Goal: Information Seeking & Learning: Compare options

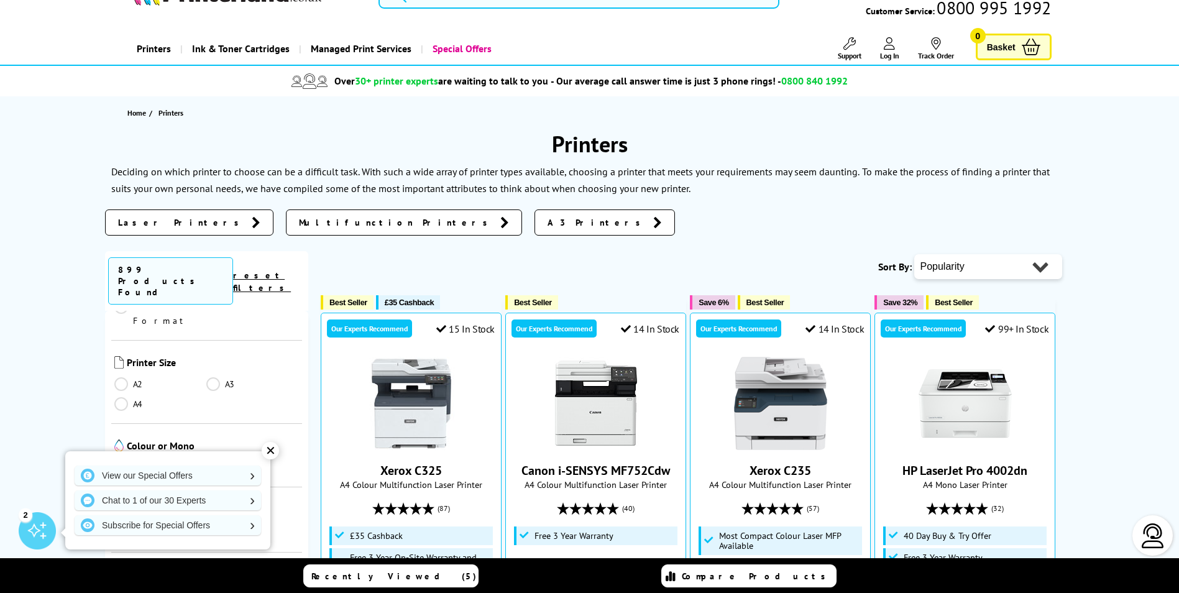
scroll to position [62, 0]
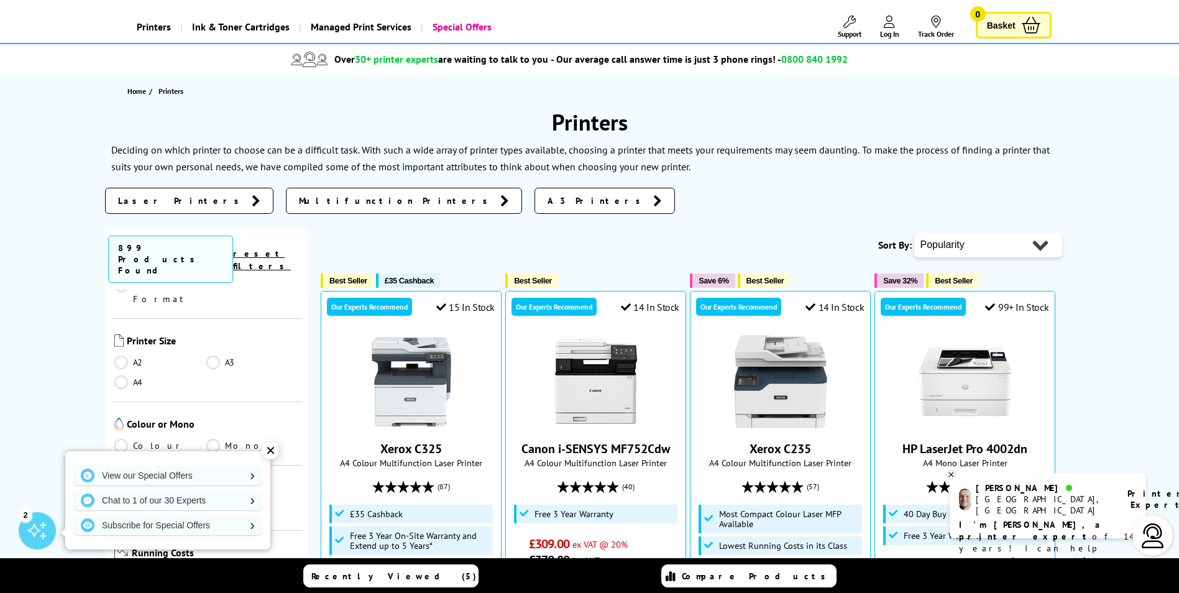
click at [268, 452] on div "✕" at bounding box center [270, 450] width 17 height 17
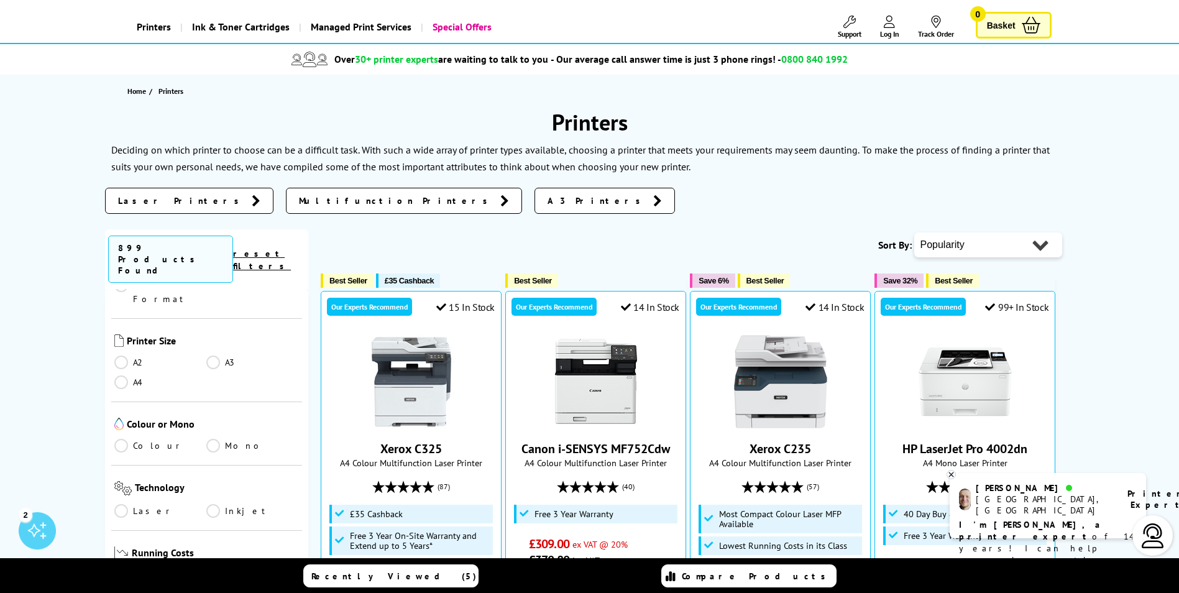
click at [206, 356] on link "A3" at bounding box center [252, 363] width 93 height 14
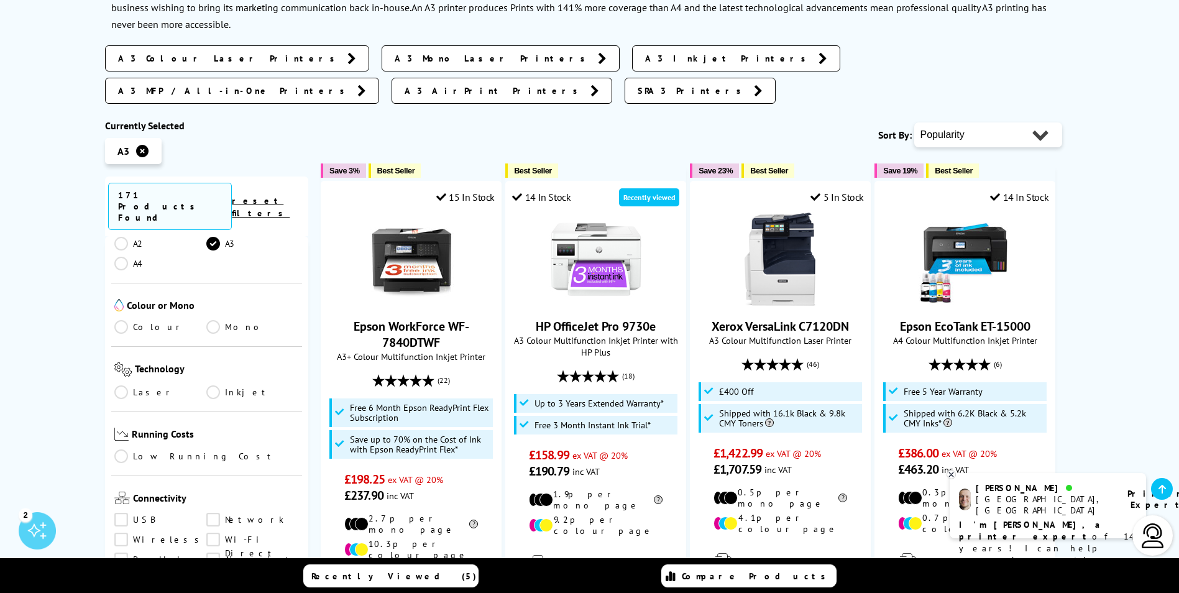
scroll to position [249, 0]
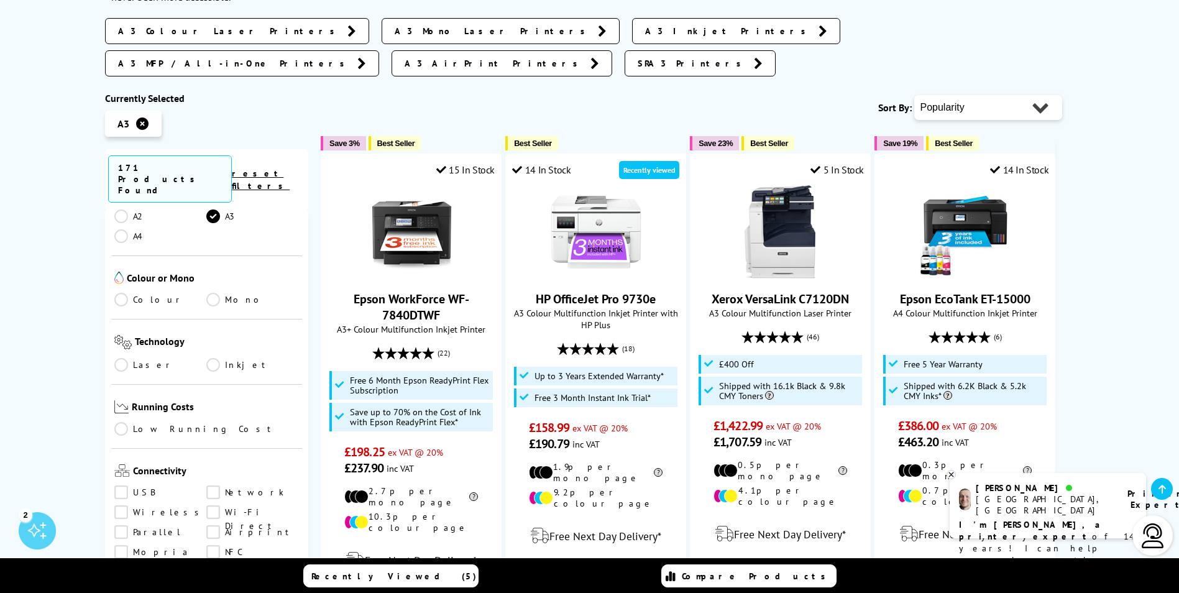
click at [1029, 95] on select "Popularity Rating Price - Low to High Price - High to Low Running Costs - Low t…" at bounding box center [988, 107] width 148 height 25
select select "Price Ascending"
click at [914, 95] on select "Popularity Rating Price - Low to High Price - High to Low Running Costs - Low t…" at bounding box center [988, 107] width 148 height 25
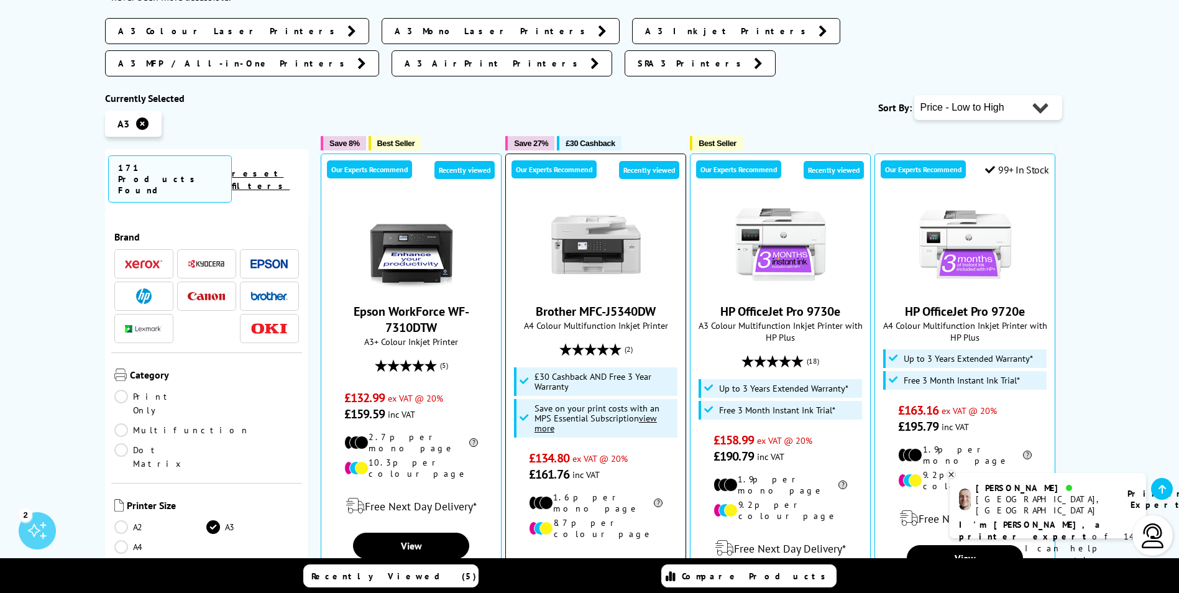
click at [582, 214] on img at bounding box center [595, 244] width 93 height 93
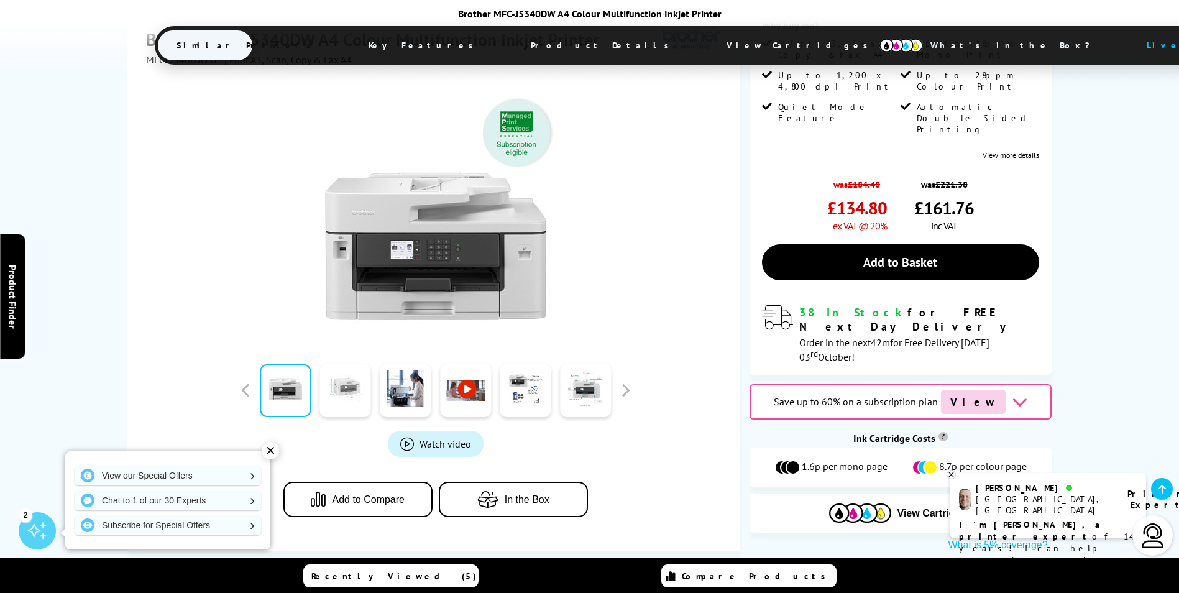
click at [352, 364] on link at bounding box center [345, 390] width 51 height 53
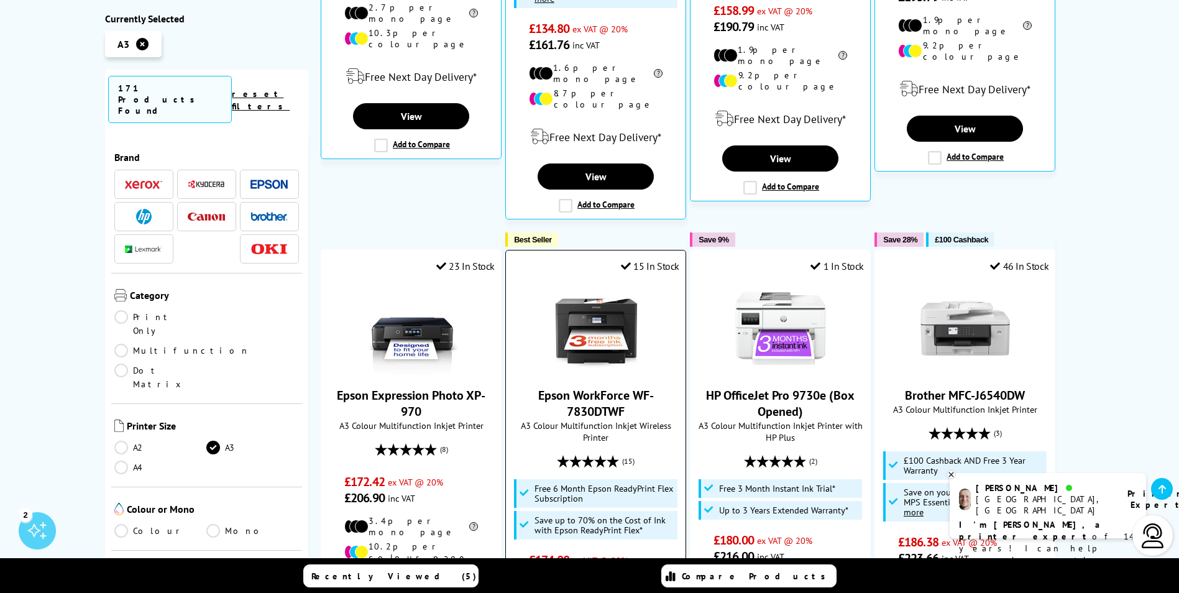
scroll to position [684, 0]
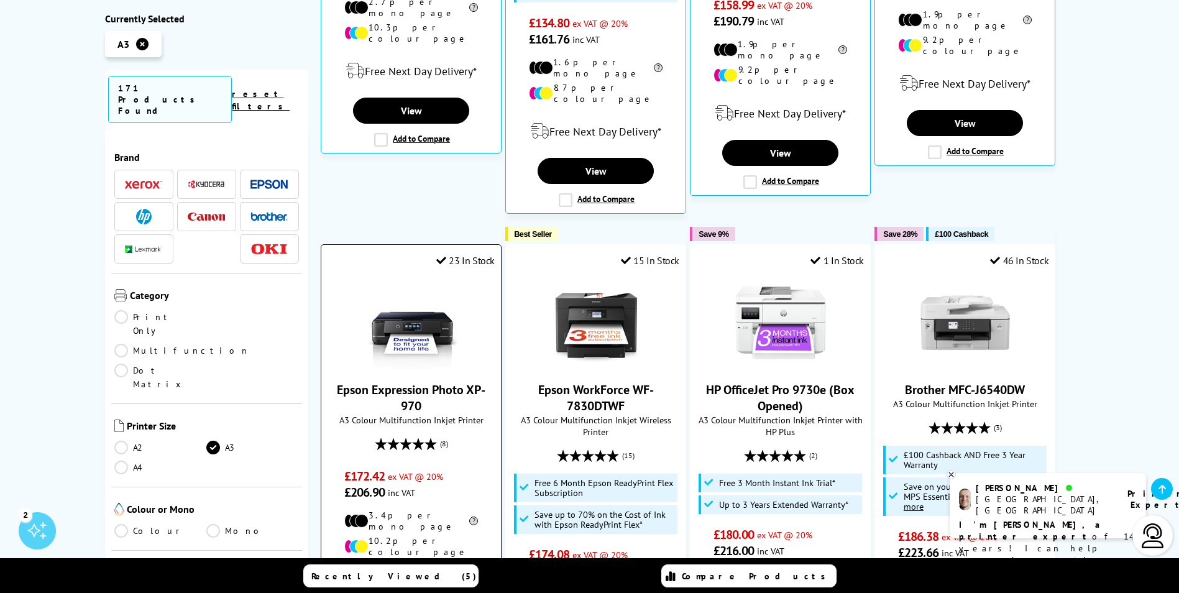
click at [428, 291] on img at bounding box center [411, 322] width 93 height 93
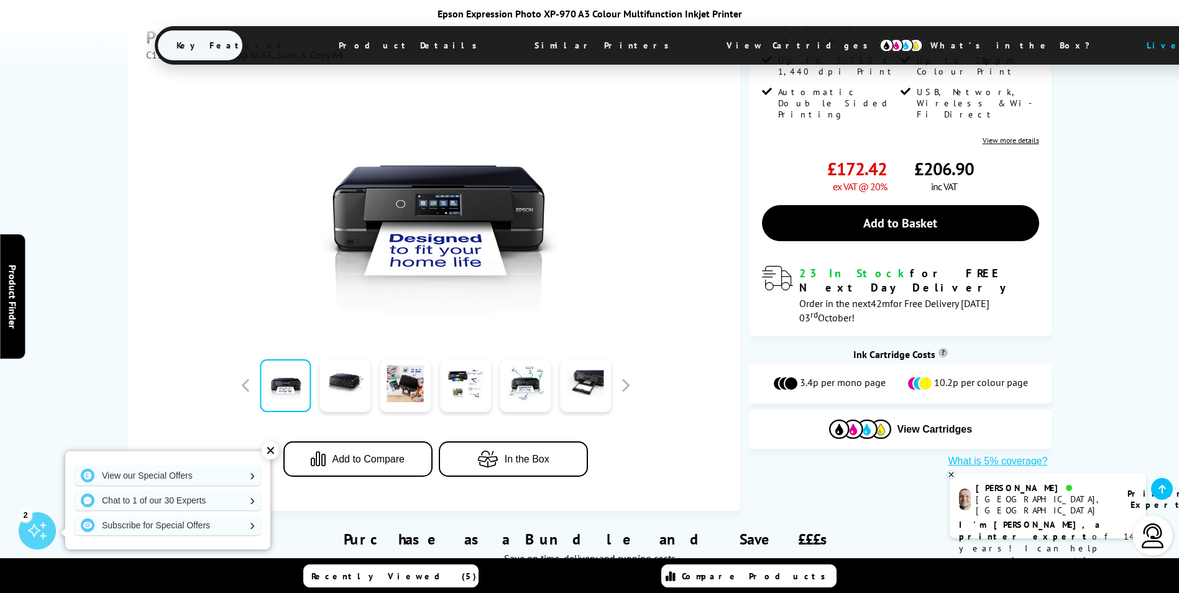
scroll to position [249, 0]
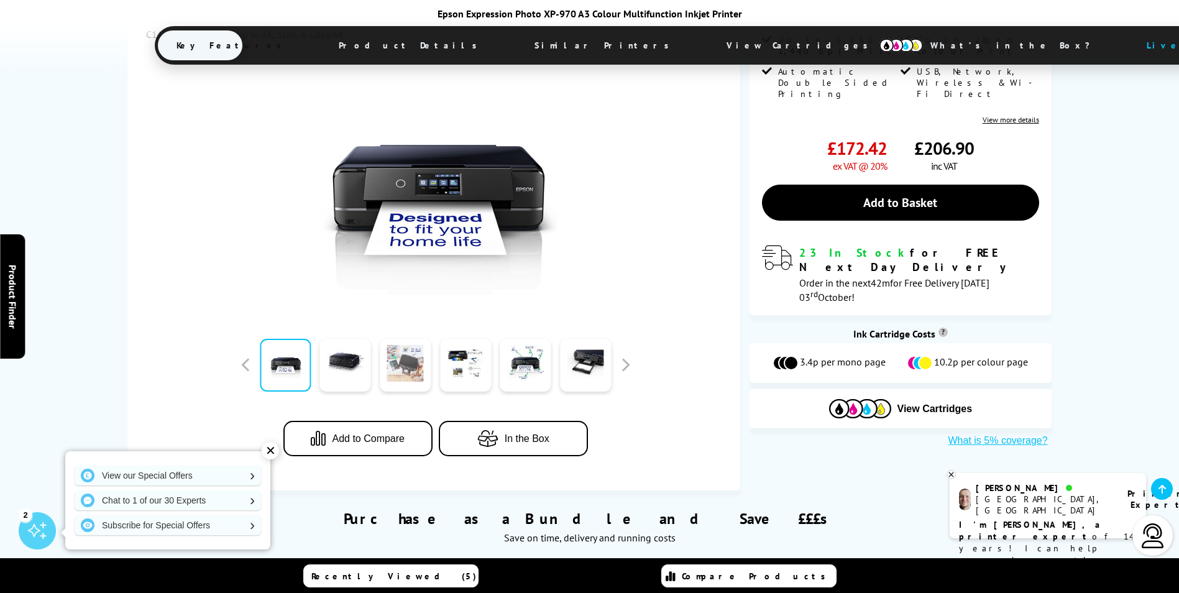
click at [411, 373] on link at bounding box center [405, 365] width 51 height 53
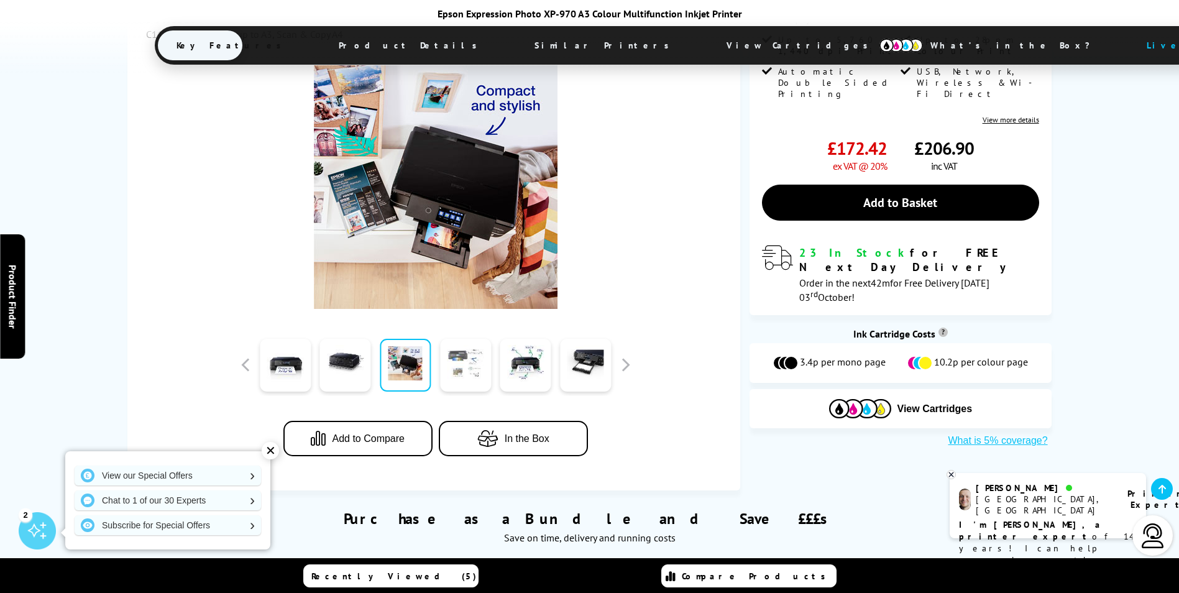
click at [486, 371] on link at bounding box center [465, 365] width 51 height 53
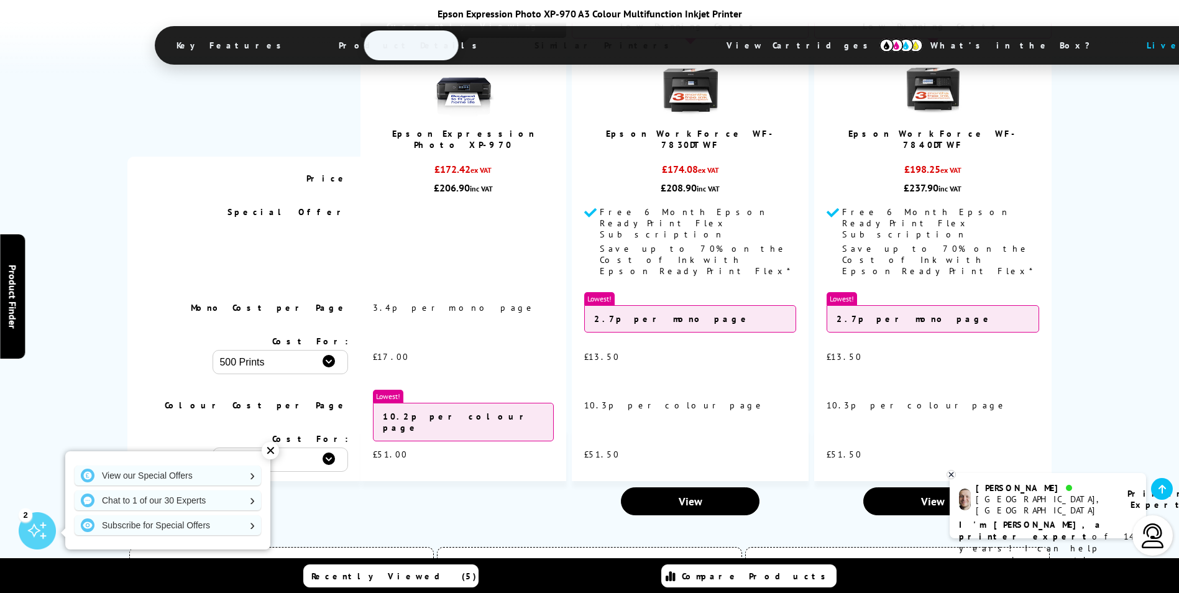
scroll to position [2797, 0]
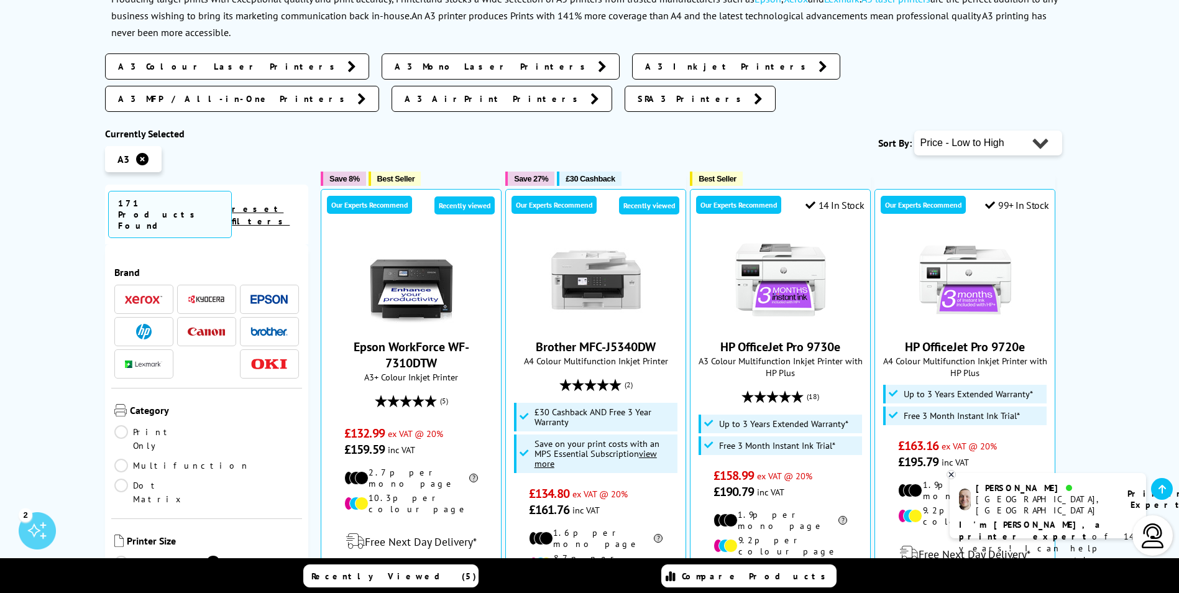
scroll to position [311, 0]
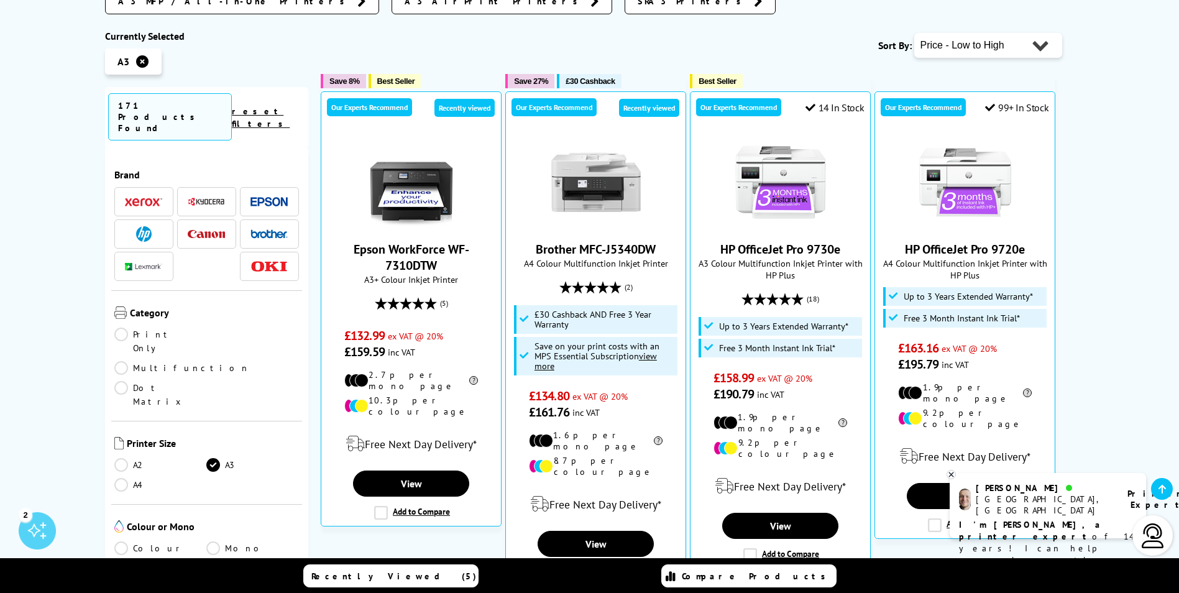
click at [121, 478] on link "A4" at bounding box center [160, 485] width 93 height 14
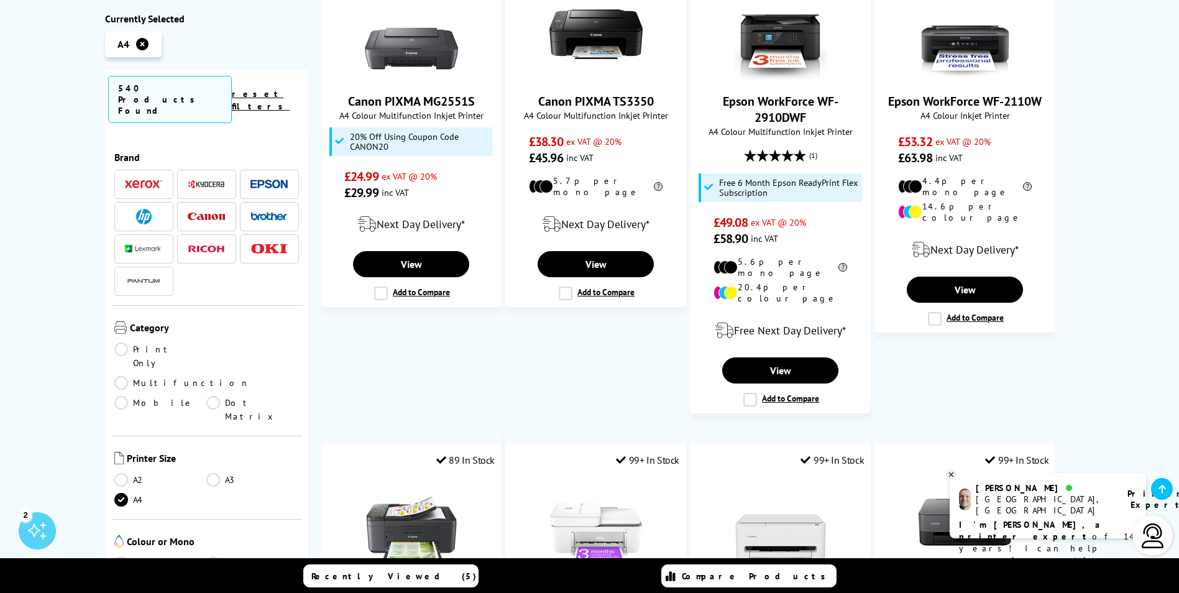
click at [120, 556] on link "Colour" at bounding box center [160, 563] width 93 height 14
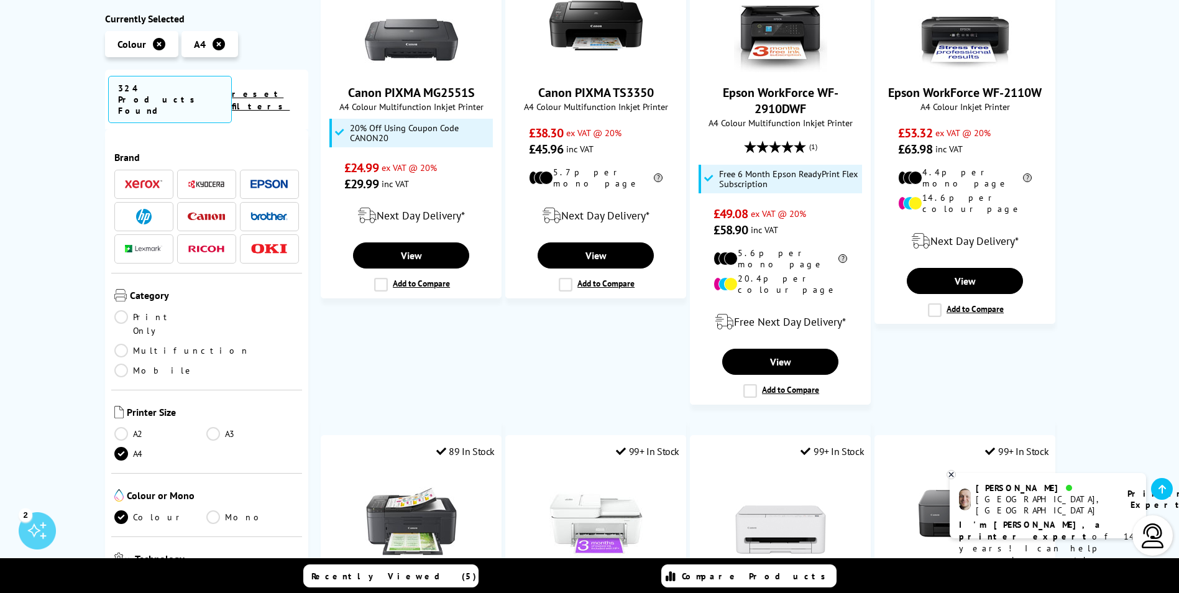
scroll to position [373, 0]
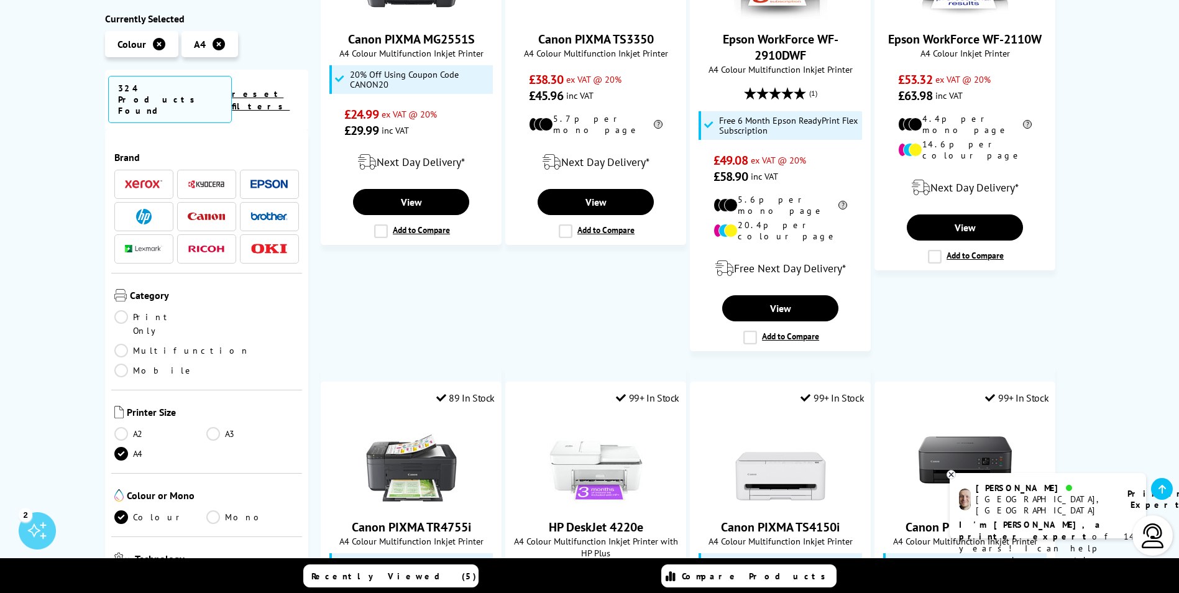
click at [214, 344] on link "Multifunction" at bounding box center [181, 351] width 135 height 14
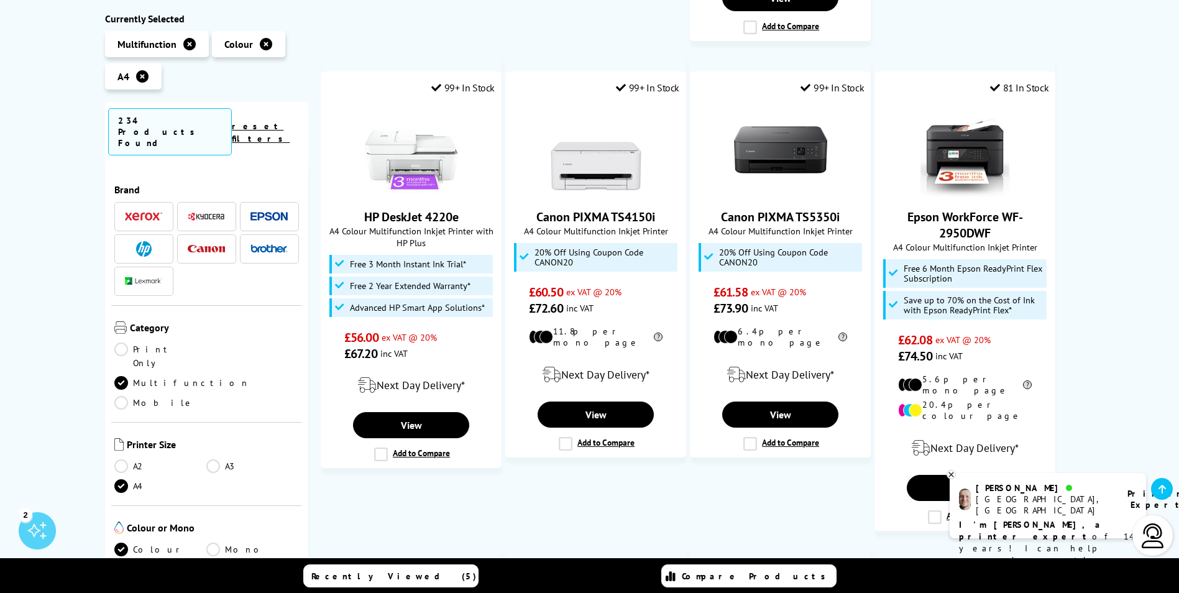
scroll to position [684, 0]
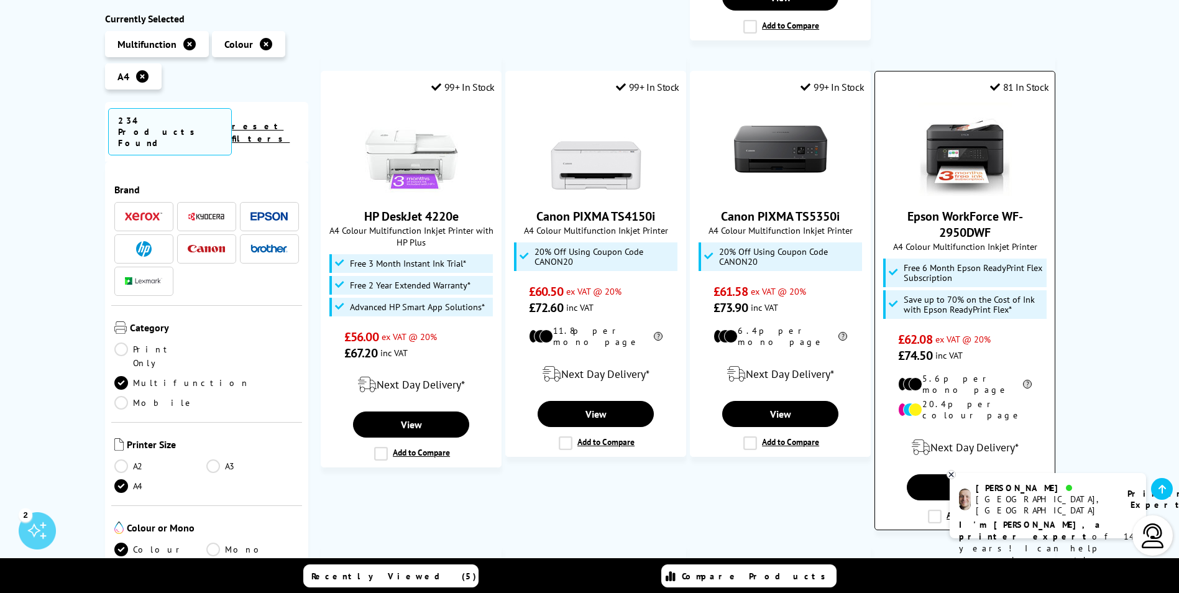
click at [963, 138] on img at bounding box center [965, 149] width 93 height 93
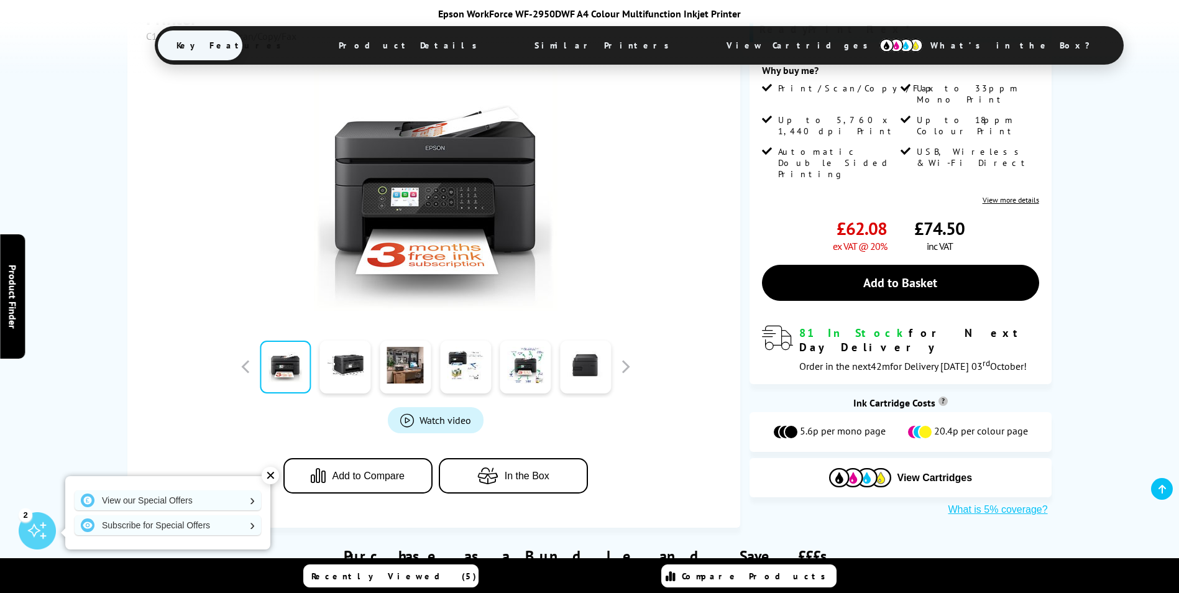
scroll to position [249, 0]
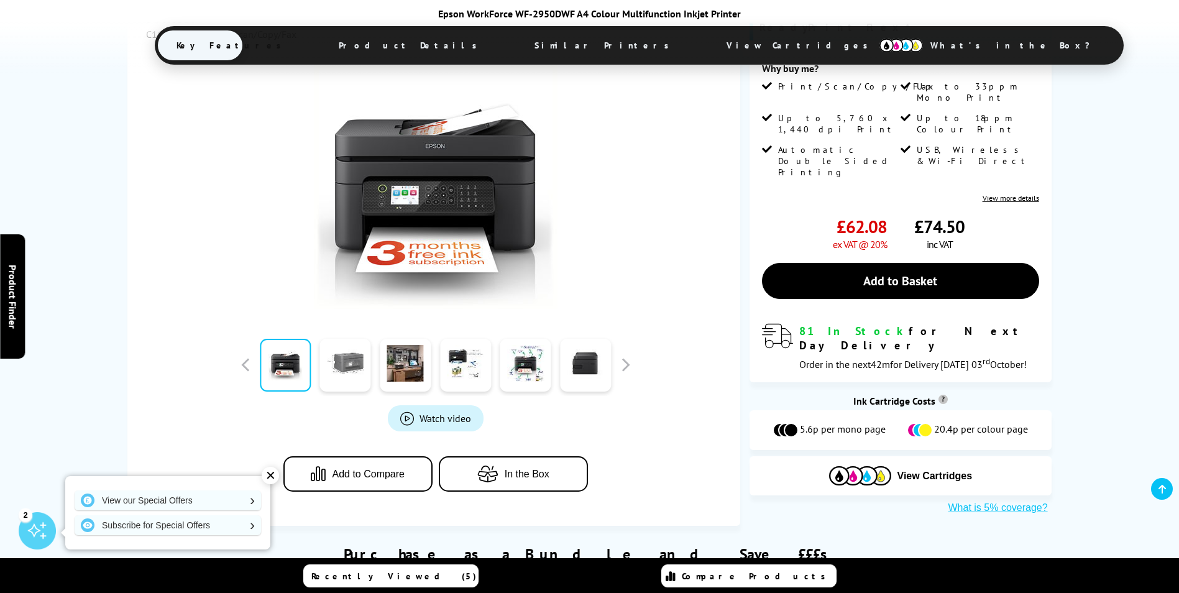
click at [323, 381] on link at bounding box center [345, 365] width 51 height 53
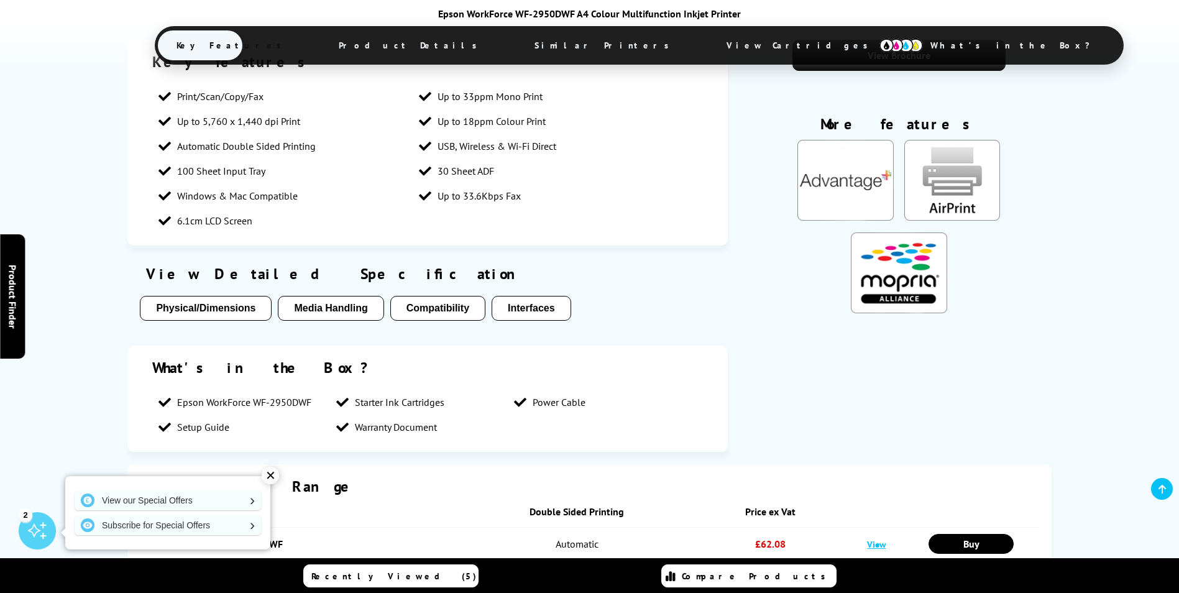
scroll to position [1429, 0]
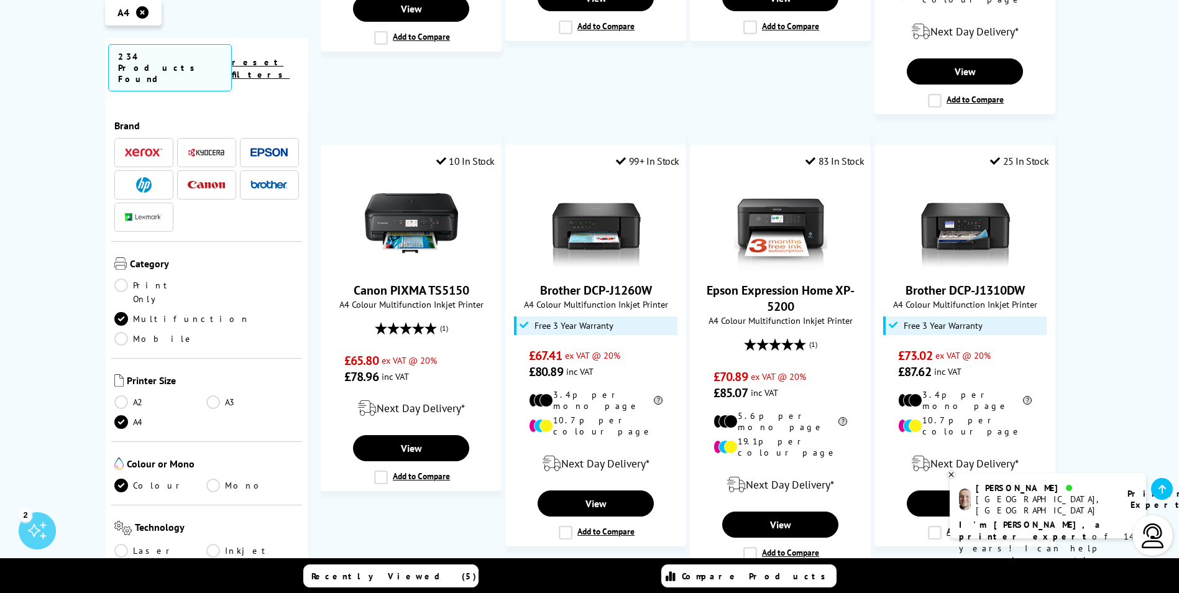
scroll to position [1119, 0]
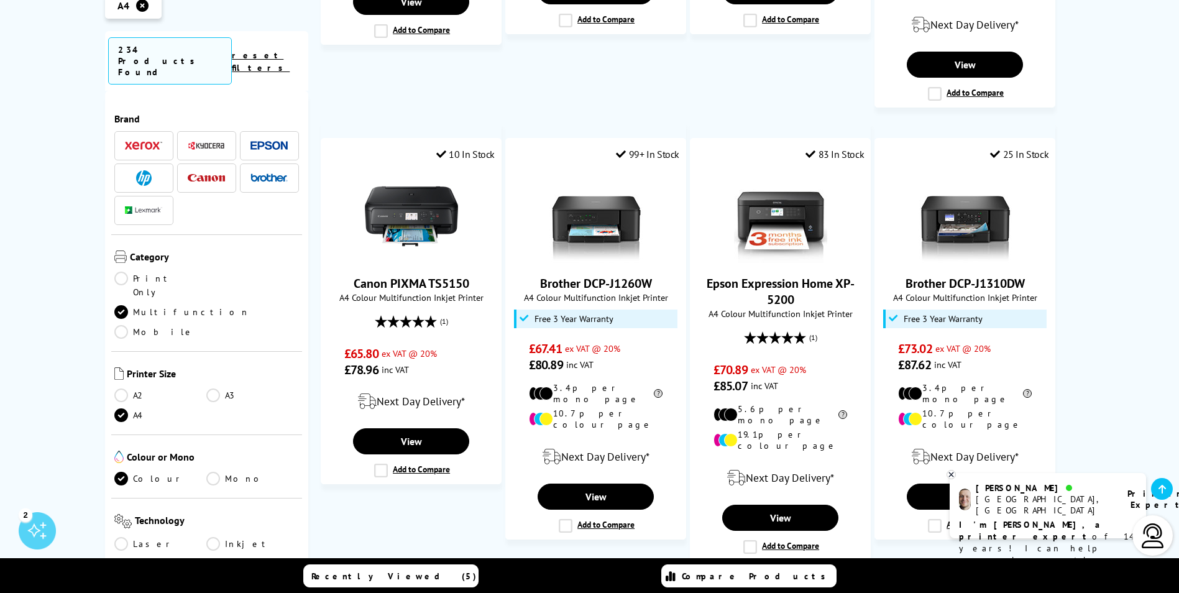
click at [213, 388] on link "A3" at bounding box center [252, 395] width 93 height 14
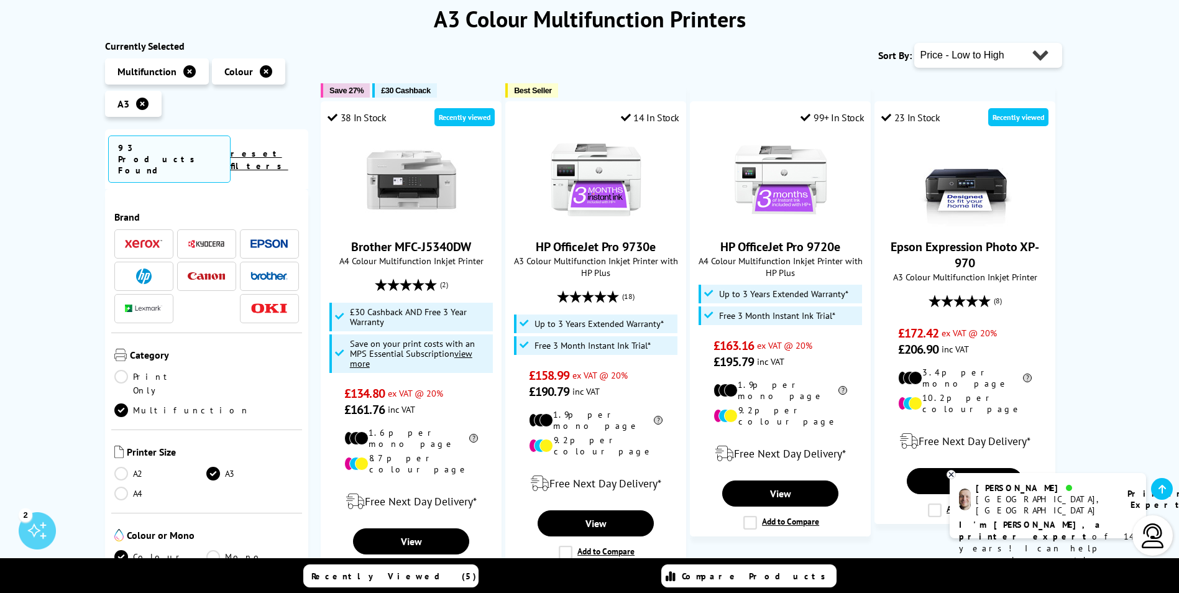
scroll to position [186, 0]
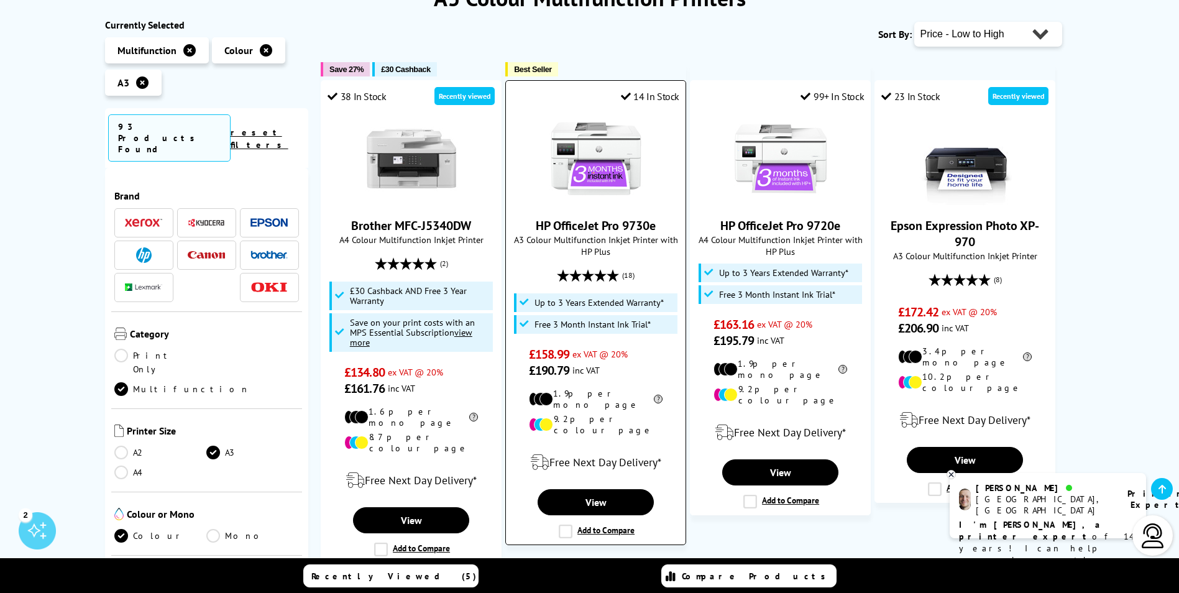
click at [613, 158] on img at bounding box center [595, 158] width 93 height 93
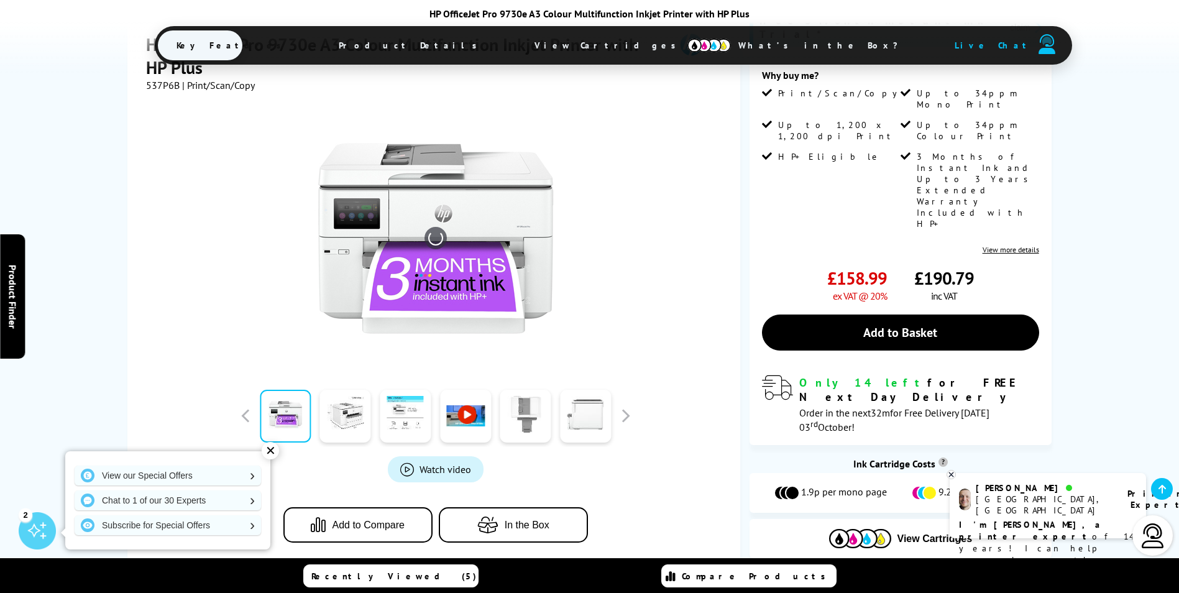
scroll to position [249, 0]
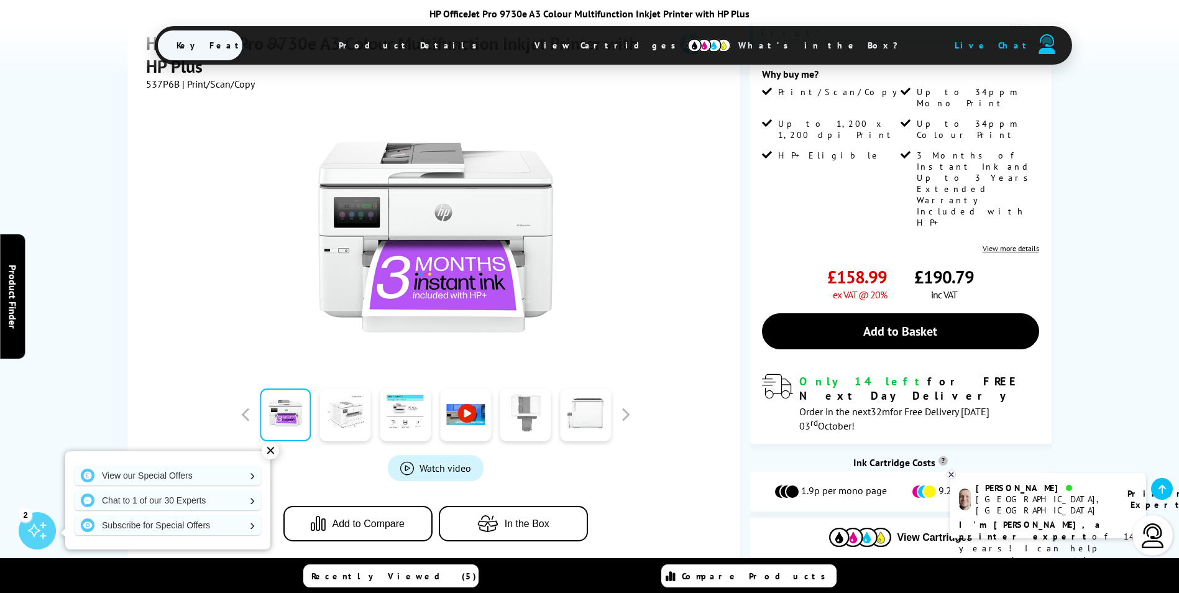
click at [354, 405] on link at bounding box center [345, 414] width 51 height 53
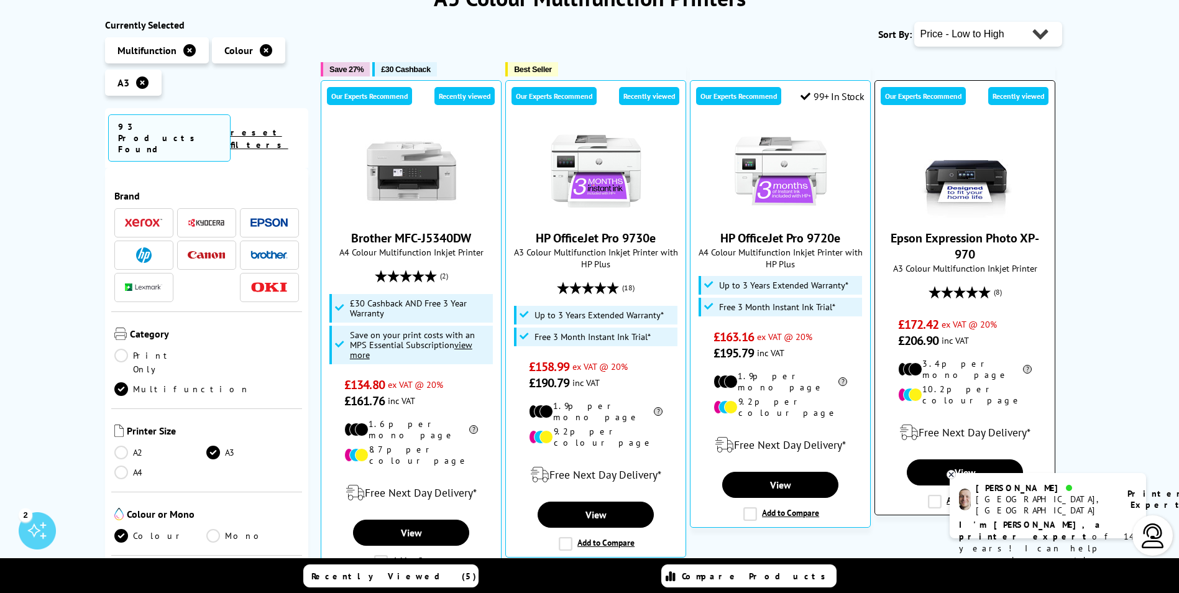
click at [971, 239] on link "Epson Expression Photo XP-970" at bounding box center [965, 246] width 149 height 32
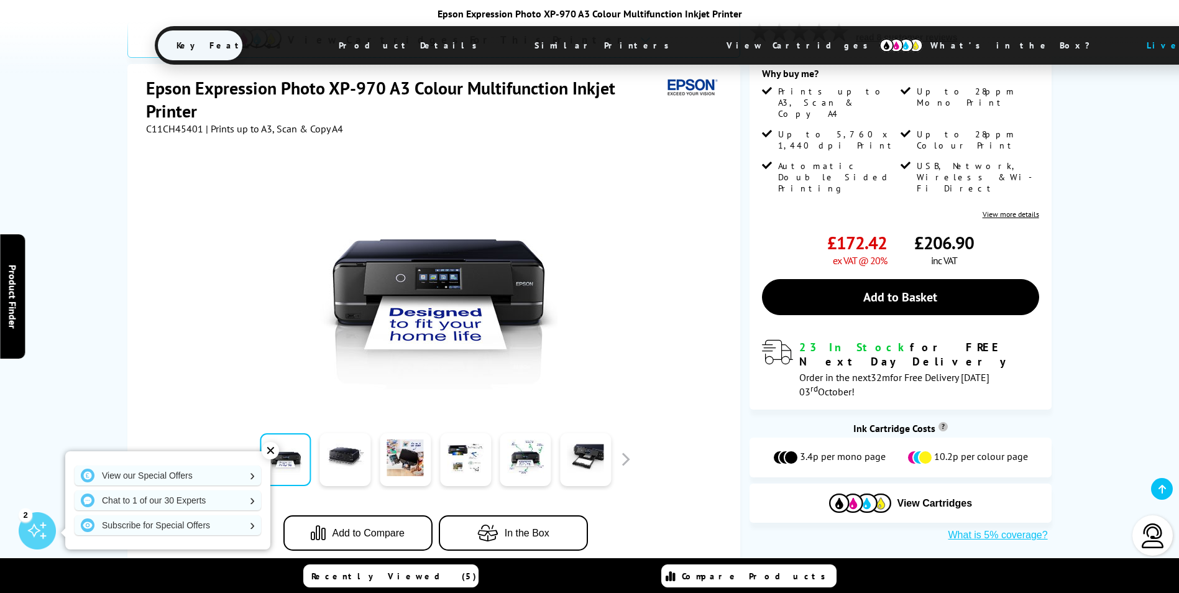
scroll to position [249, 0]
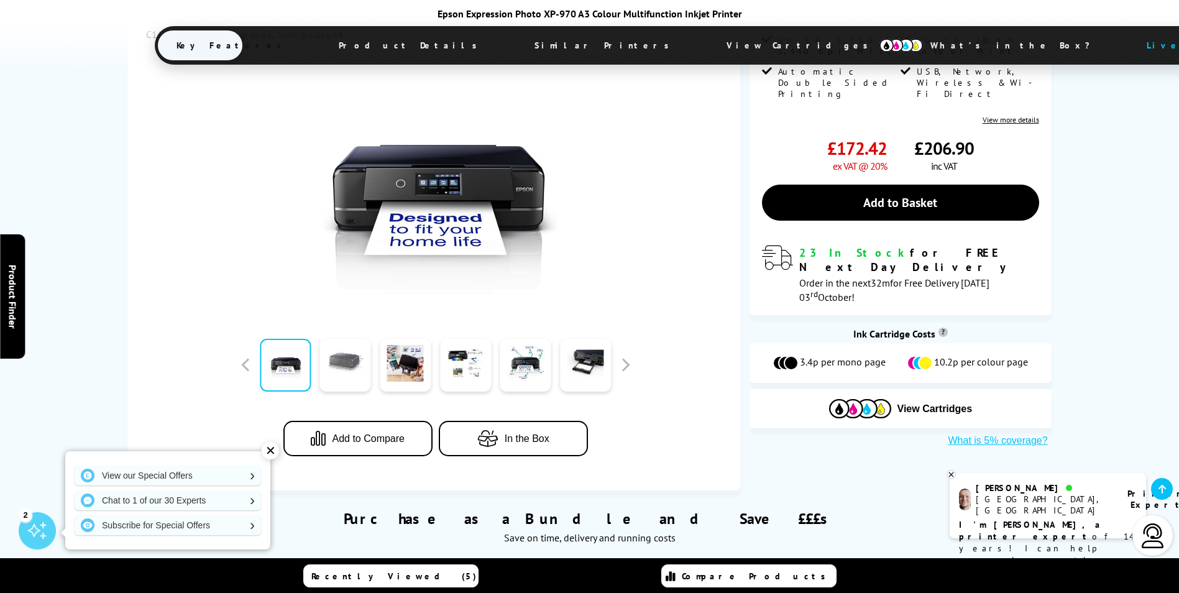
click at [347, 365] on link at bounding box center [345, 365] width 51 height 53
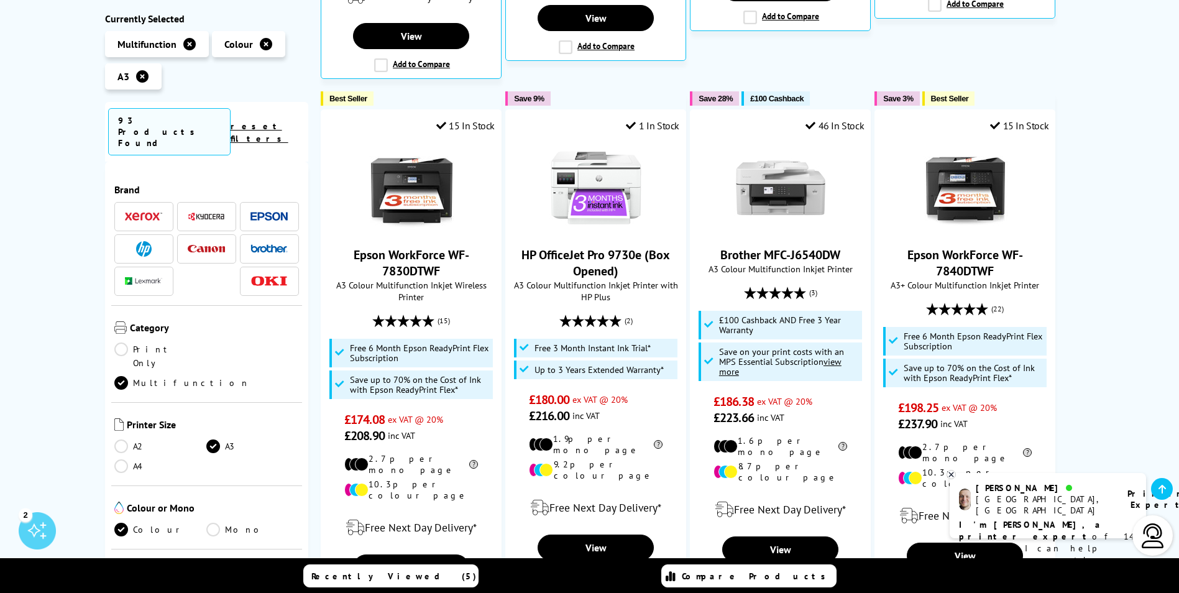
scroll to position [684, 0]
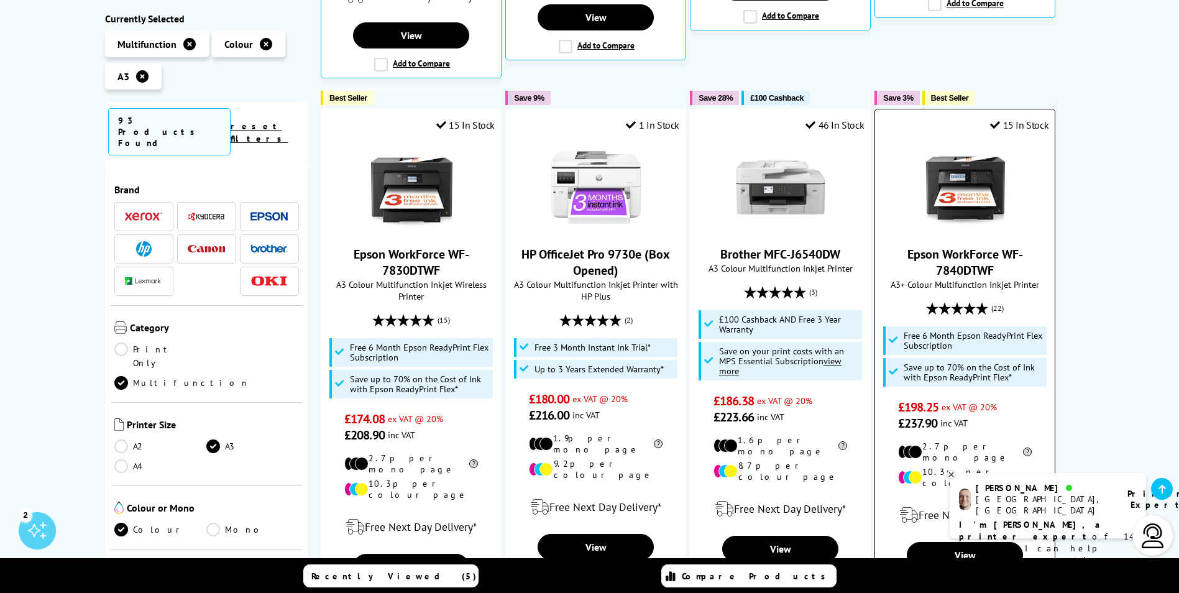
click at [971, 181] on img at bounding box center [965, 186] width 93 height 93
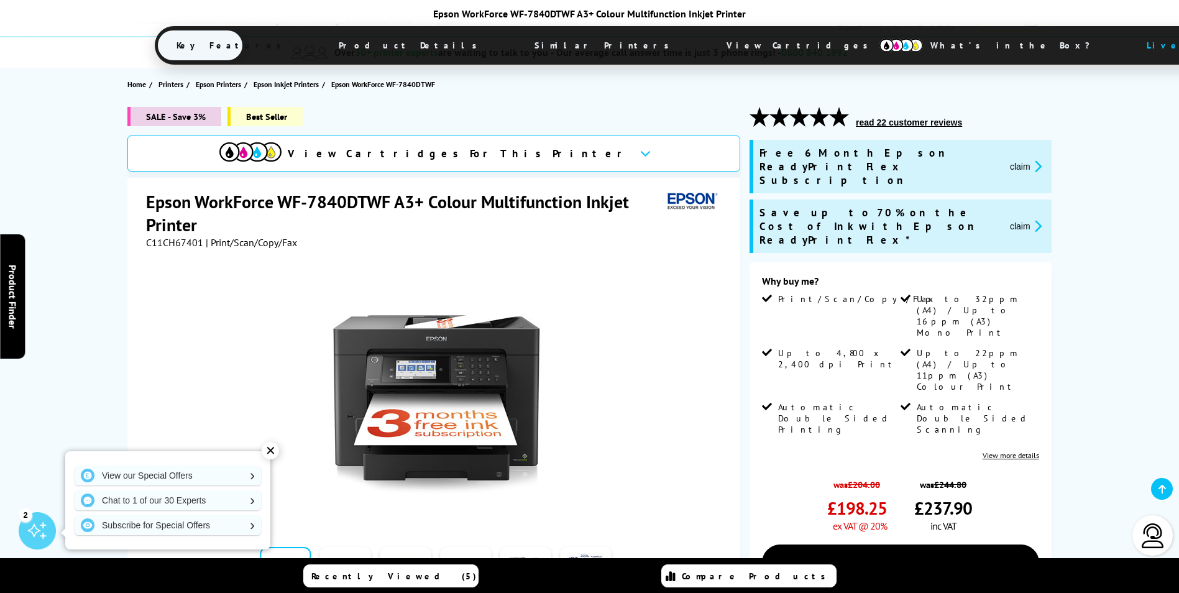
scroll to position [249, 0]
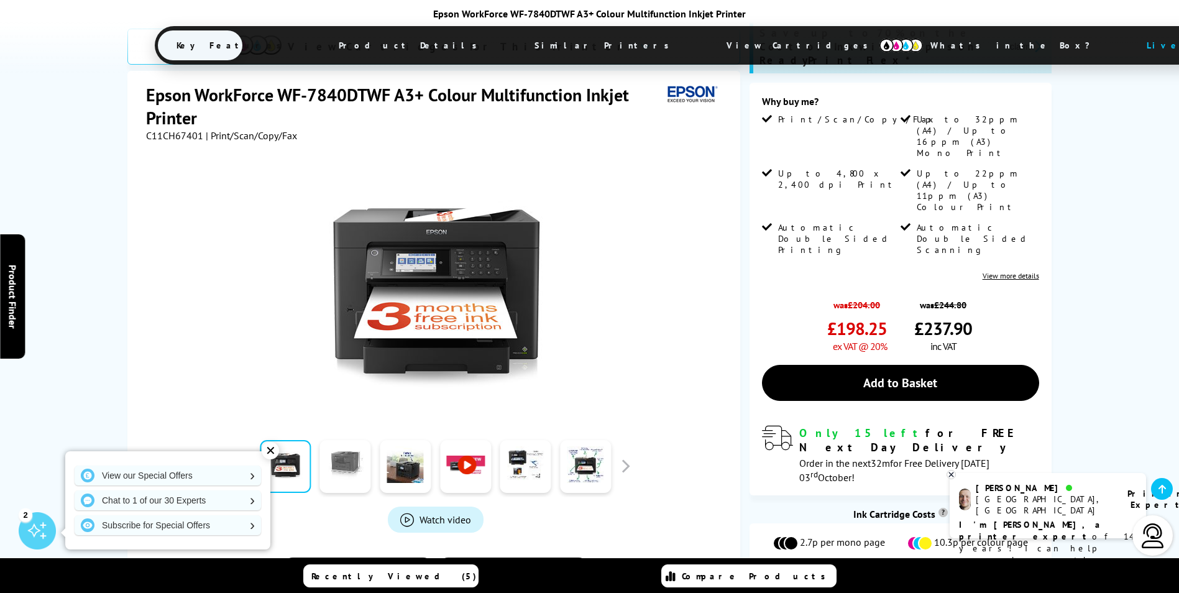
click at [333, 440] on link at bounding box center [345, 466] width 51 height 53
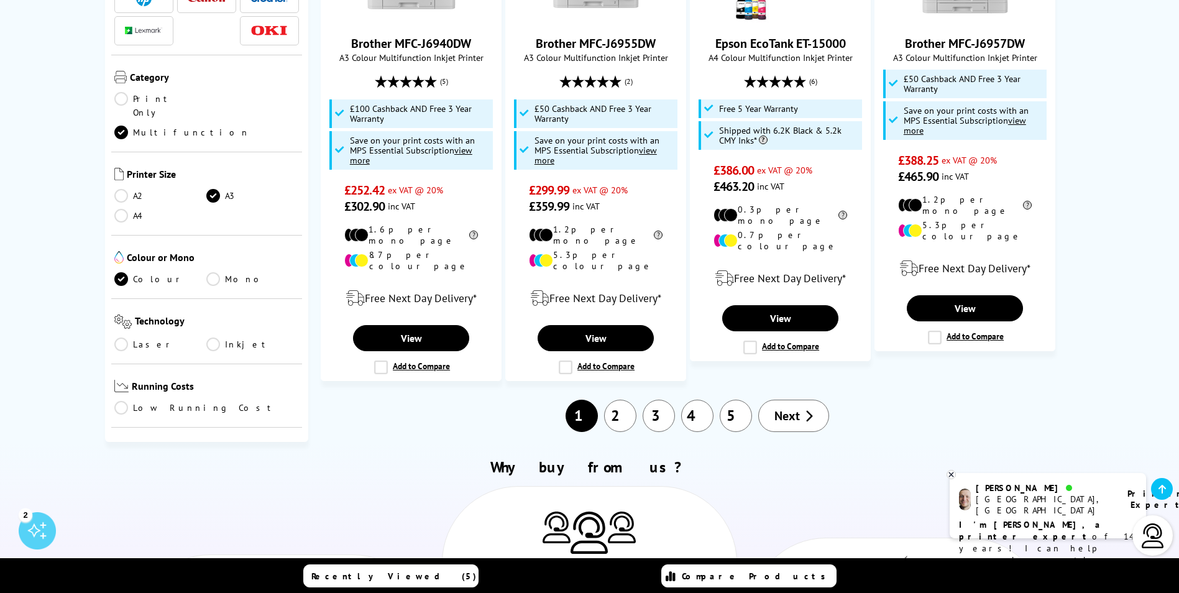
scroll to position [1429, 0]
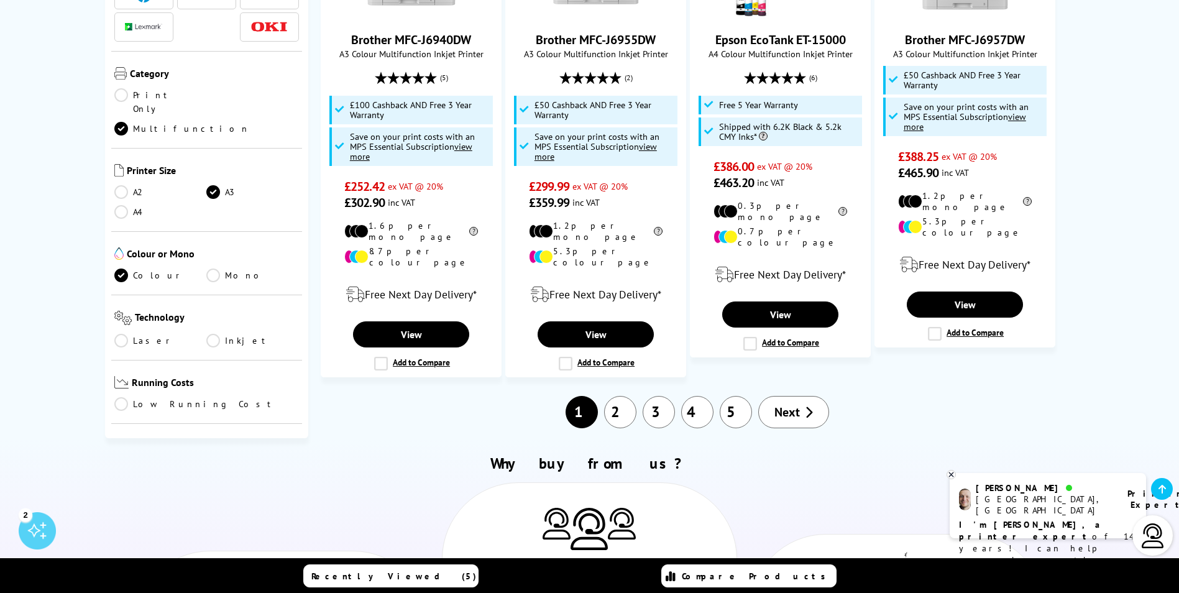
click at [124, 205] on link "A4" at bounding box center [160, 212] width 93 height 14
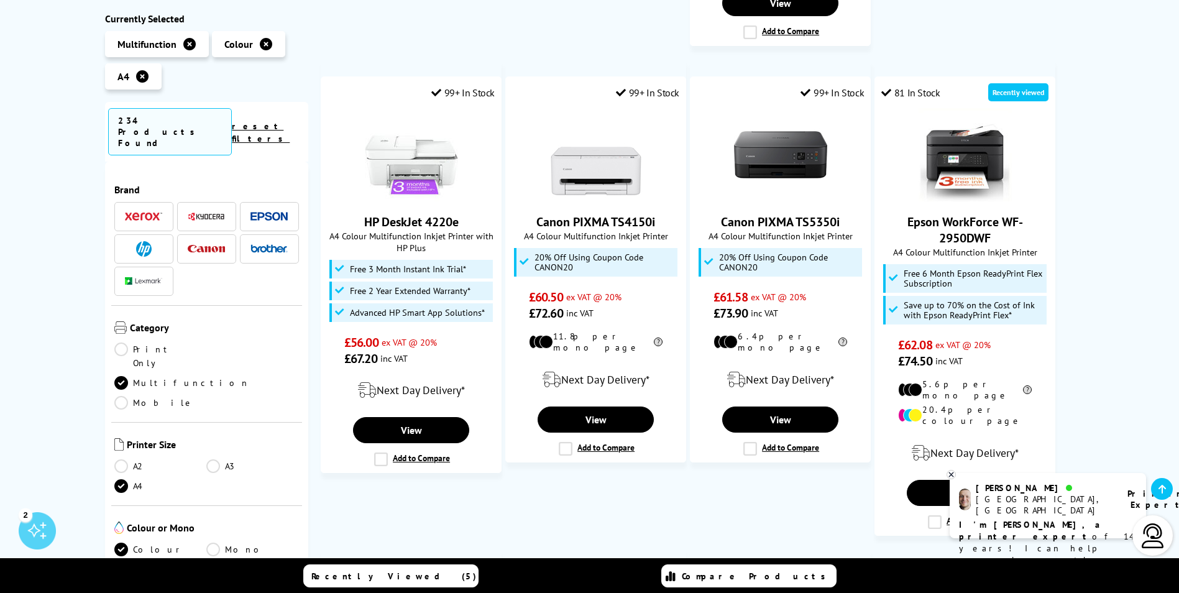
scroll to position [684, 0]
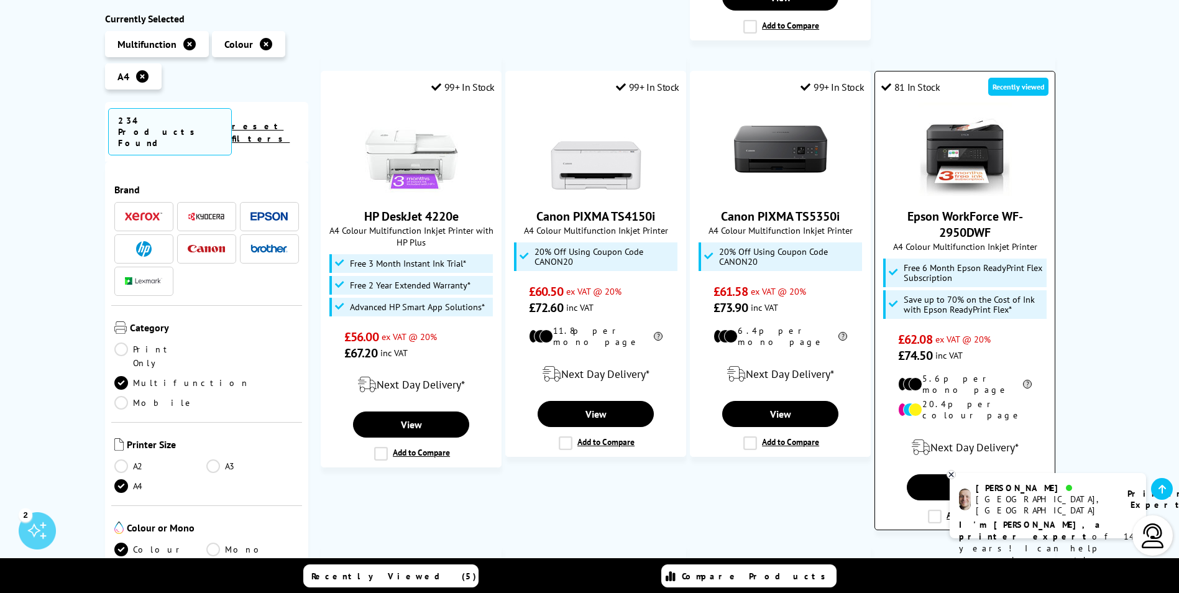
click at [970, 127] on img at bounding box center [965, 149] width 93 height 93
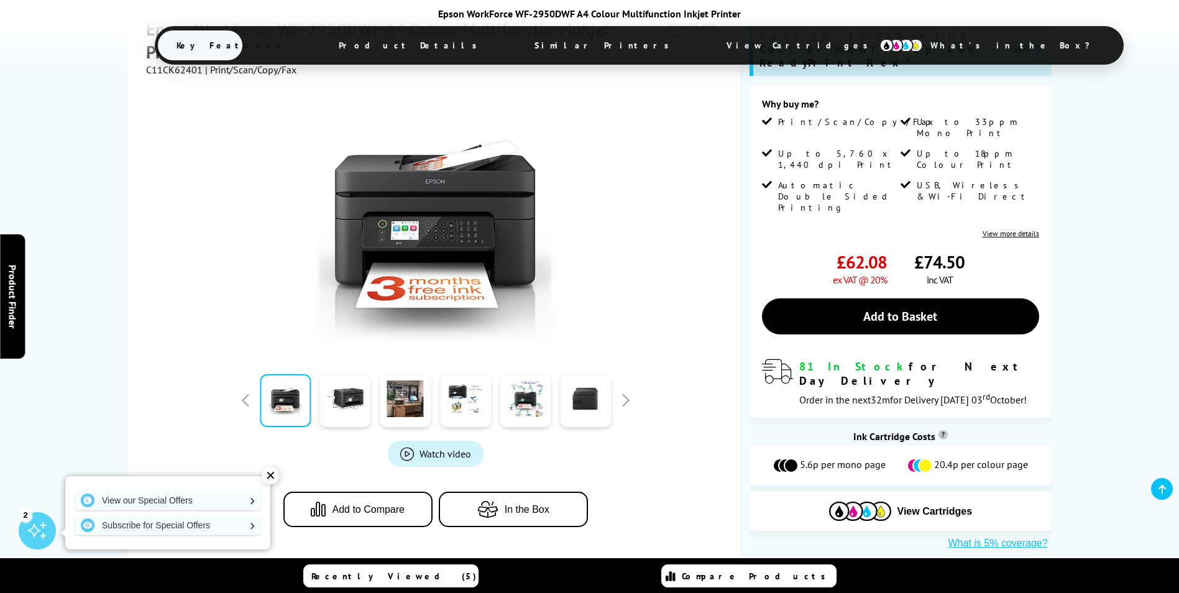
scroll to position [311, 0]
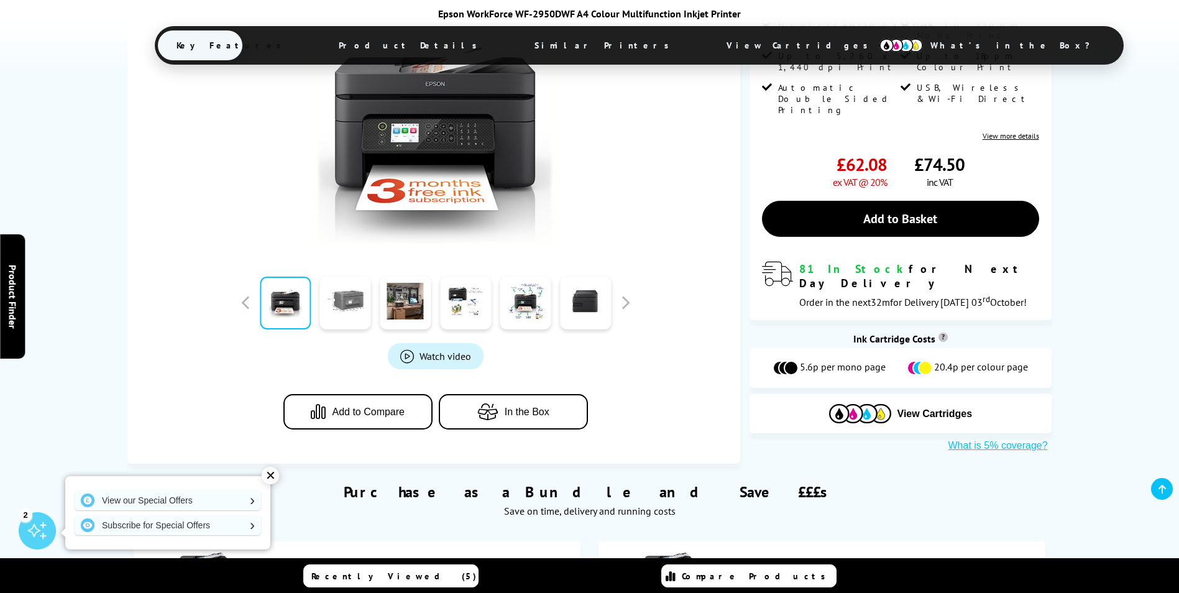
click at [327, 311] on link at bounding box center [345, 303] width 51 height 53
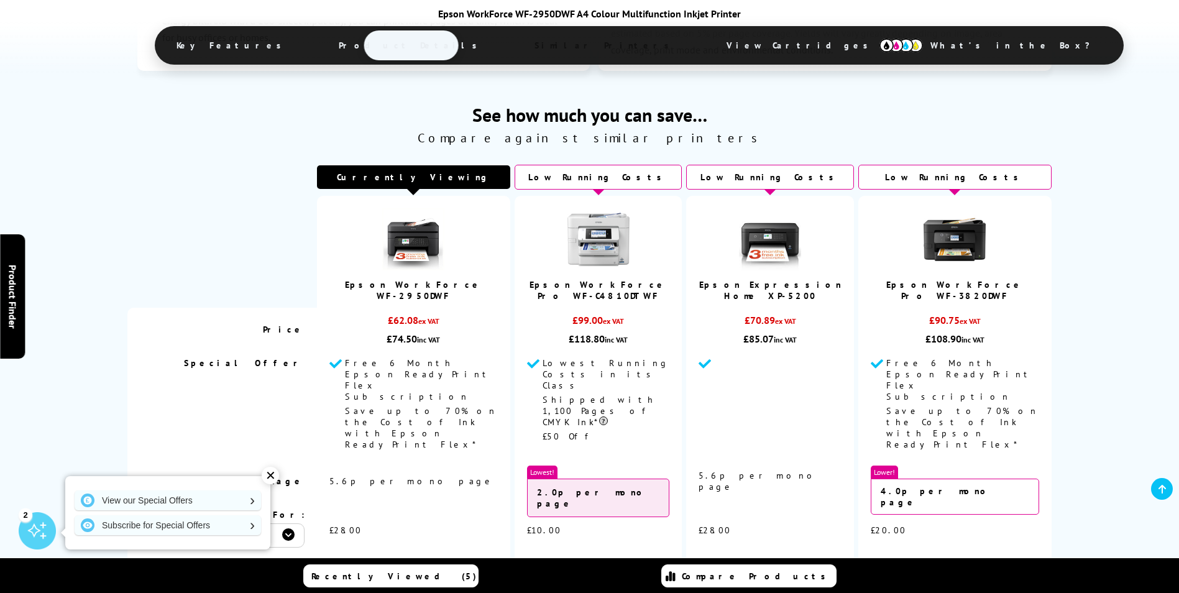
scroll to position [2735, 0]
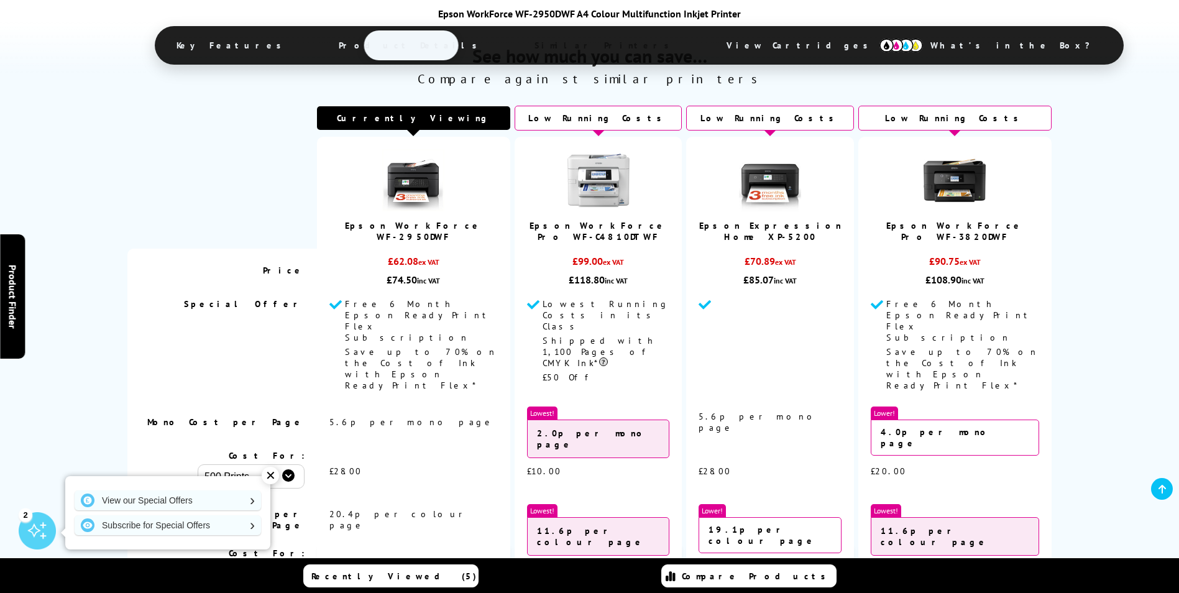
click at [608, 193] on img at bounding box center [598, 180] width 62 height 62
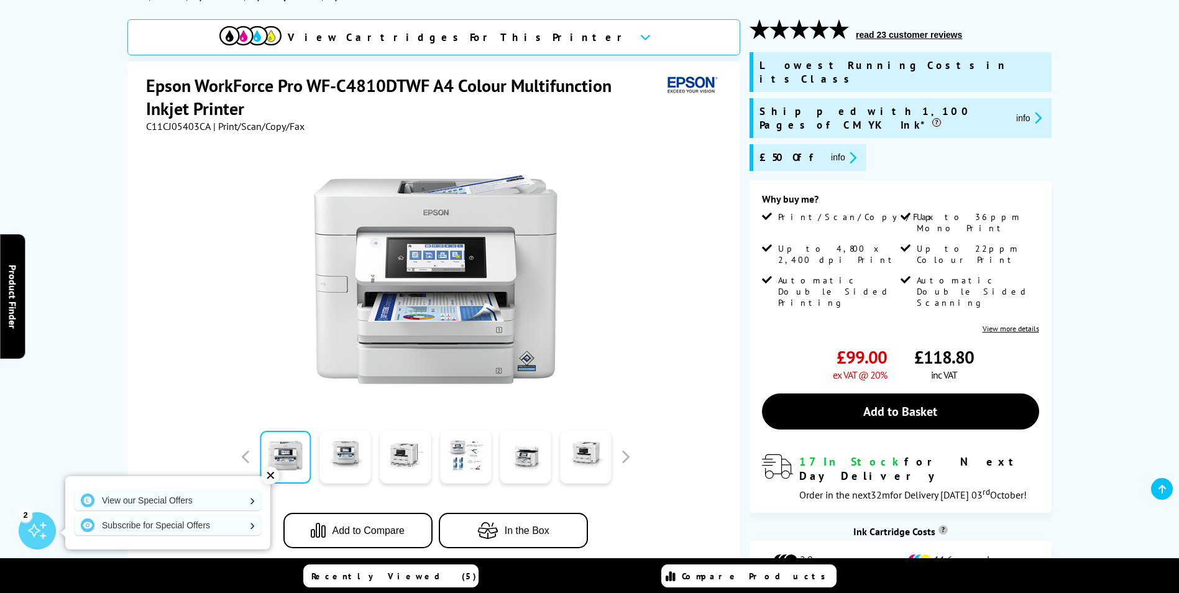
scroll to position [186, 0]
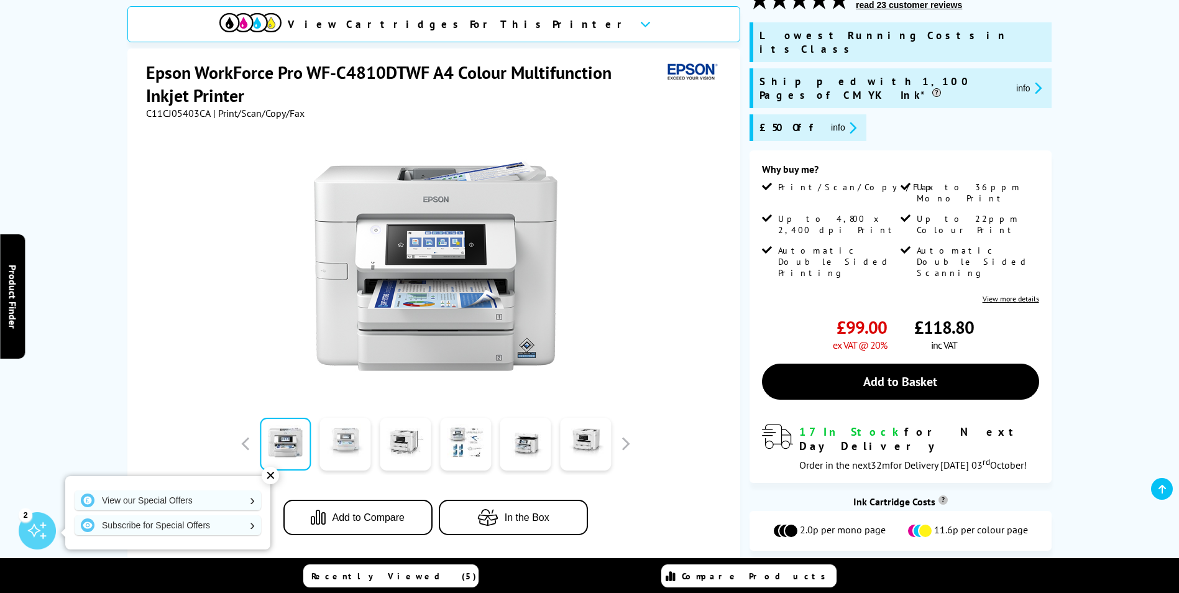
click at [343, 429] on link at bounding box center [345, 444] width 51 height 53
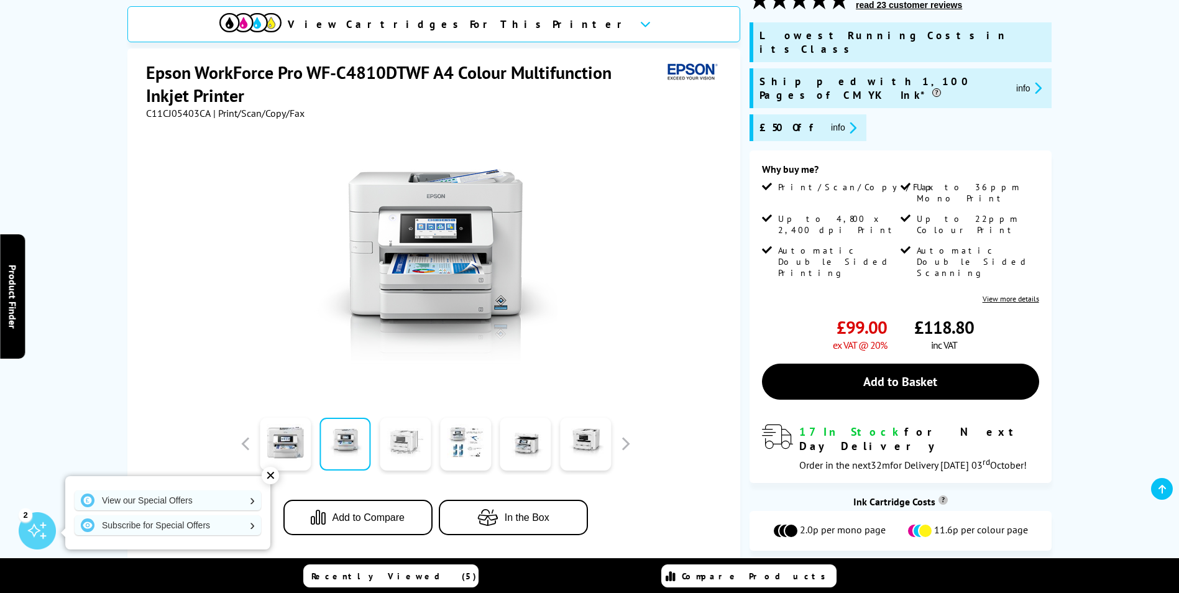
click at [408, 432] on link at bounding box center [405, 444] width 51 height 53
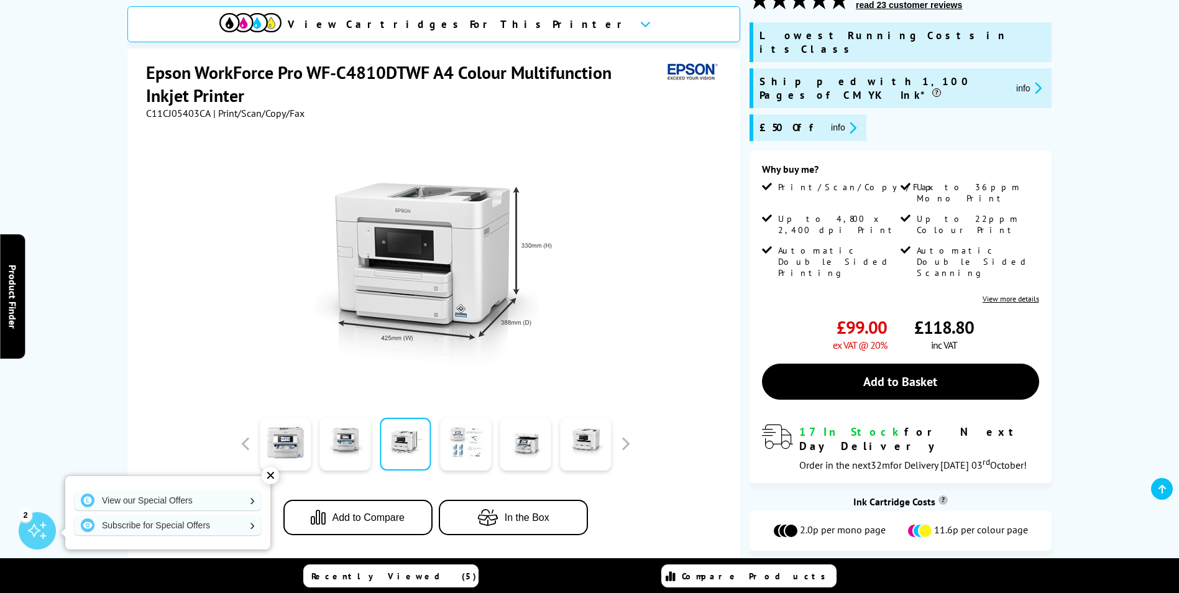
click at [466, 429] on link at bounding box center [465, 444] width 51 height 53
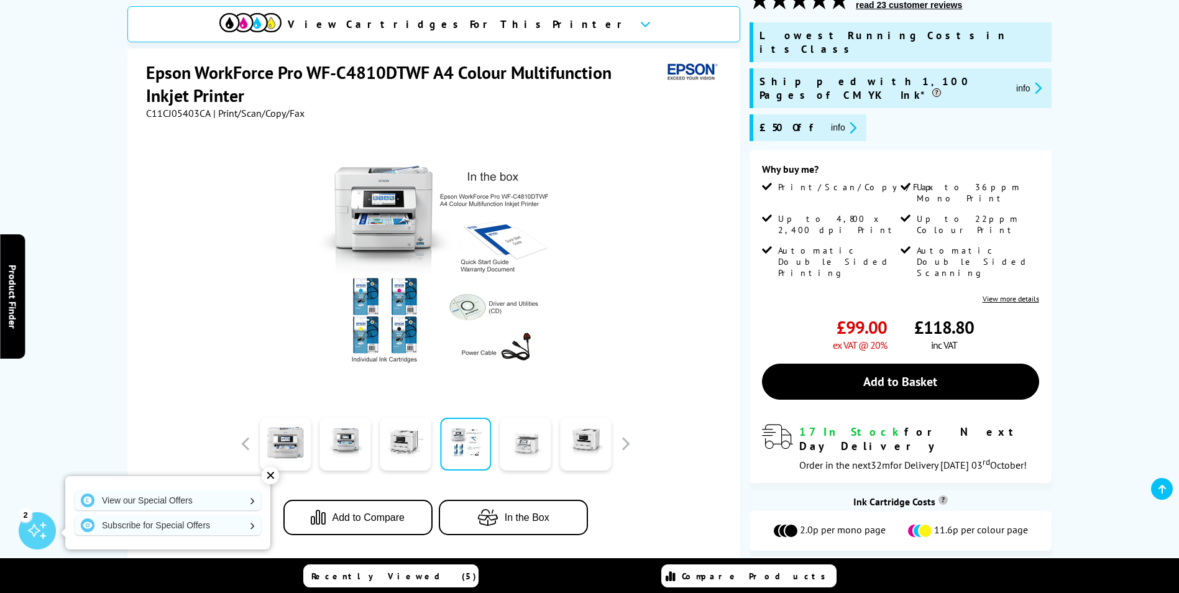
click at [508, 429] on link at bounding box center [525, 444] width 51 height 53
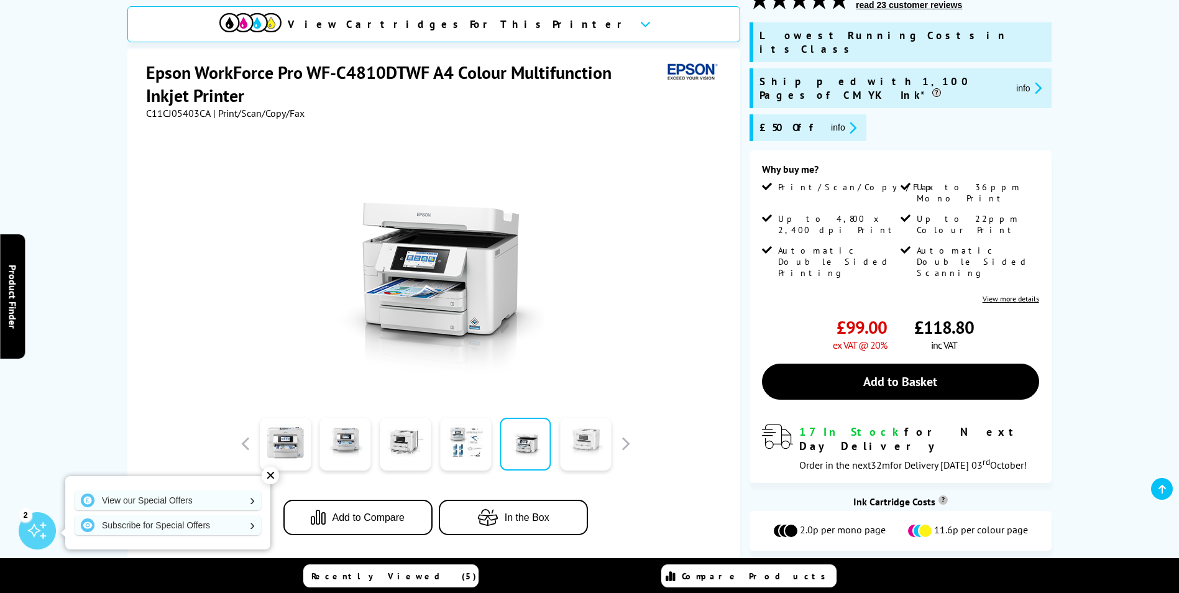
click at [582, 435] on link at bounding box center [585, 444] width 51 height 53
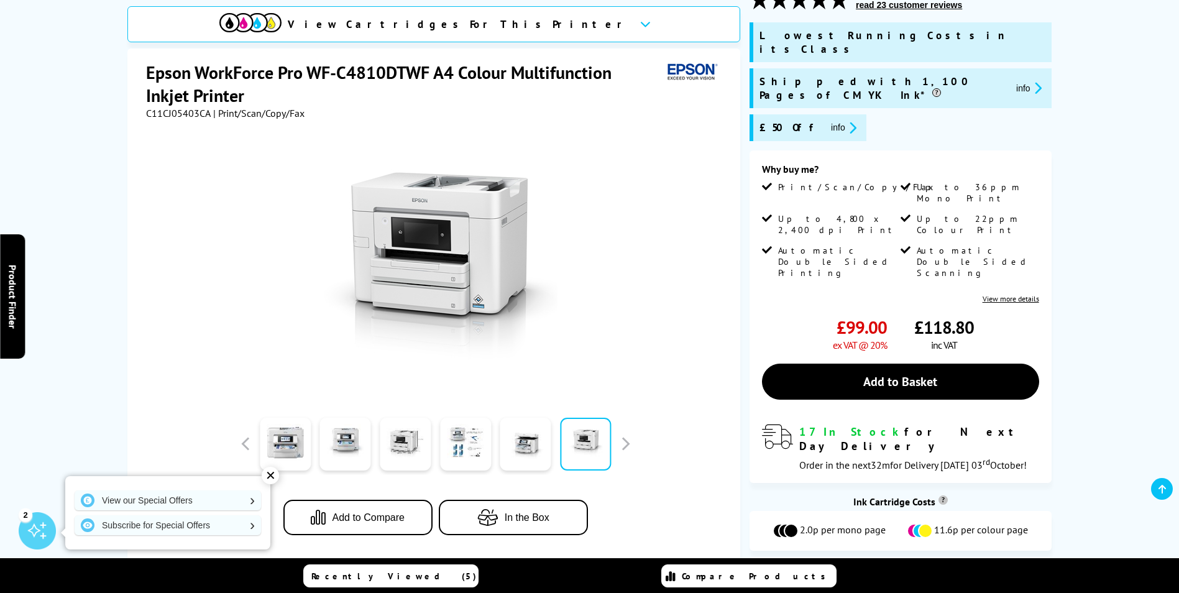
scroll to position [62, 0]
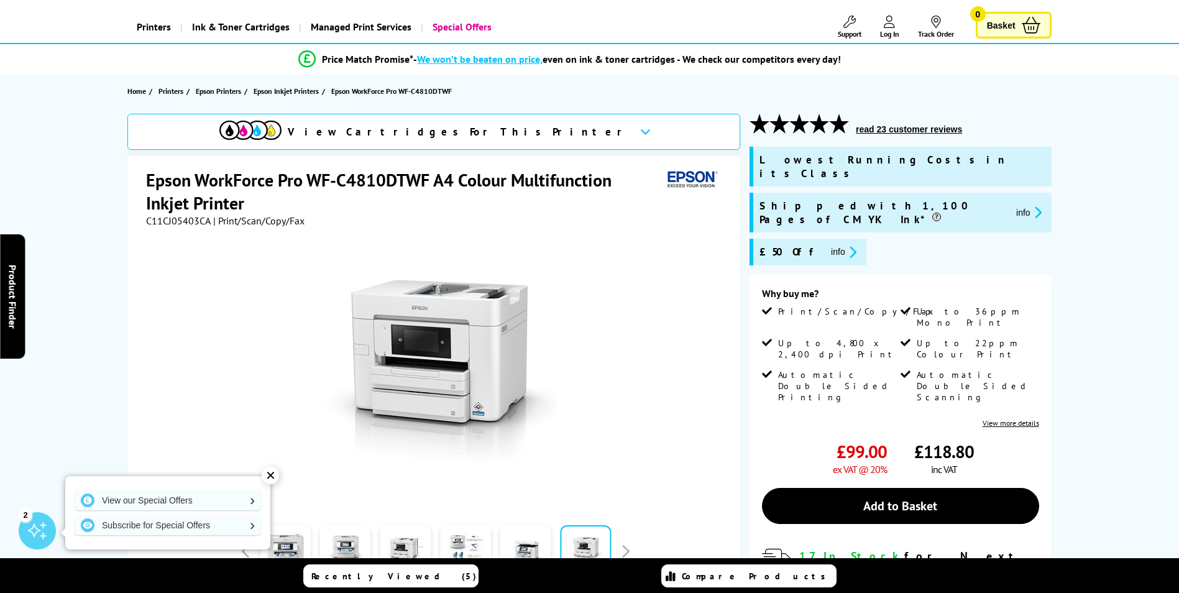
click at [827, 245] on button "info" at bounding box center [843, 252] width 33 height 14
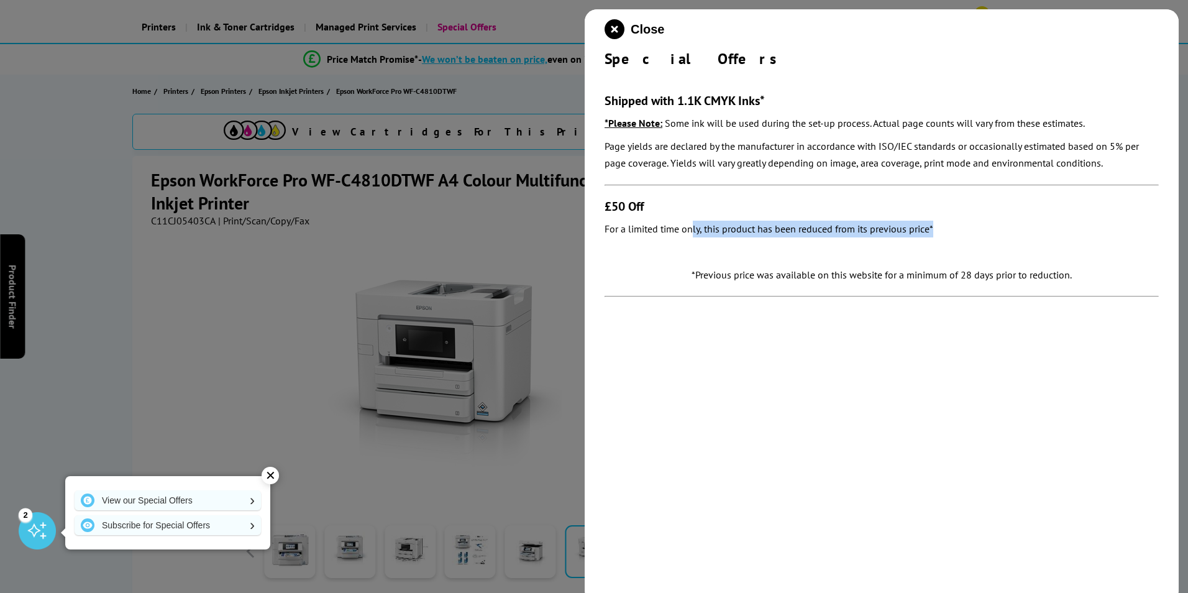
drag, startPoint x: 695, startPoint y: 232, endPoint x: 937, endPoint y: 233, distance: 242.4
click at [937, 233] on p "For a limited time only, this product has been reduced from its previous price*" at bounding box center [882, 229] width 554 height 17
drag, startPoint x: 937, startPoint y: 233, endPoint x: 1003, endPoint y: 241, distance: 65.8
click at [1003, 241] on div "£50 Off For a limited time only, this product has been reduced from its previou…" at bounding box center [882, 229] width 554 height 62
click at [105, 69] on div at bounding box center [594, 296] width 1188 height 593
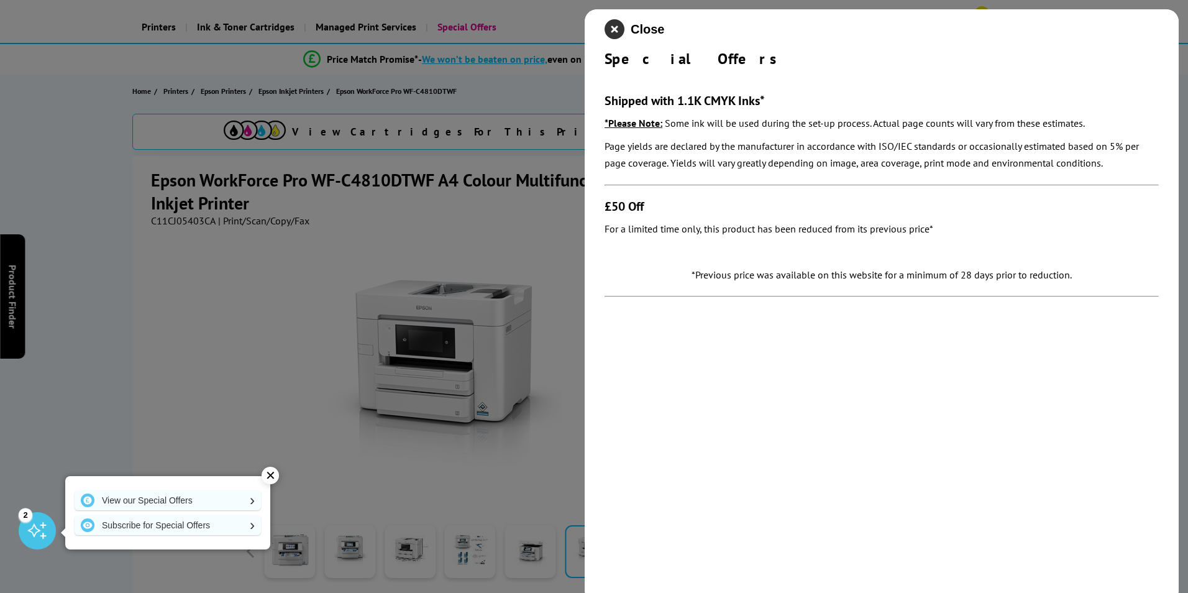
click at [609, 21] on icon "close modal" at bounding box center [615, 29] width 20 height 20
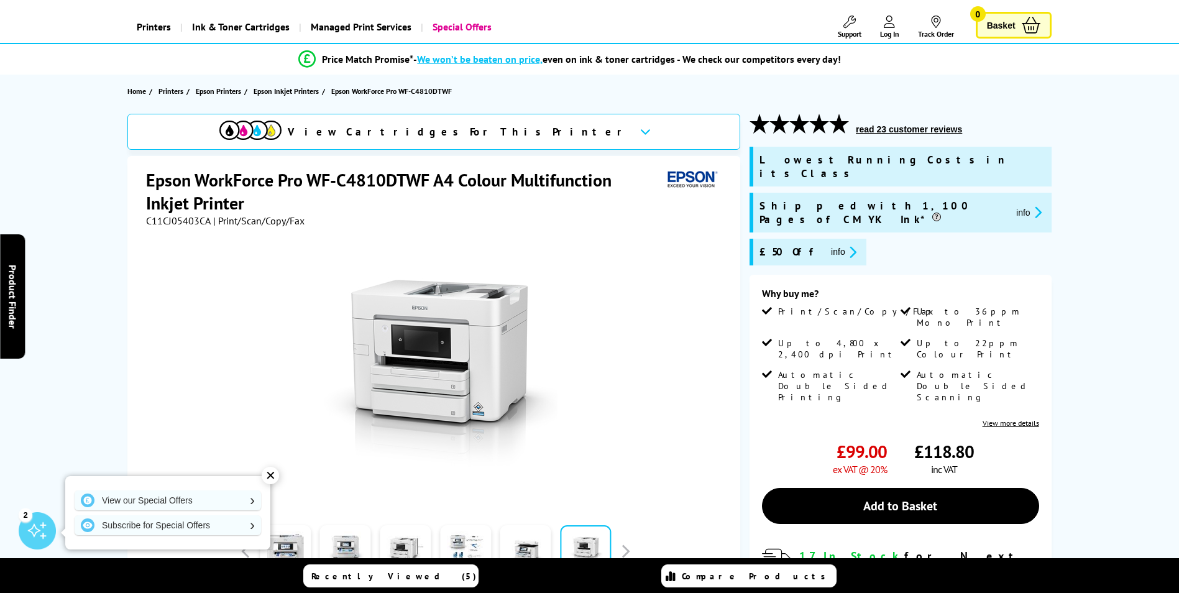
click at [263, 477] on div "✕" at bounding box center [270, 475] width 17 height 17
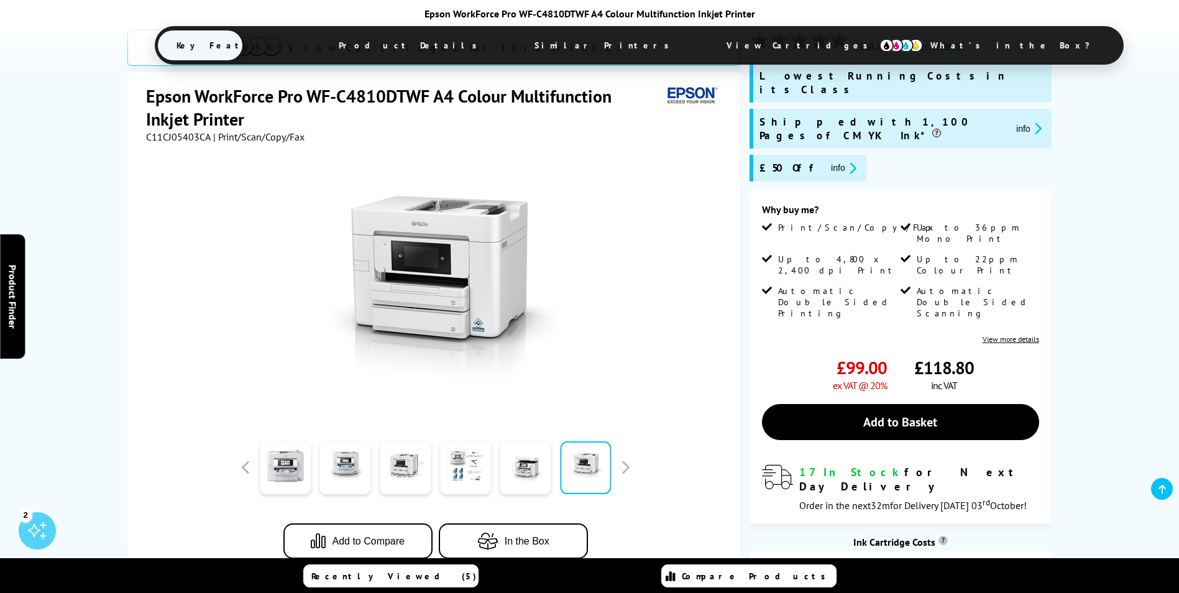
scroll to position [249, 0]
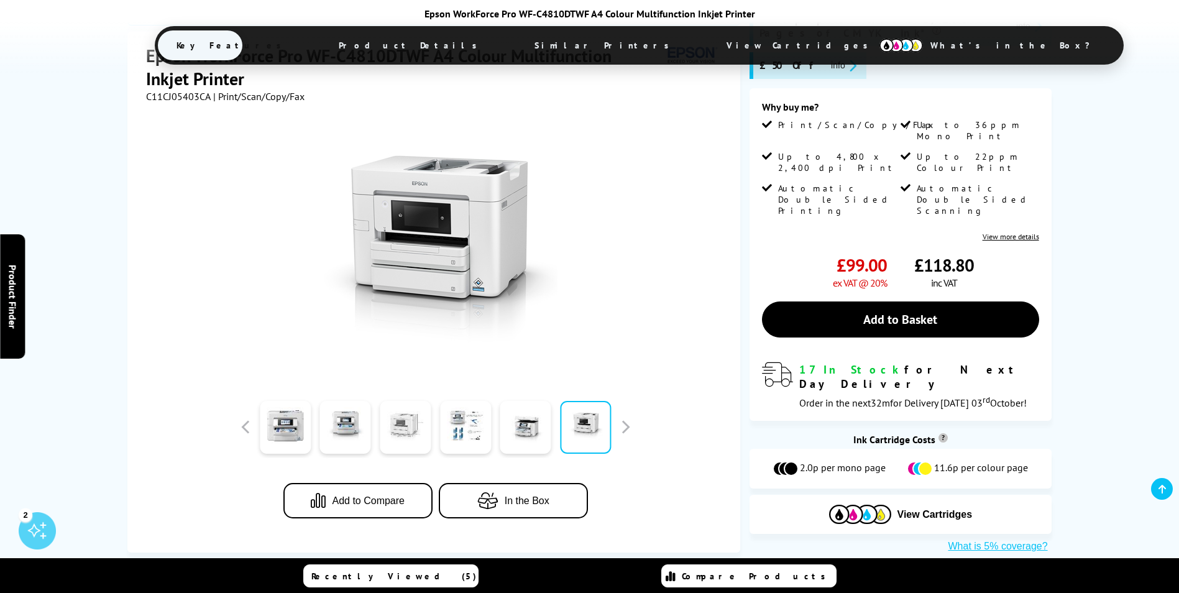
click at [402, 401] on link at bounding box center [405, 427] width 51 height 53
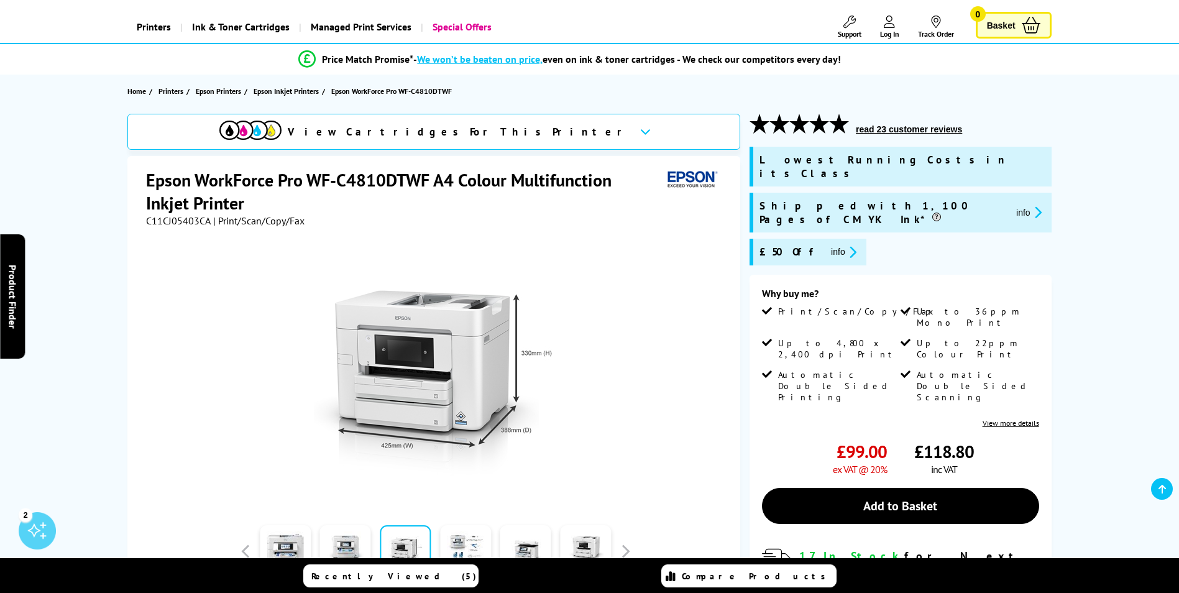
scroll to position [311, 0]
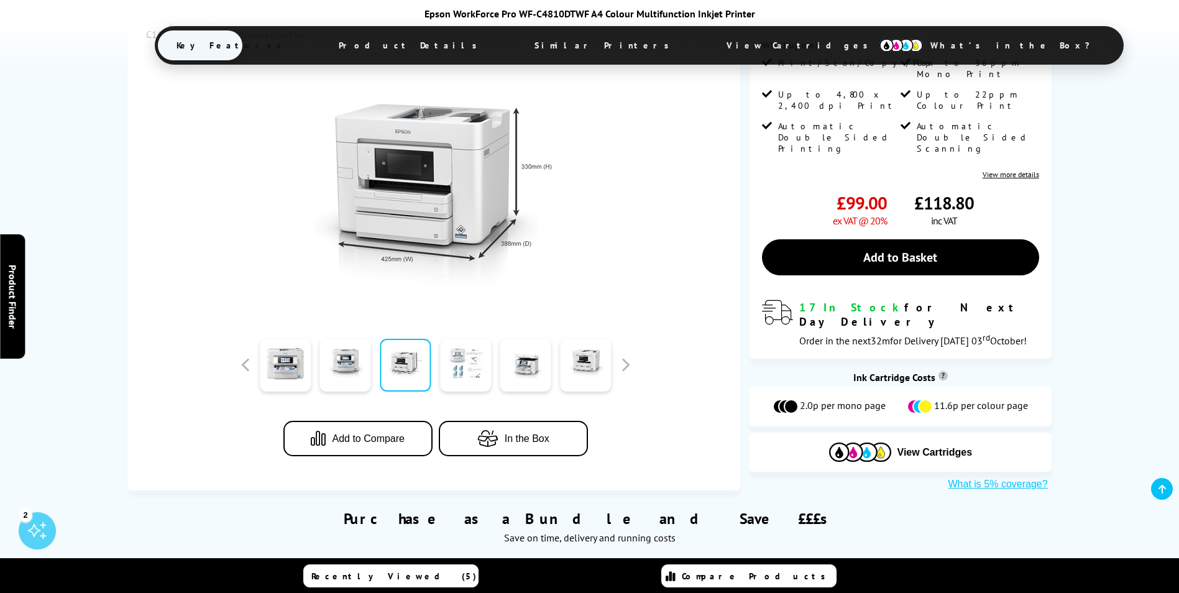
click at [472, 339] on link at bounding box center [465, 365] width 51 height 53
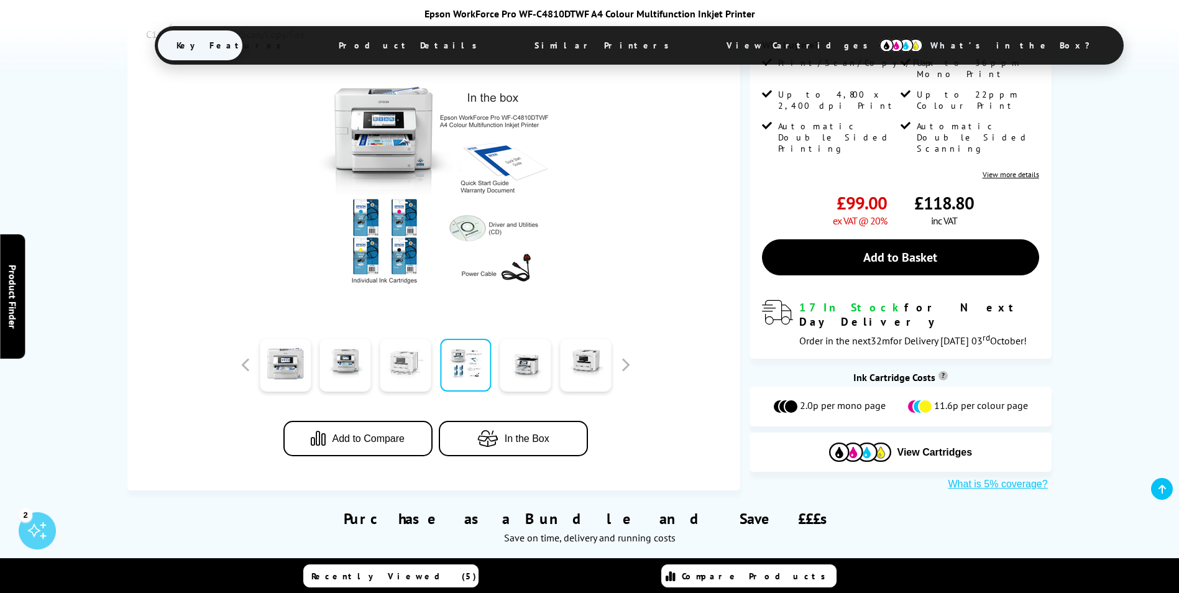
click at [403, 339] on link at bounding box center [405, 365] width 51 height 53
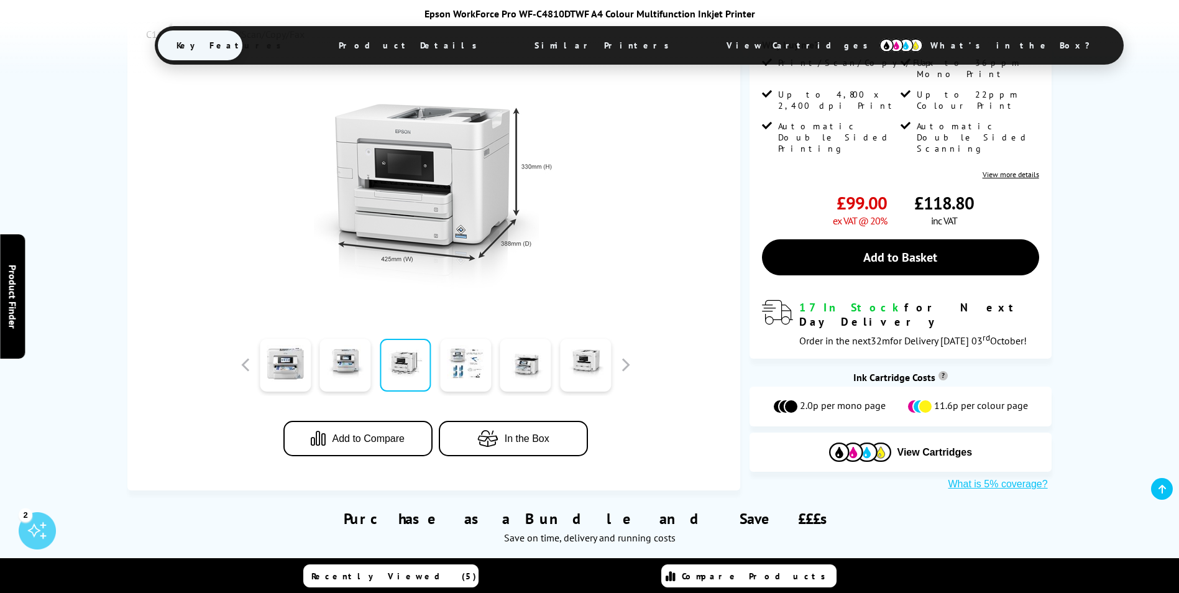
scroll to position [62, 0]
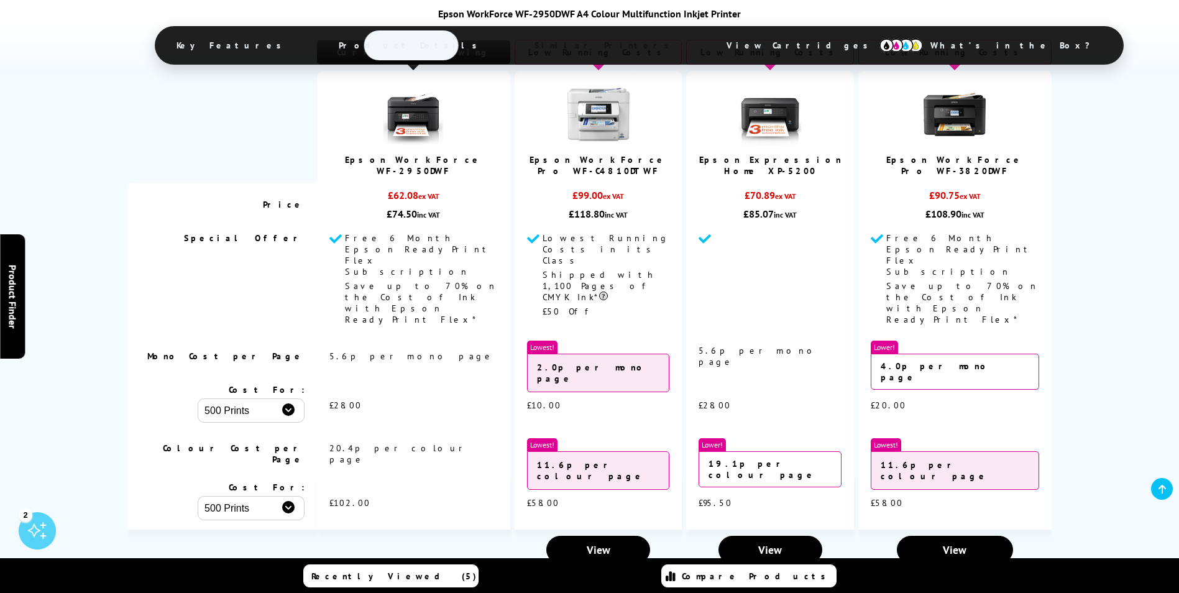
scroll to position [3045, 0]
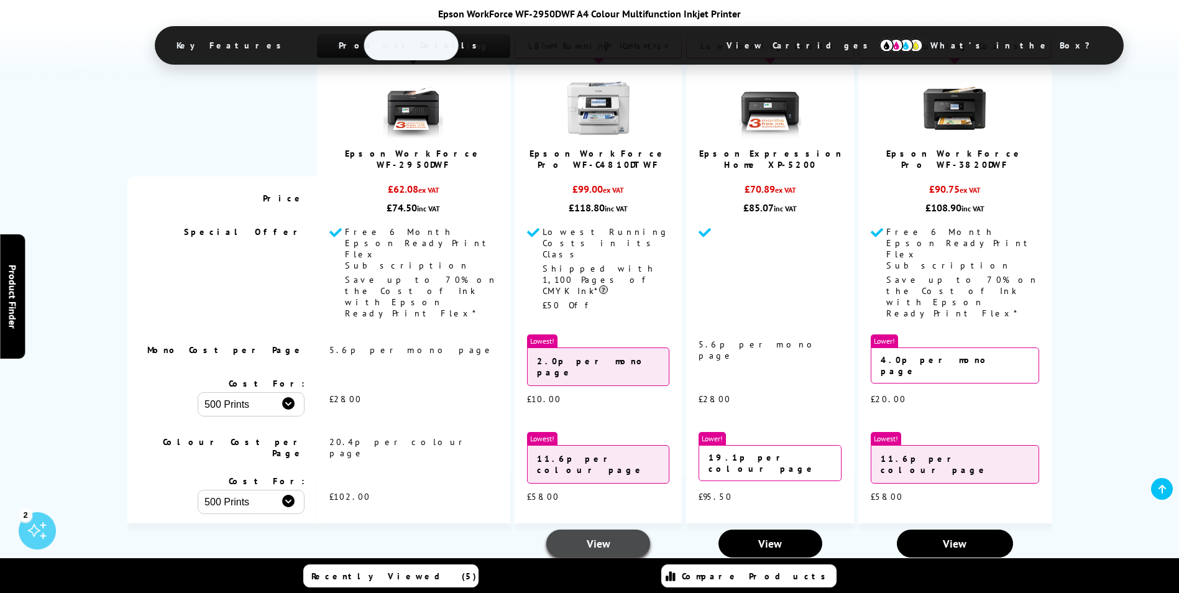
click at [588, 536] on span "View" at bounding box center [599, 543] width 24 height 14
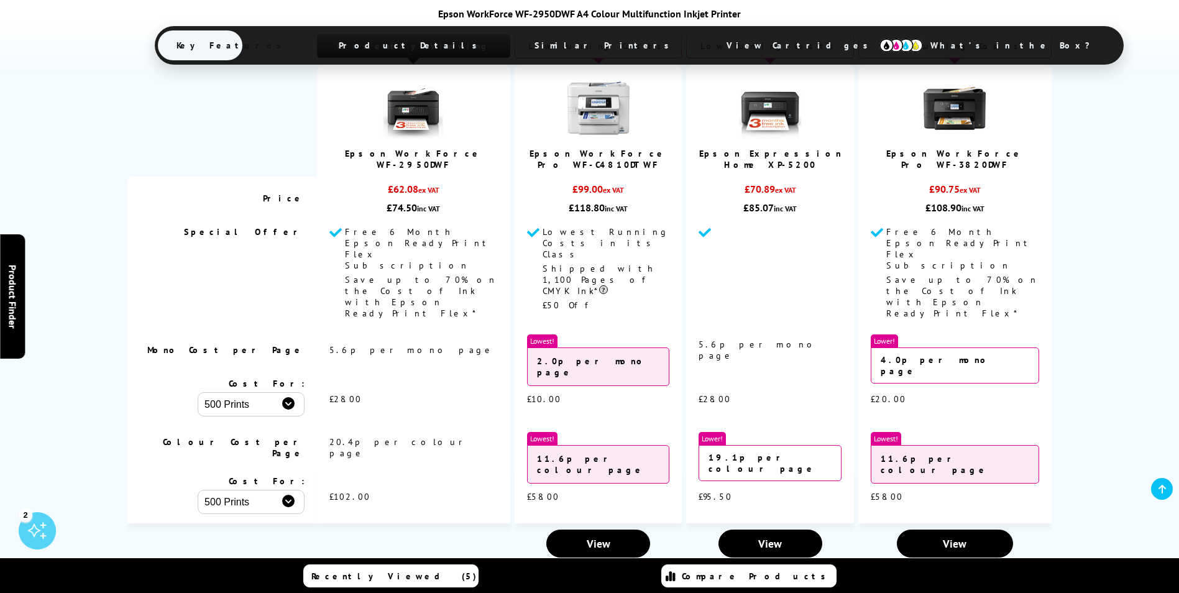
scroll to position [2673, 0]
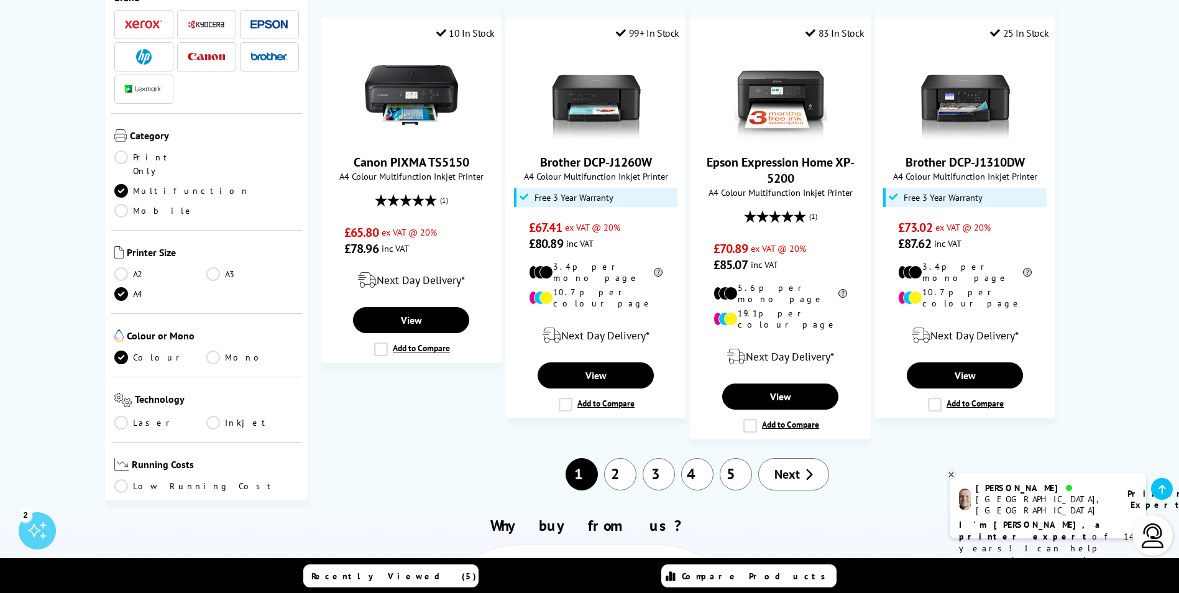
scroll to position [1243, 0]
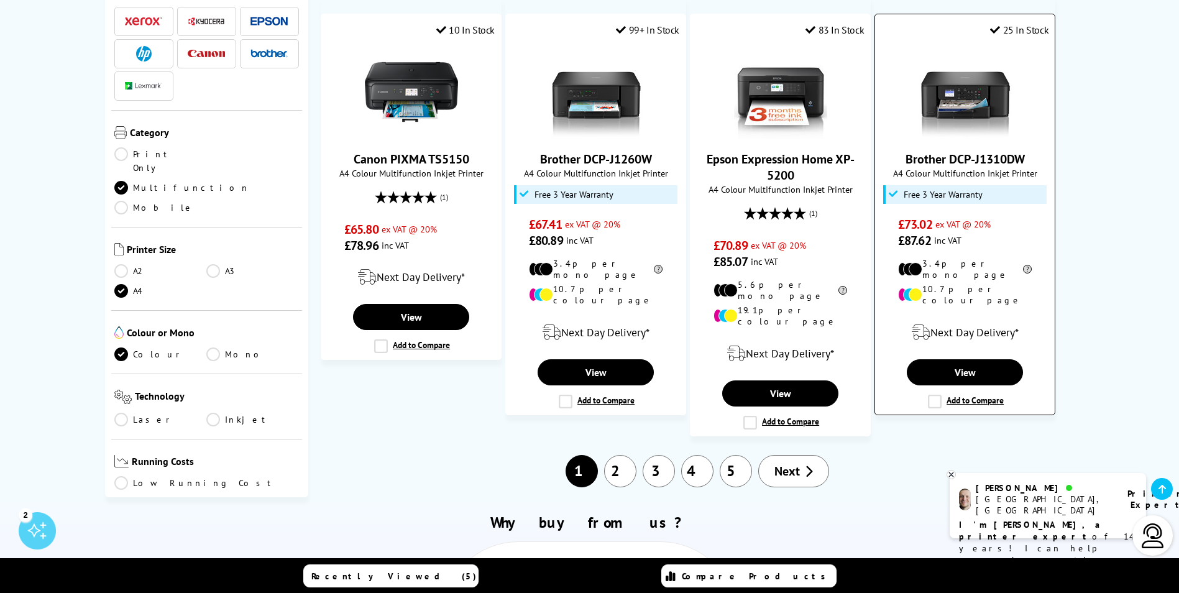
click at [966, 88] on img at bounding box center [965, 91] width 93 height 93
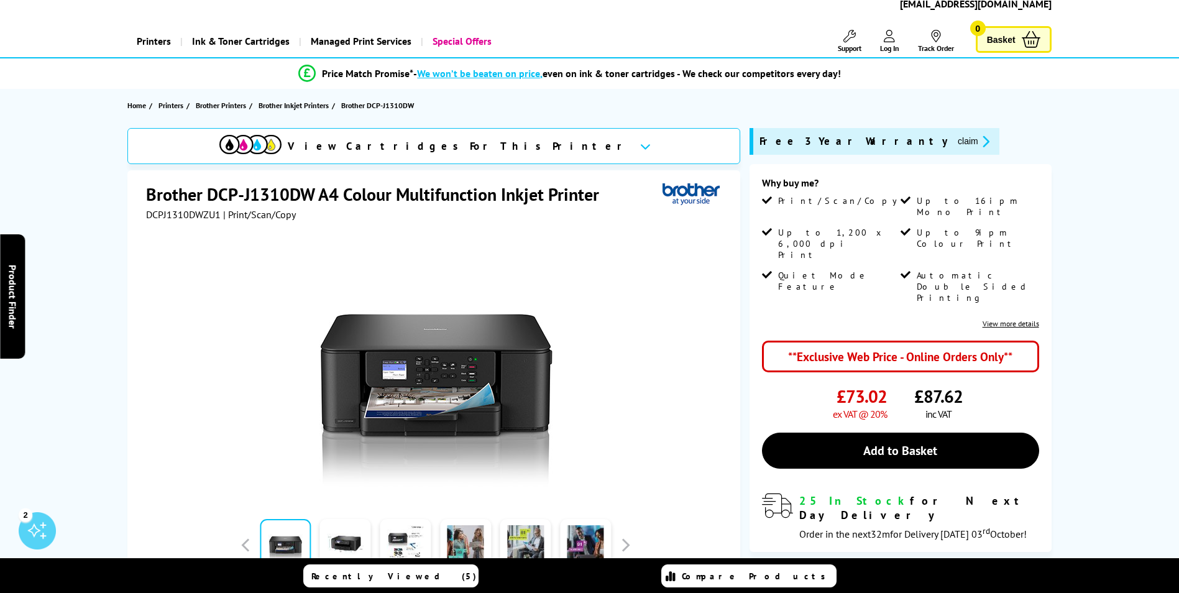
scroll to position [186, 0]
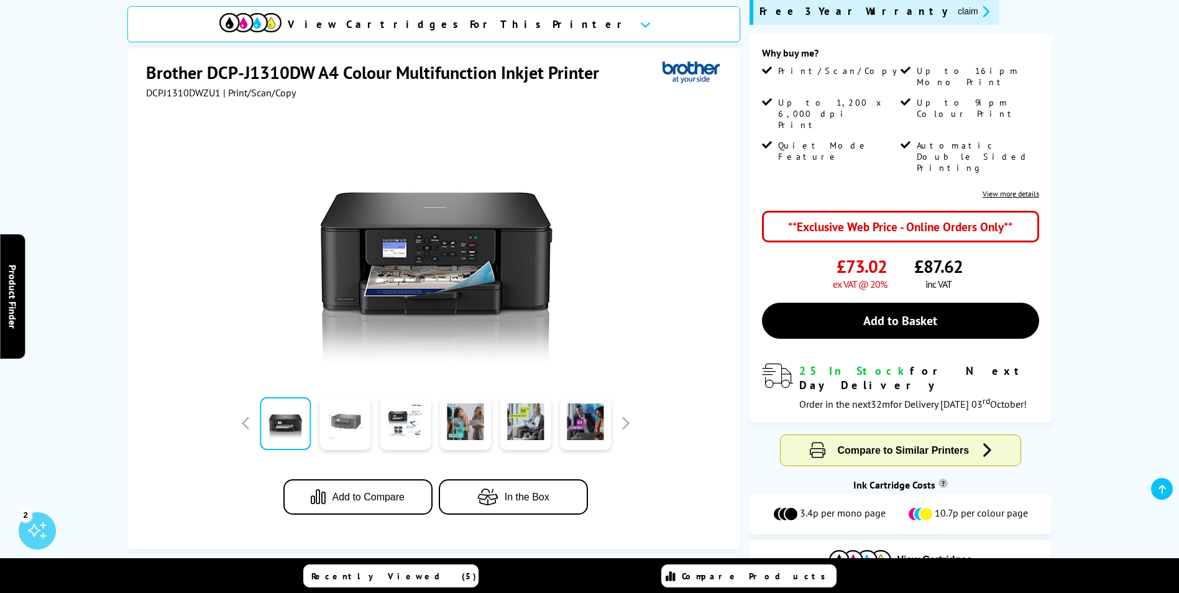
click at [353, 418] on link at bounding box center [345, 423] width 51 height 53
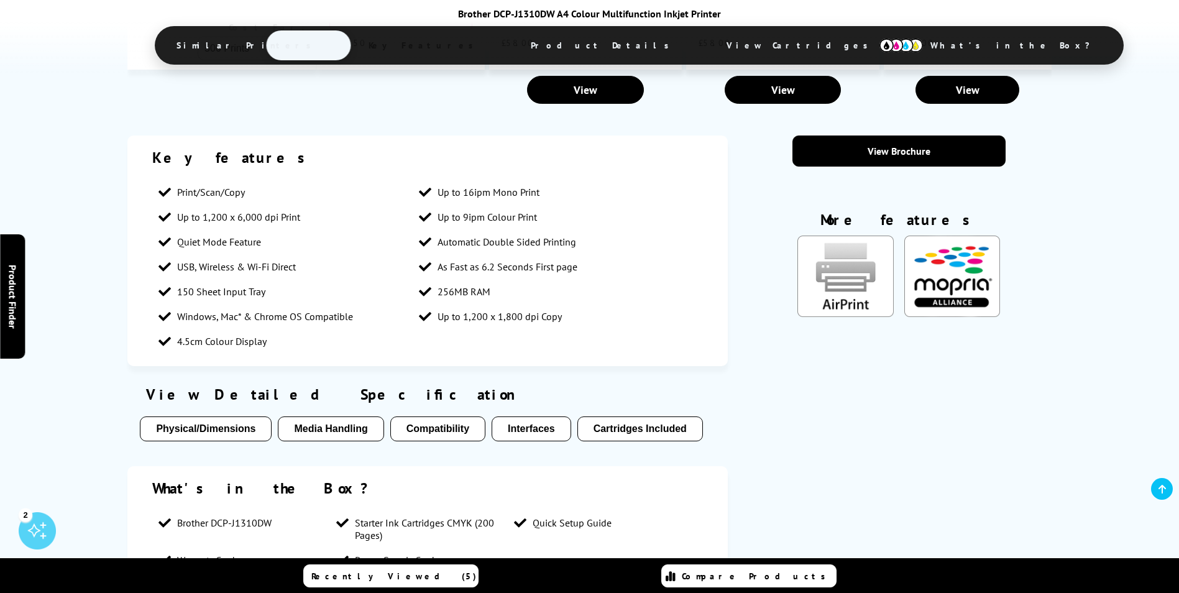
scroll to position [1305, 0]
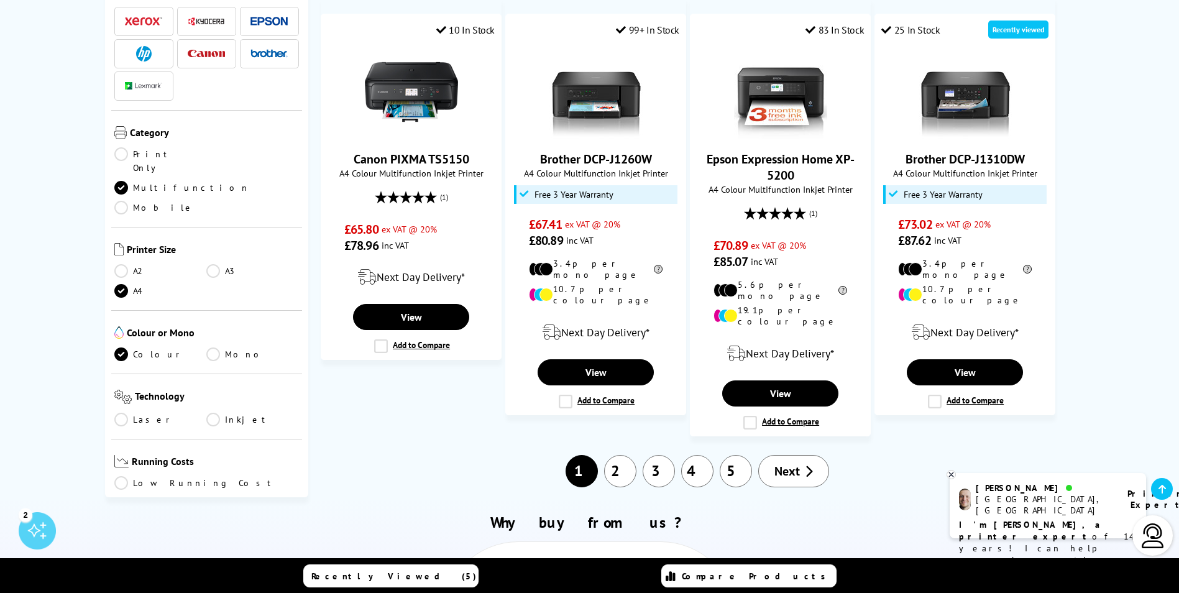
click at [624, 455] on link "2" at bounding box center [620, 471] width 32 height 32
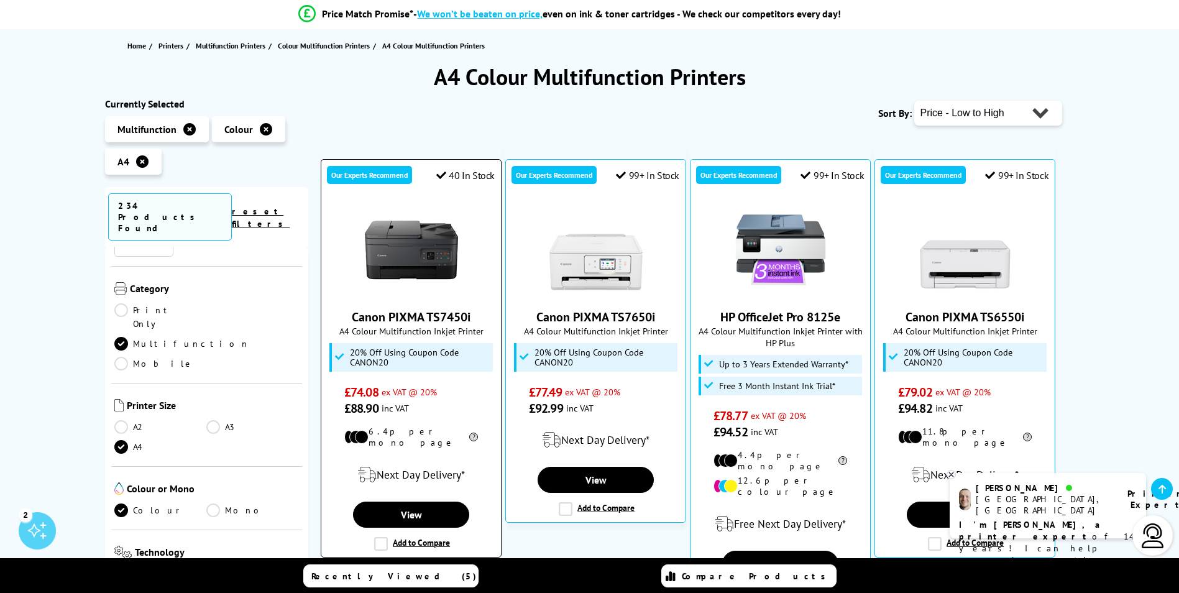
scroll to position [124, 0]
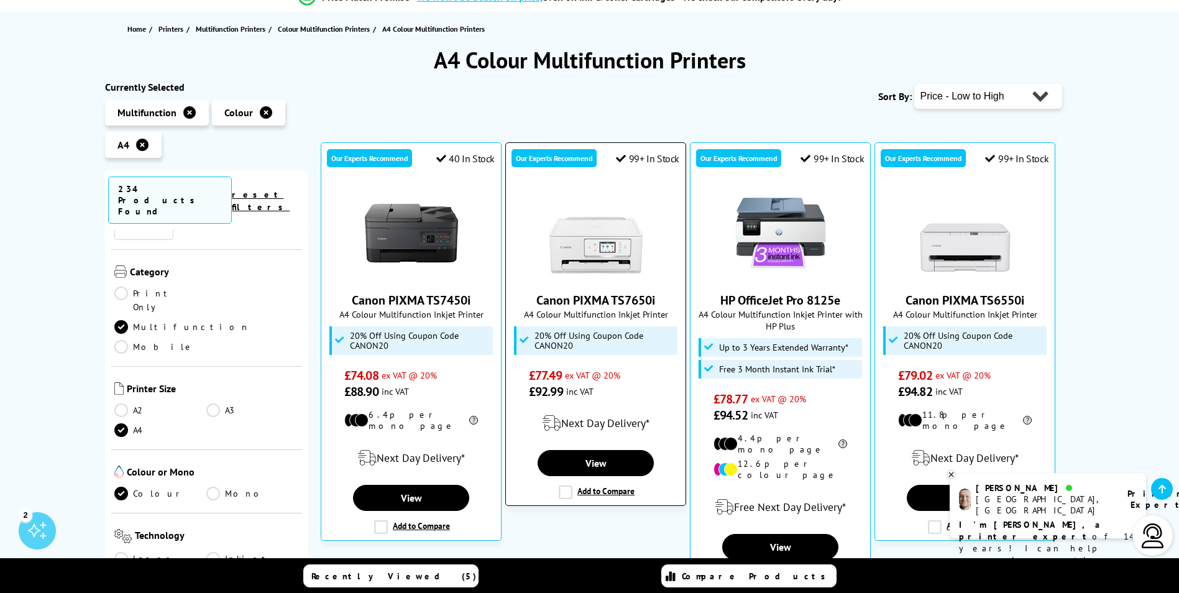
click at [594, 256] on img at bounding box center [595, 232] width 93 height 93
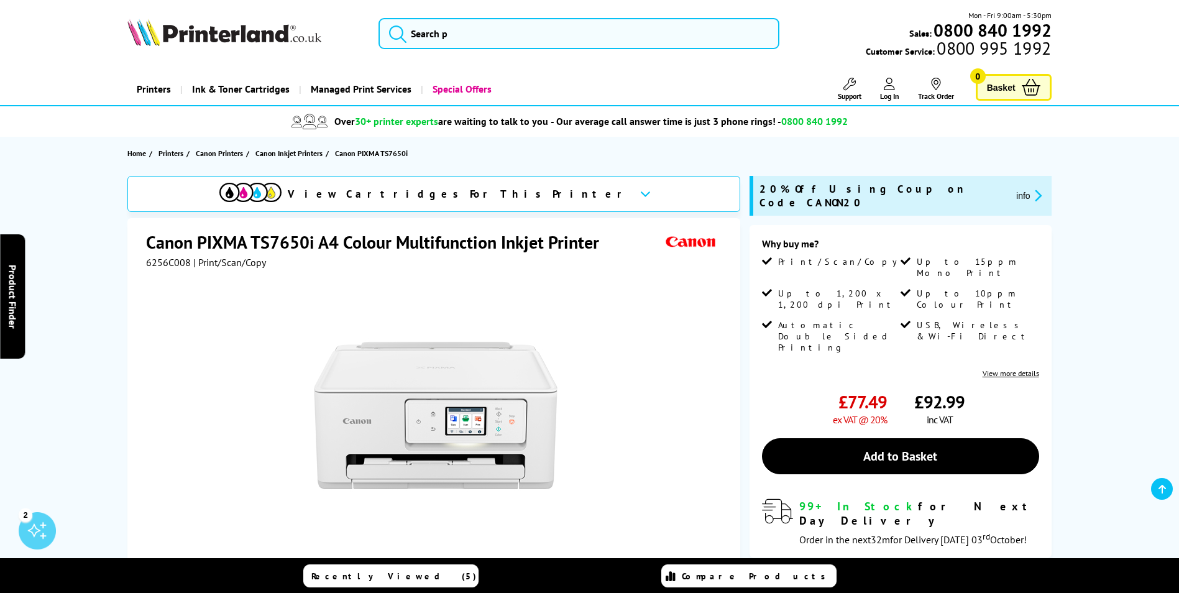
scroll to position [186, 0]
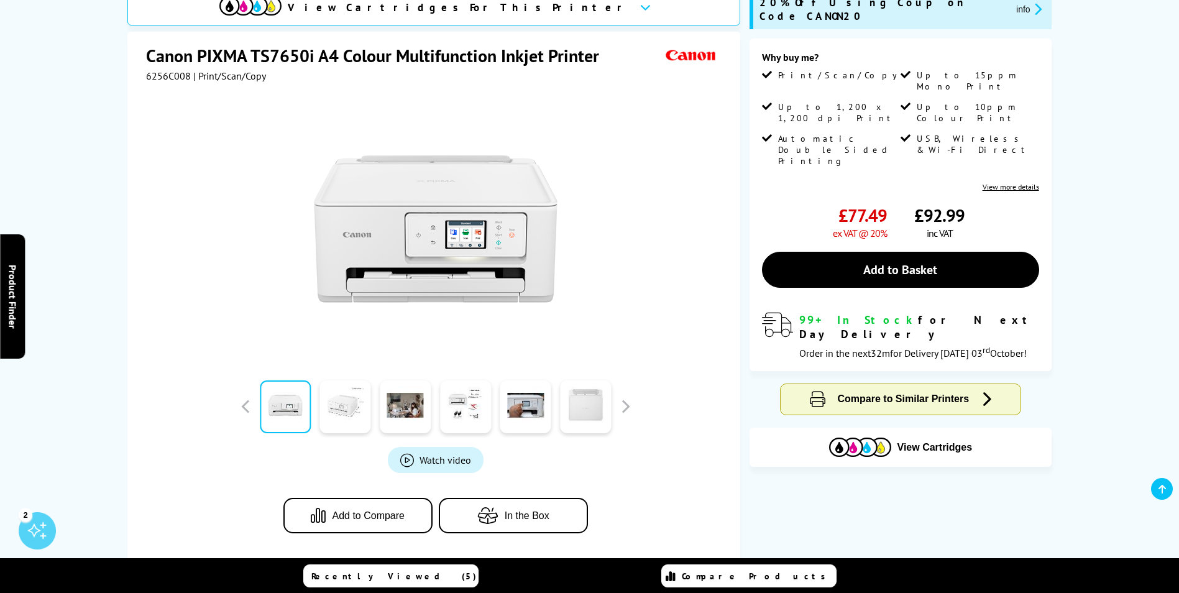
click at [346, 406] on link at bounding box center [345, 406] width 51 height 53
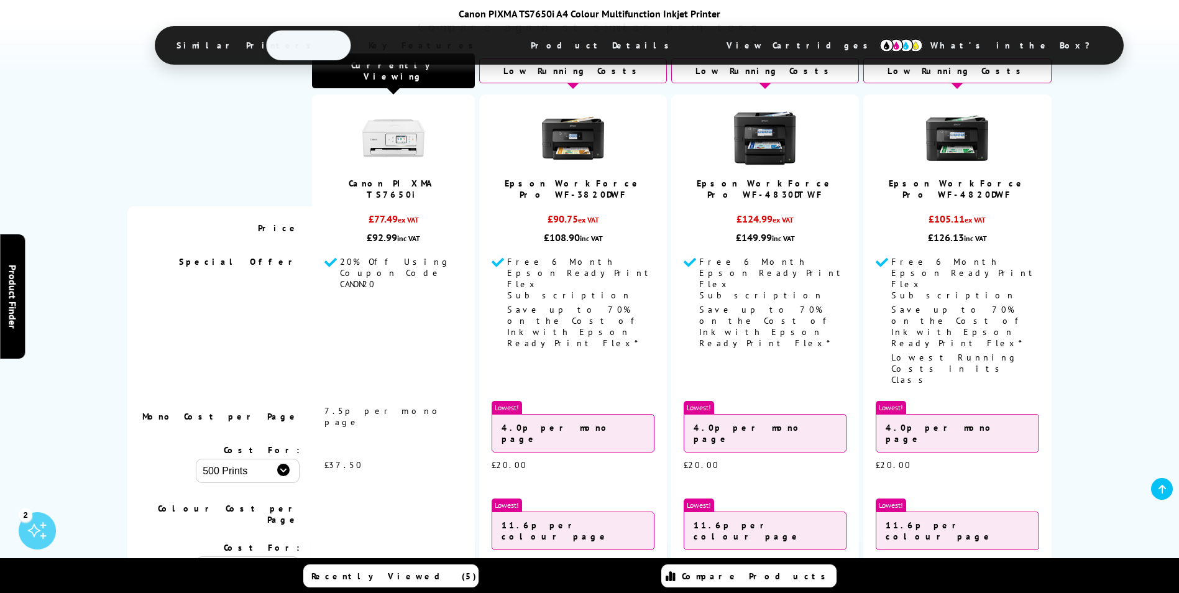
scroll to position [1305, 0]
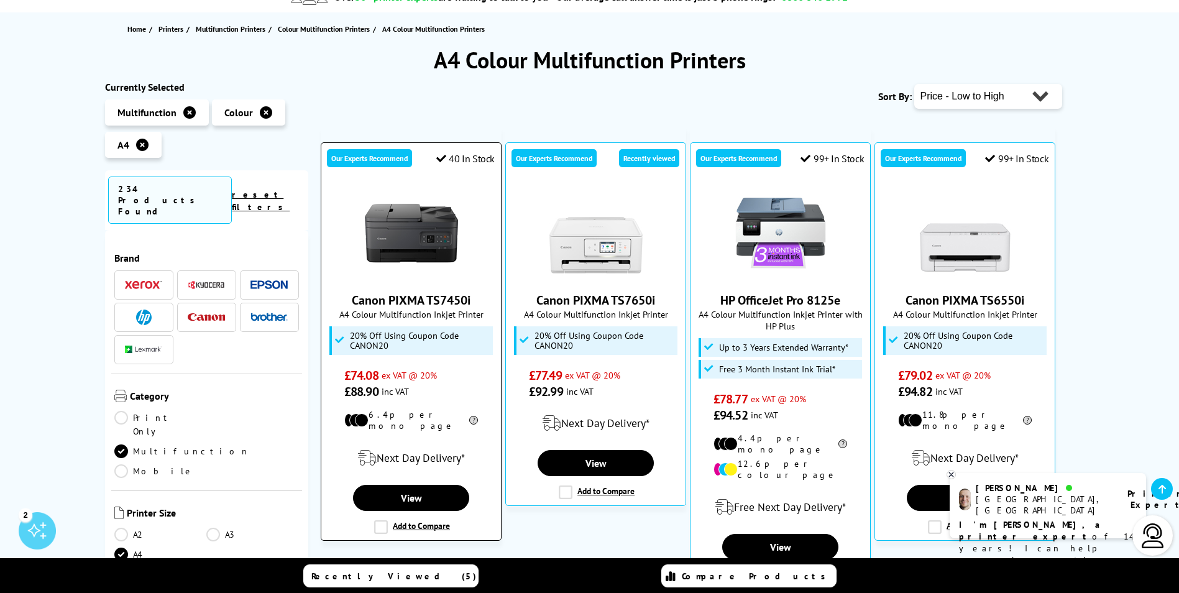
scroll to position [186, 0]
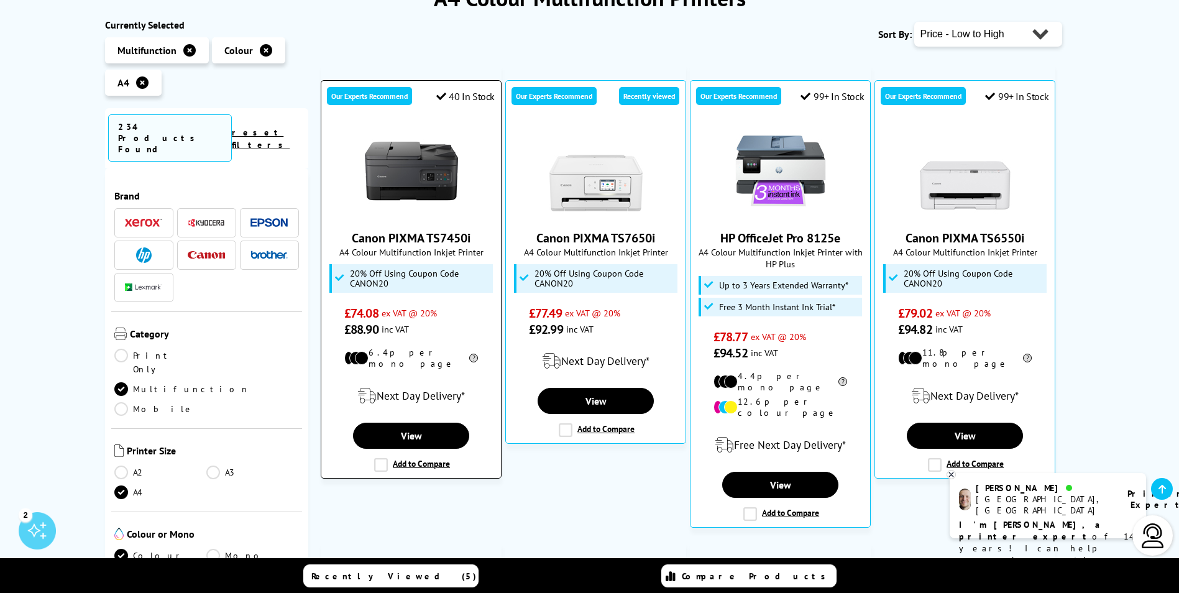
click at [376, 190] on img at bounding box center [411, 170] width 93 height 93
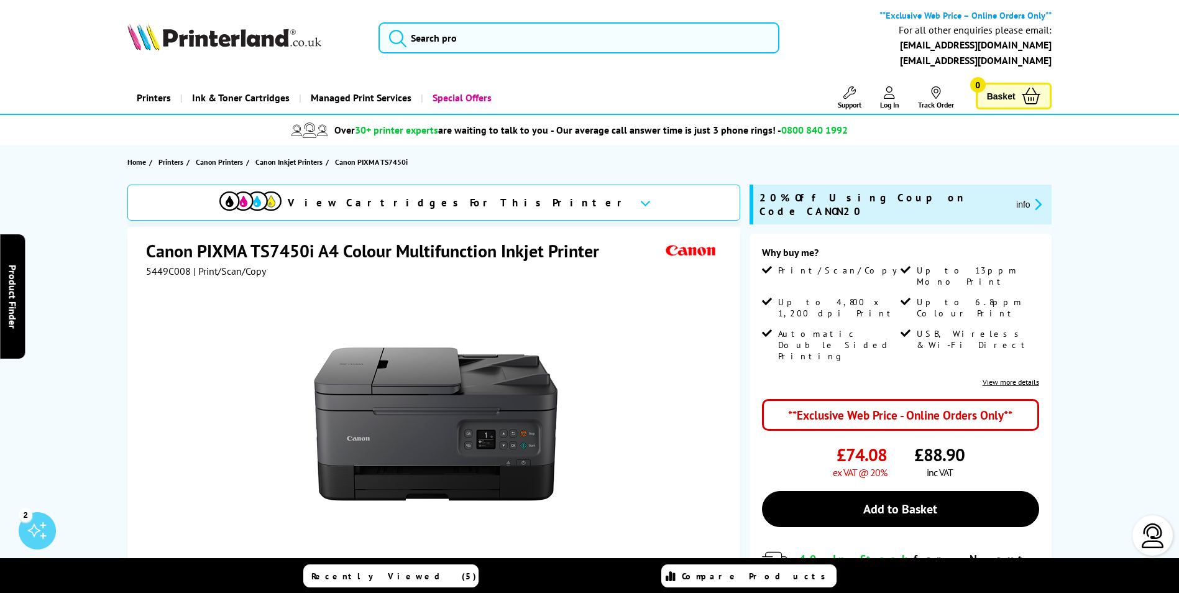
scroll to position [124, 0]
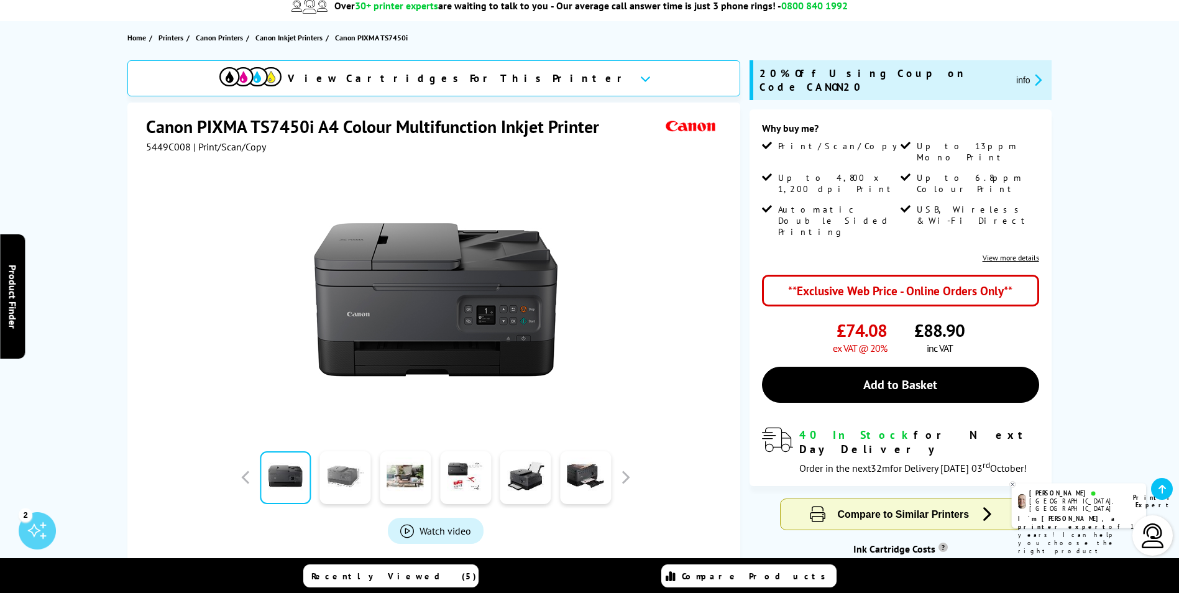
click at [344, 477] on link at bounding box center [345, 477] width 51 height 53
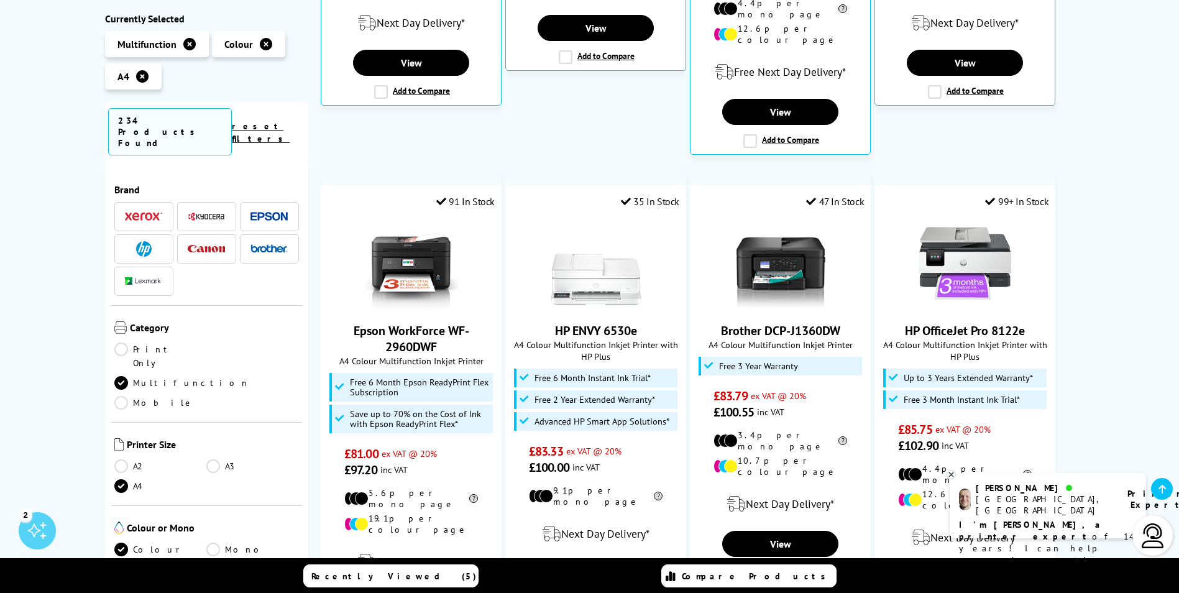
scroll to position [622, 0]
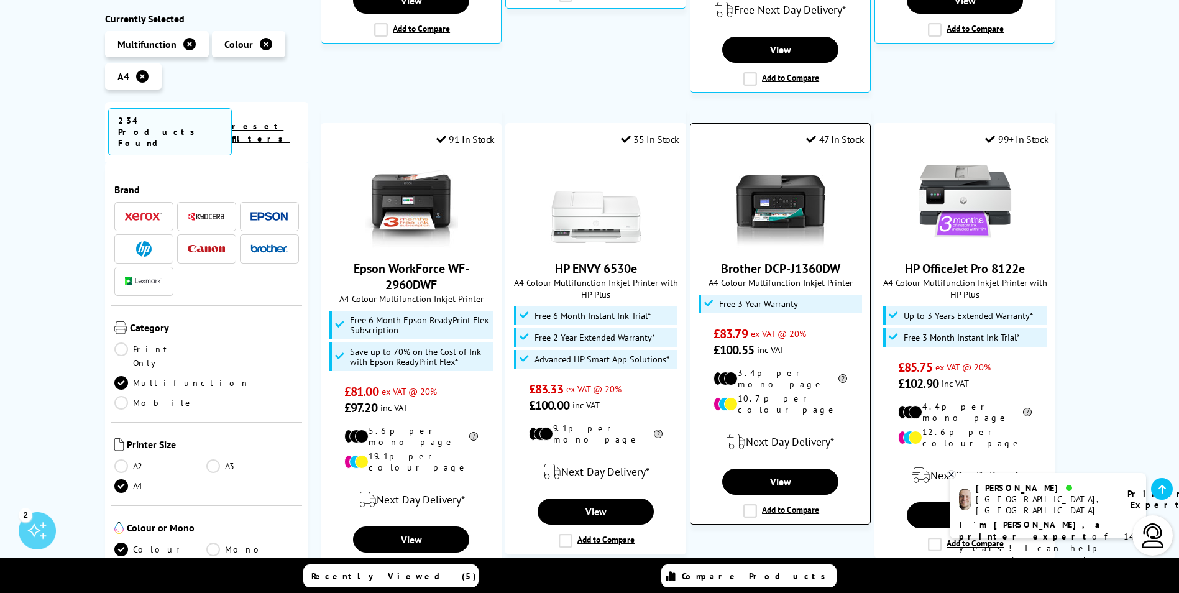
click at [771, 201] on img at bounding box center [780, 201] width 93 height 93
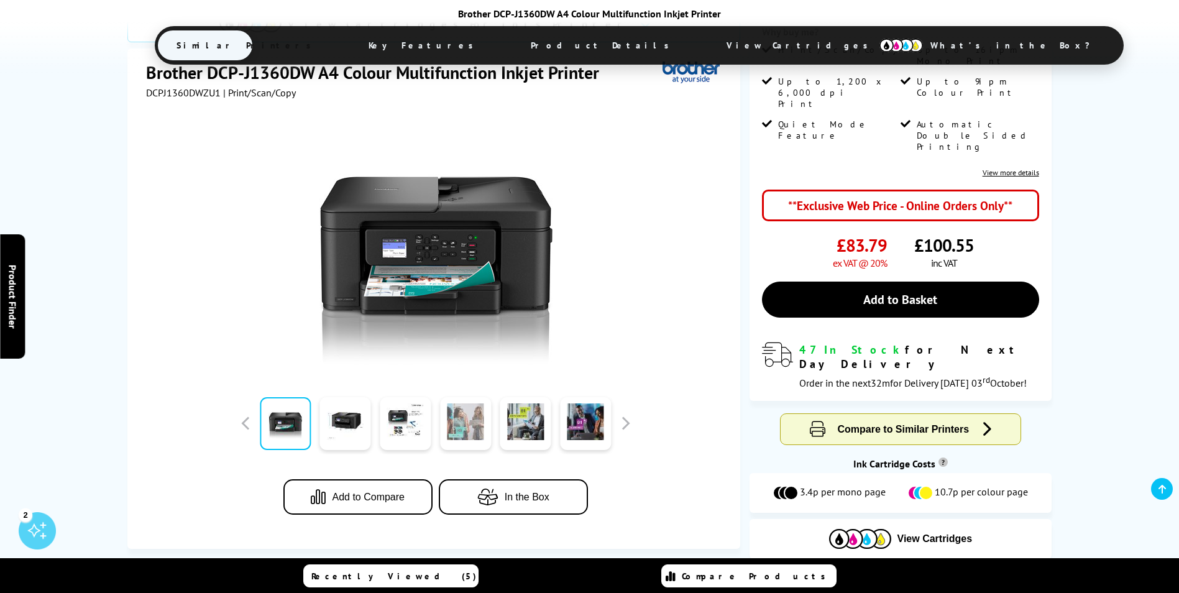
scroll to position [249, 0]
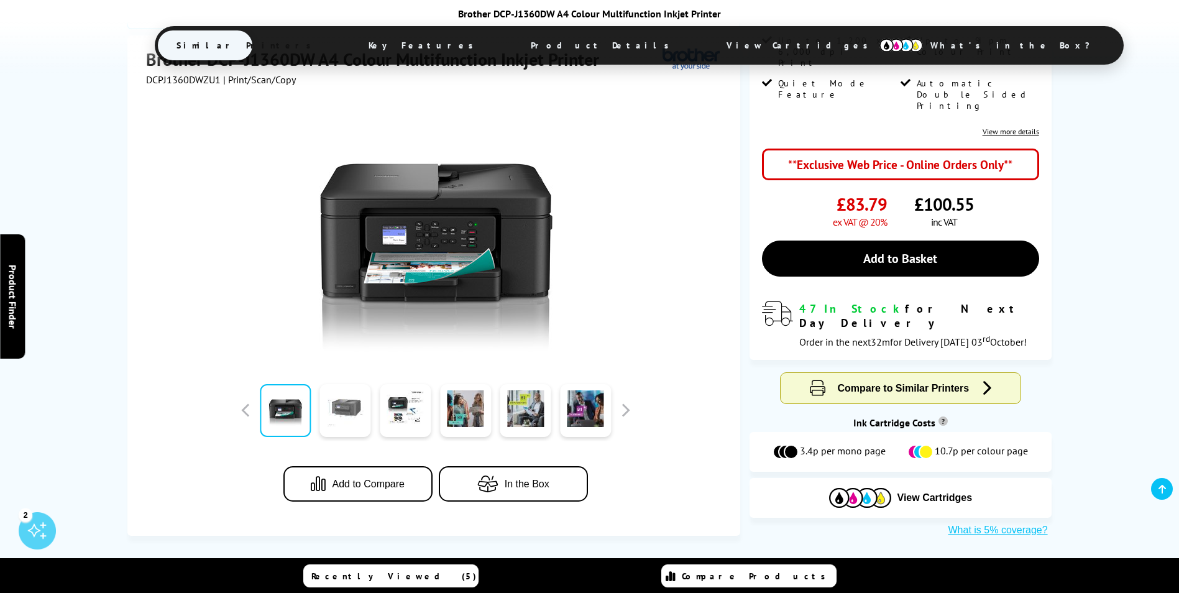
click at [330, 384] on link at bounding box center [345, 410] width 51 height 53
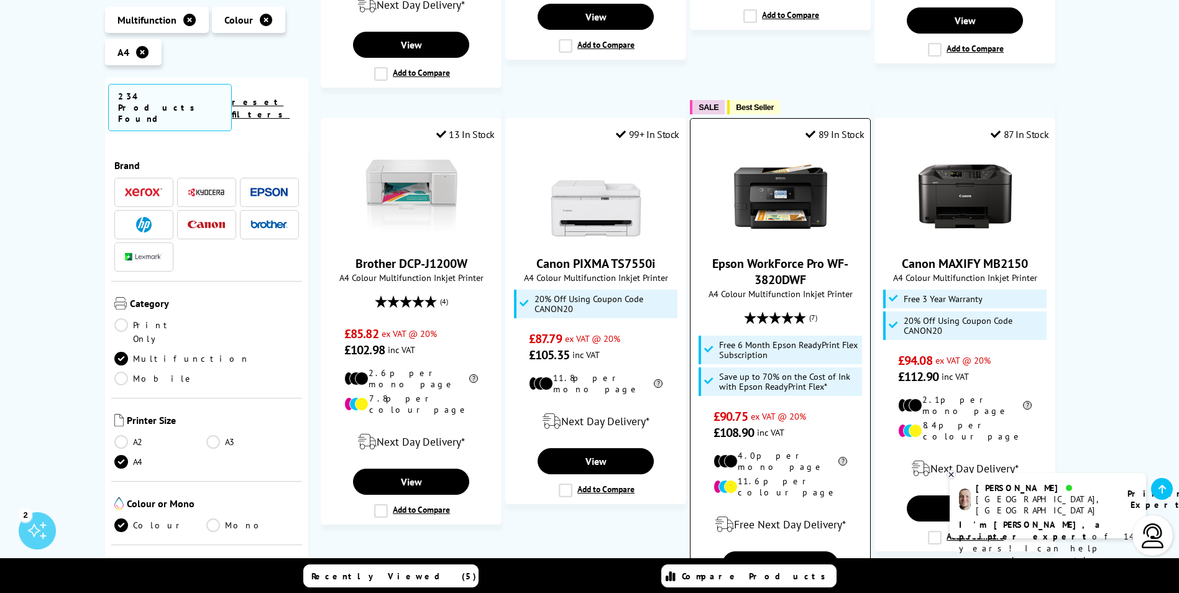
scroll to position [1119, 0]
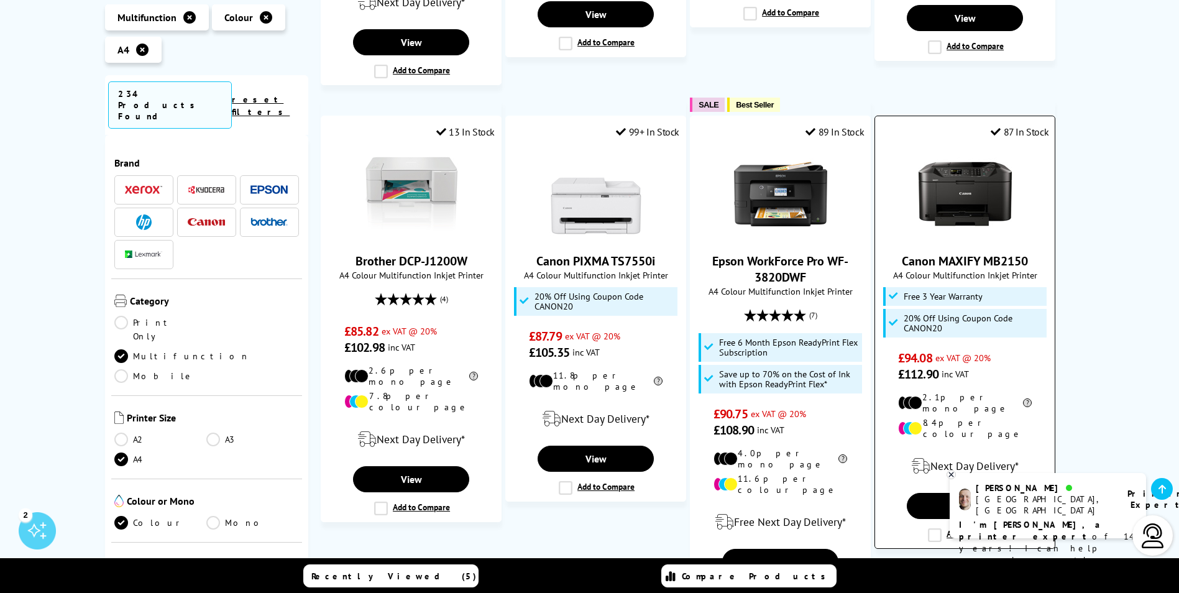
click at [968, 178] on img at bounding box center [965, 193] width 93 height 93
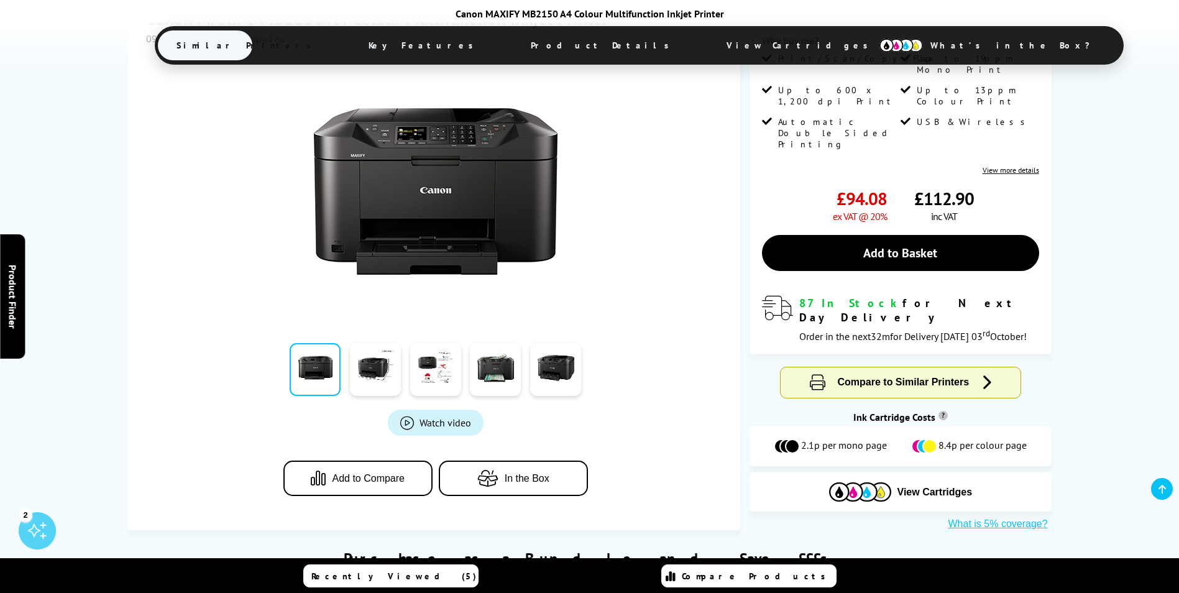
scroll to position [249, 0]
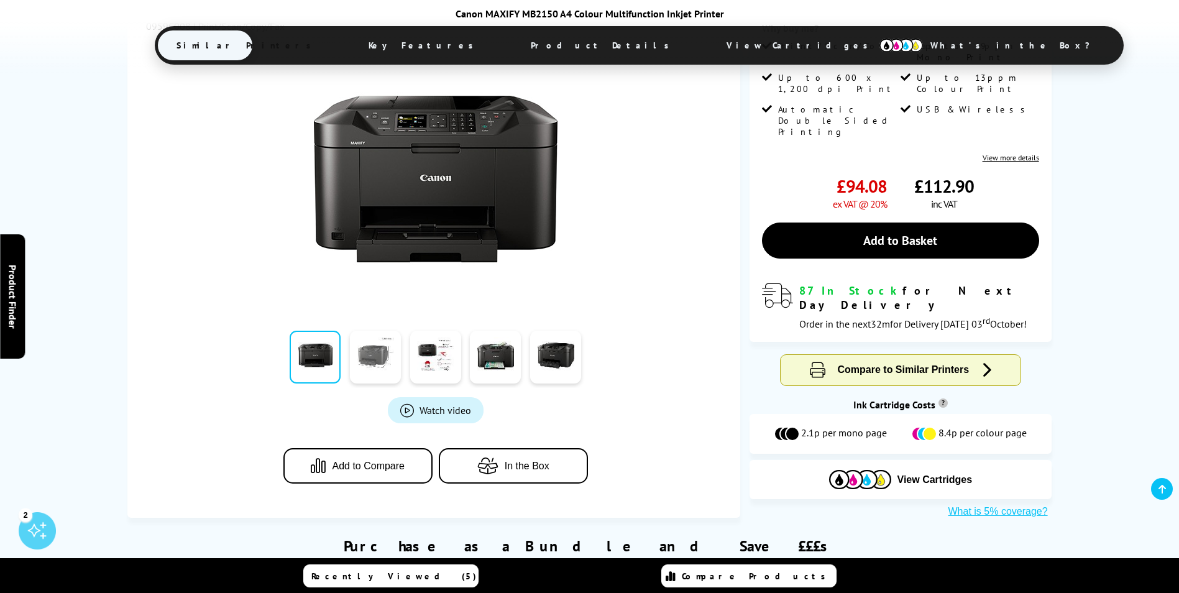
click at [384, 344] on link at bounding box center [375, 357] width 51 height 53
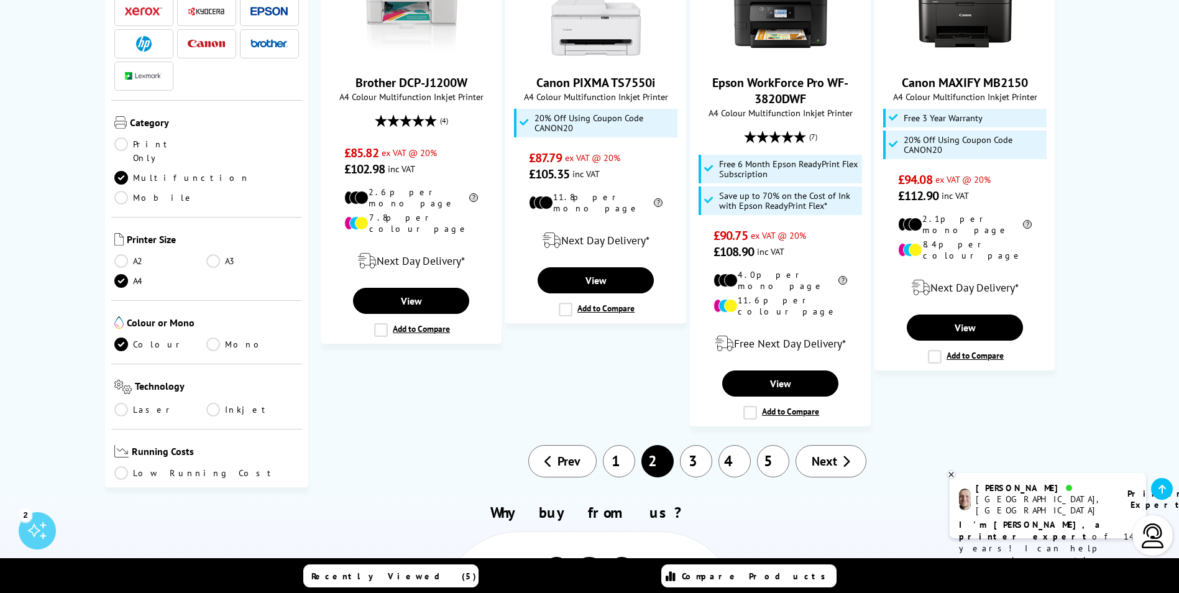
scroll to position [1298, 0]
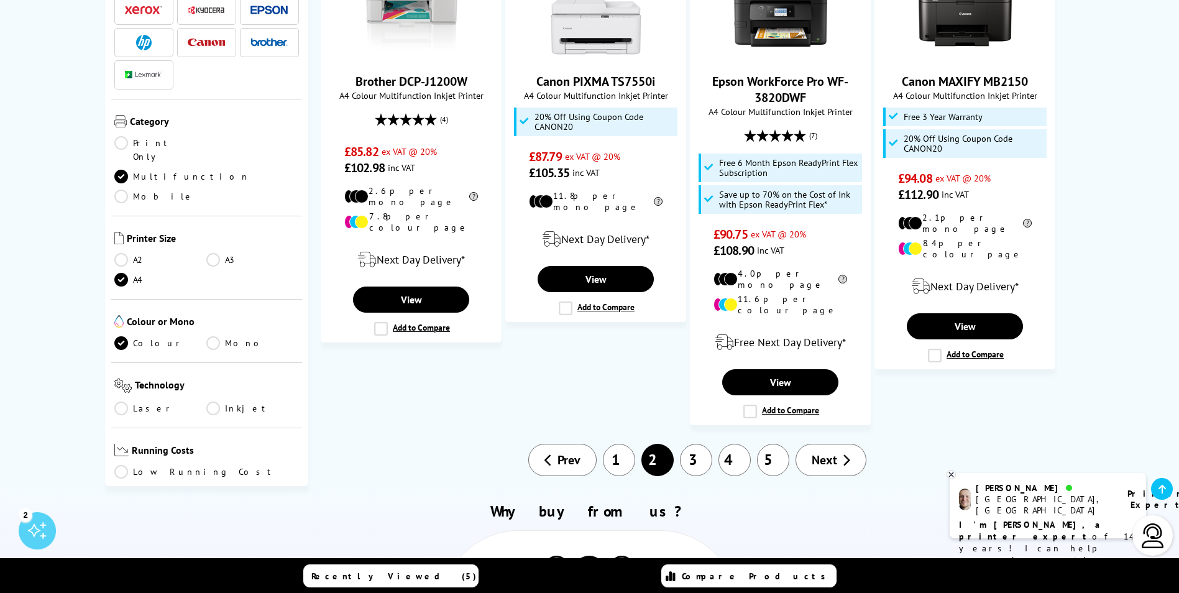
click at [700, 444] on link "3" at bounding box center [696, 460] width 32 height 32
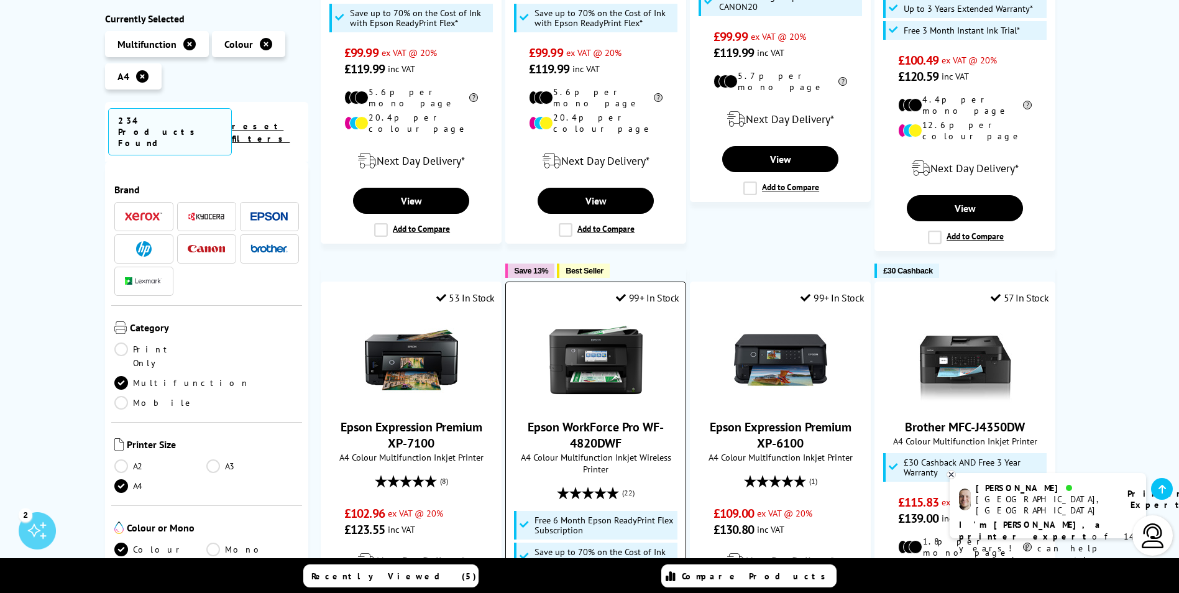
scroll to position [1119, 0]
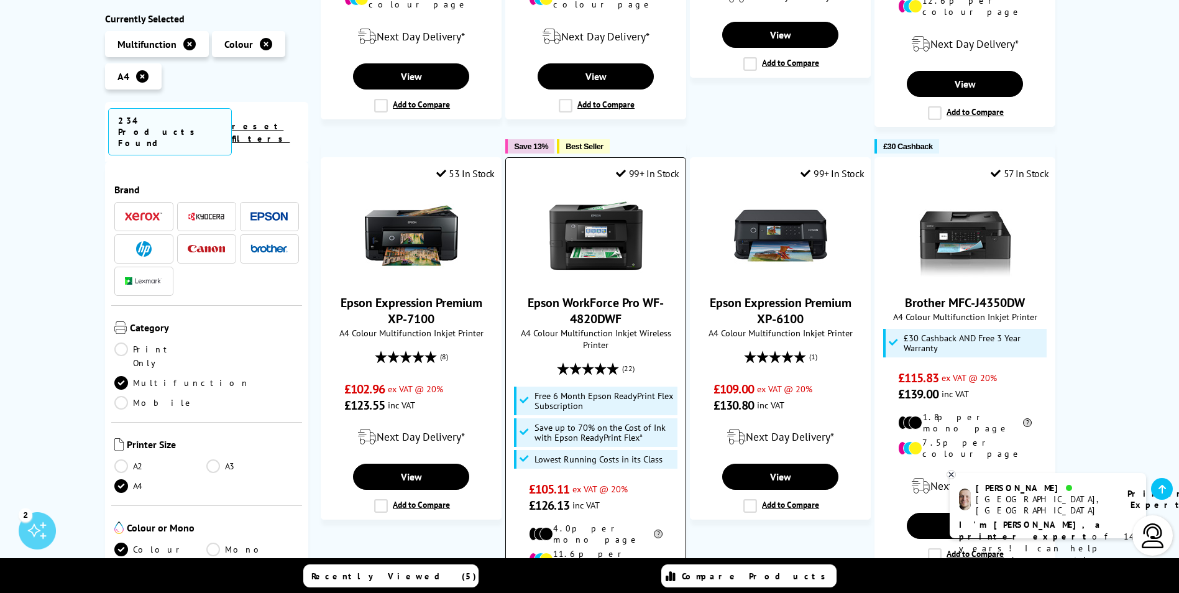
click at [590, 206] on img at bounding box center [595, 235] width 93 height 93
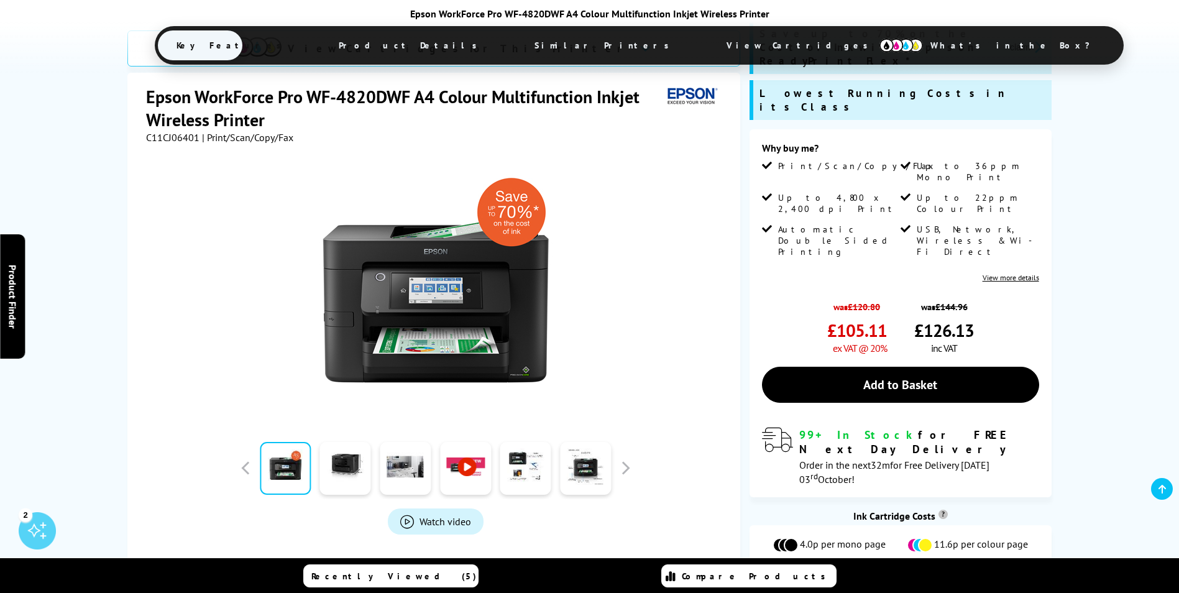
scroll to position [249, 0]
click at [340, 441] on link at bounding box center [345, 467] width 51 height 53
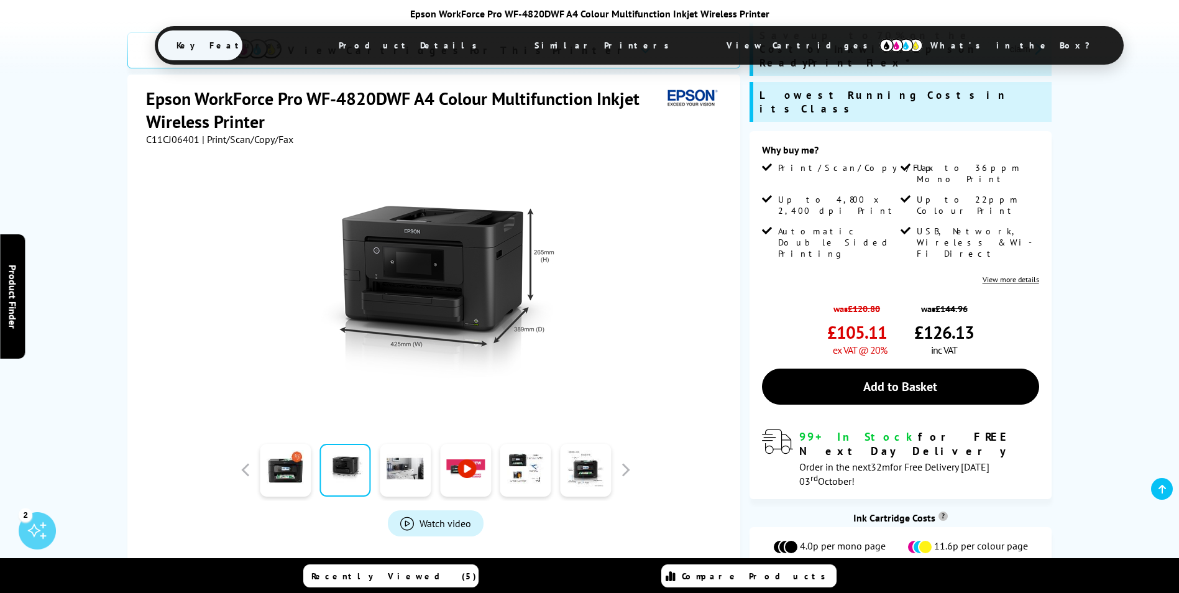
scroll to position [0, 0]
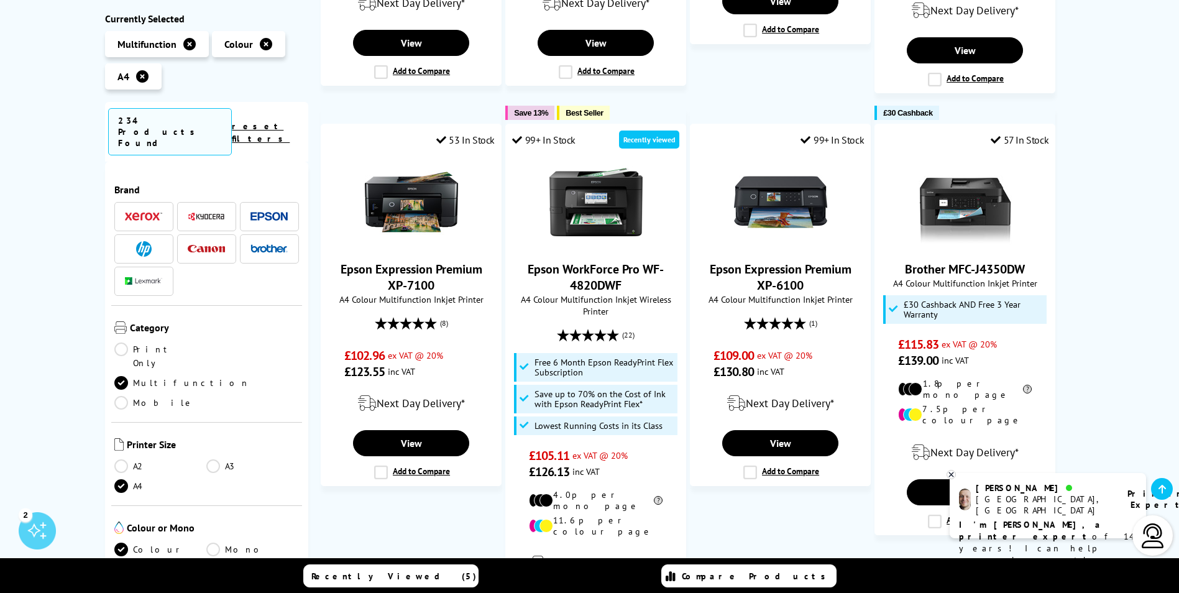
scroll to position [1181, 0]
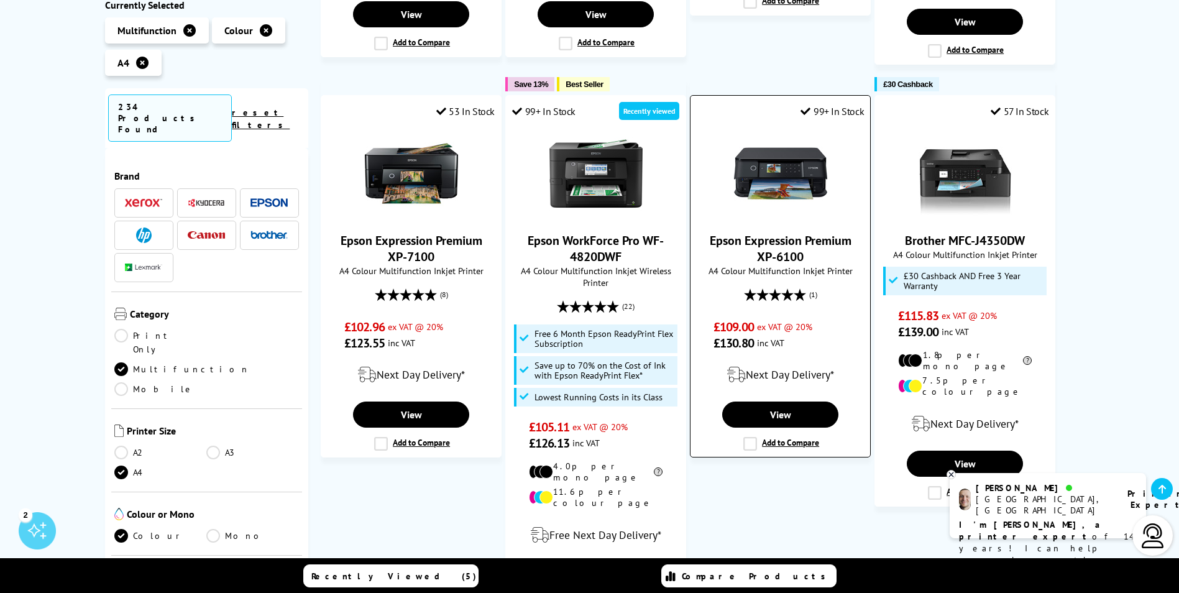
click at [777, 145] on img at bounding box center [780, 173] width 93 height 93
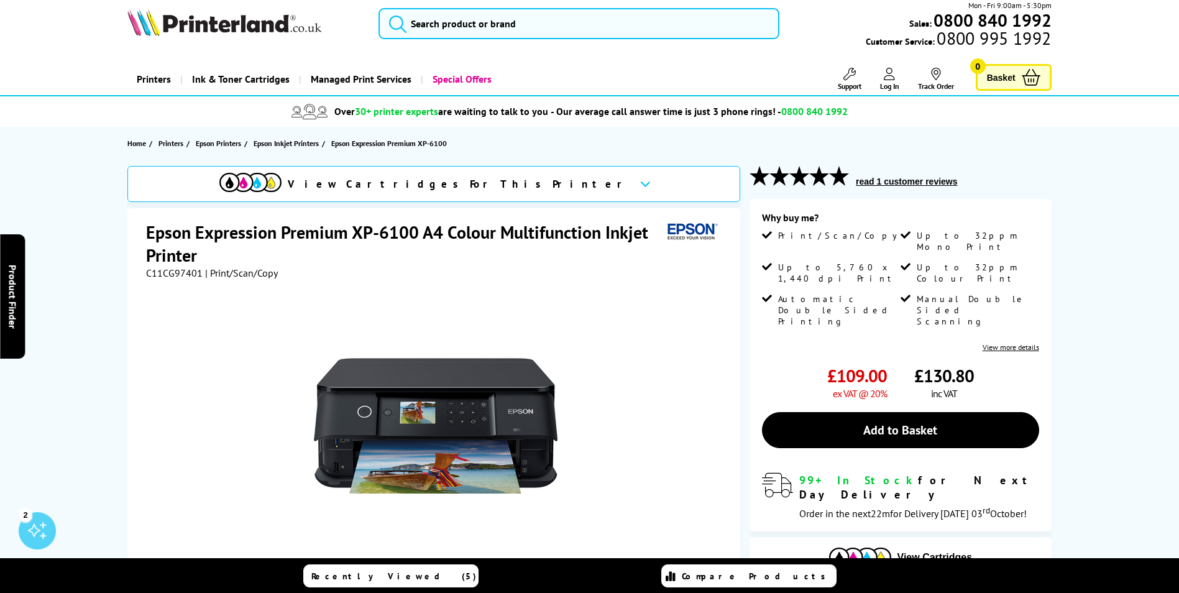
scroll to position [249, 0]
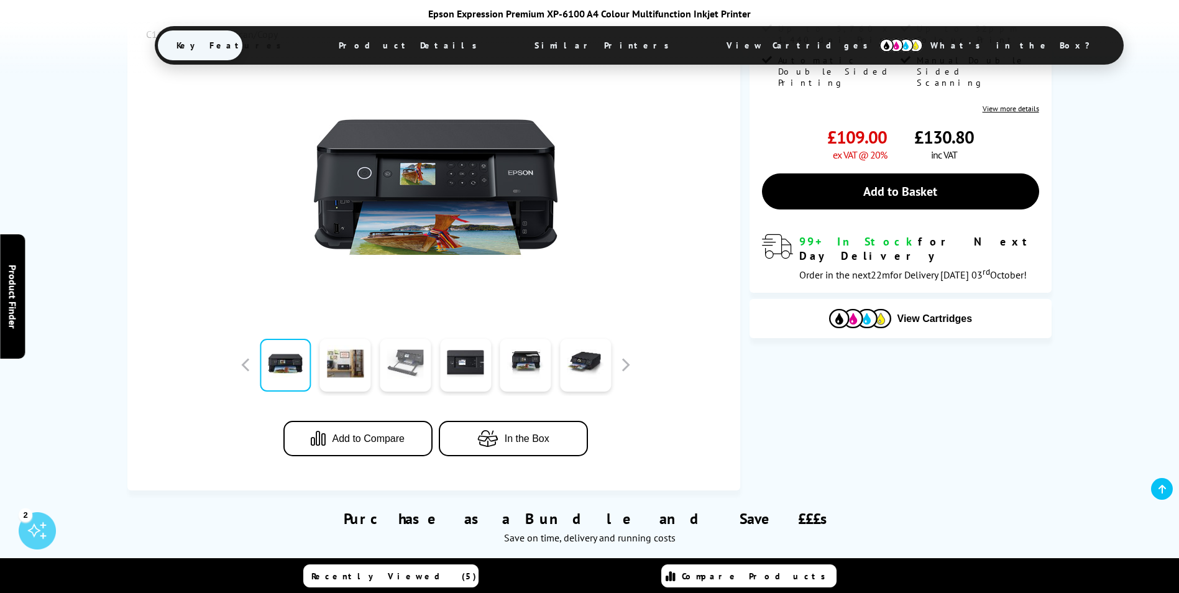
click at [395, 371] on link at bounding box center [405, 365] width 51 height 53
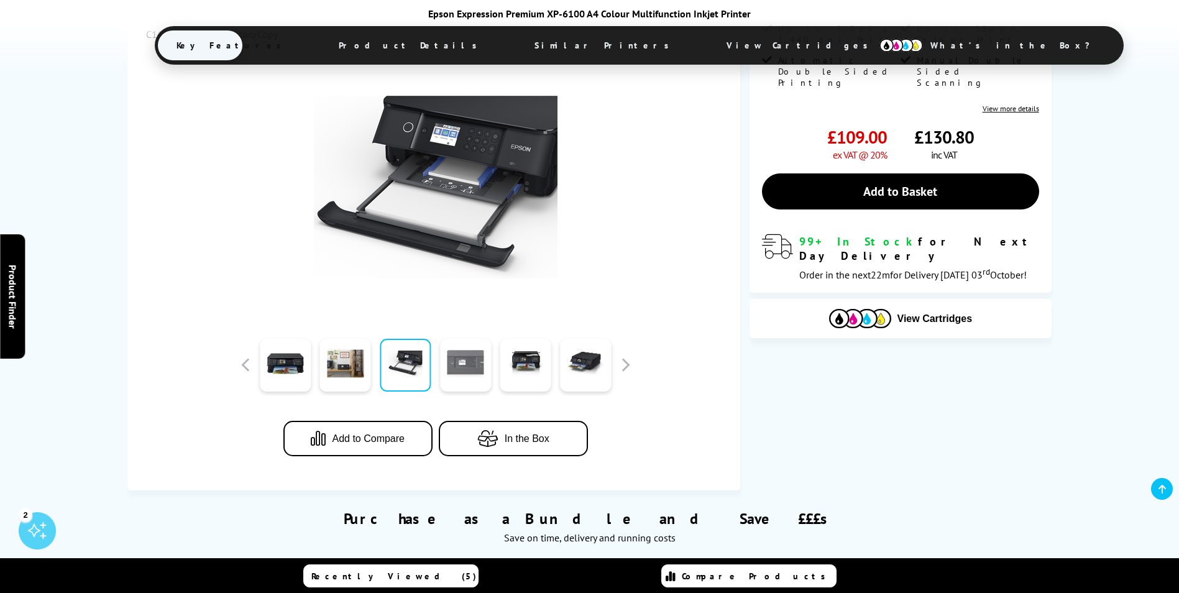
click at [472, 370] on link at bounding box center [465, 365] width 51 height 53
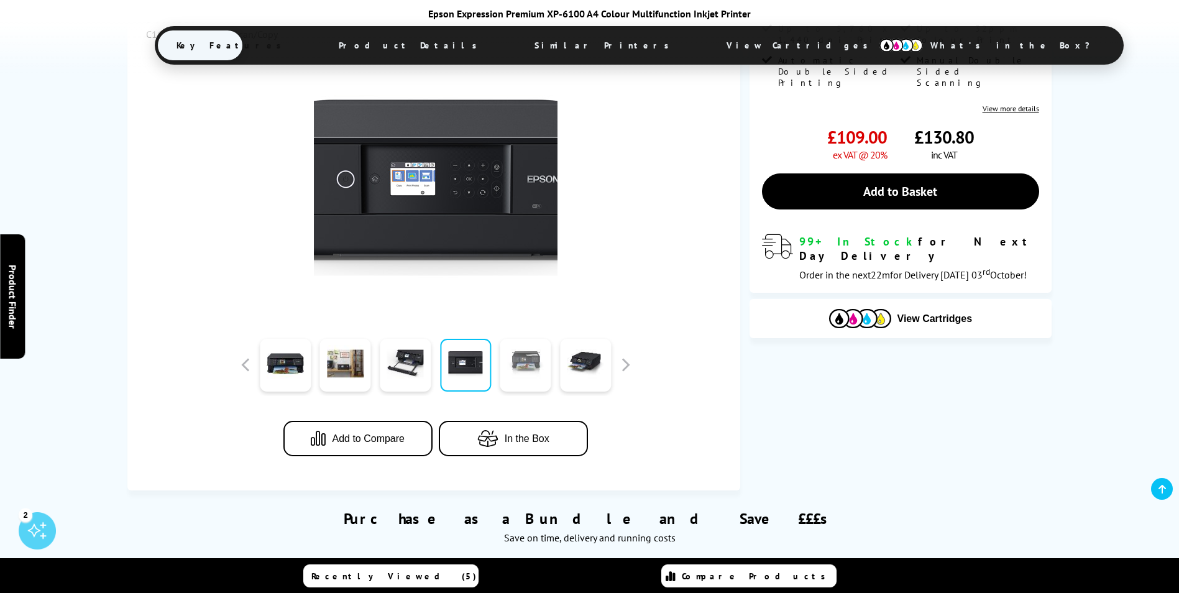
click at [520, 370] on link at bounding box center [525, 365] width 51 height 53
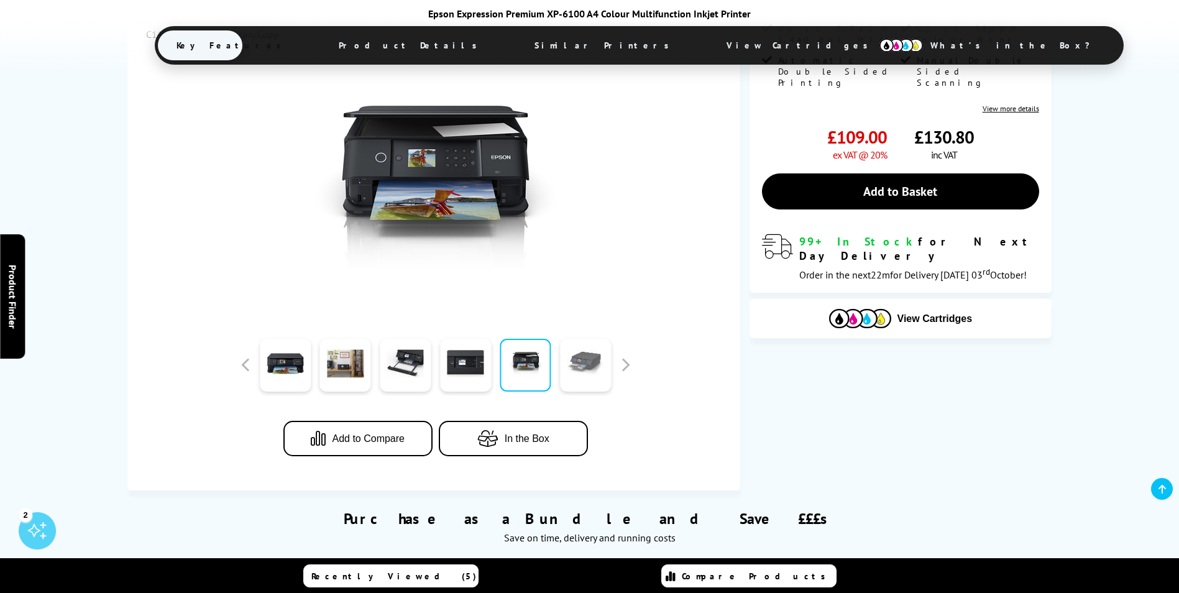
click at [567, 370] on link at bounding box center [585, 365] width 51 height 53
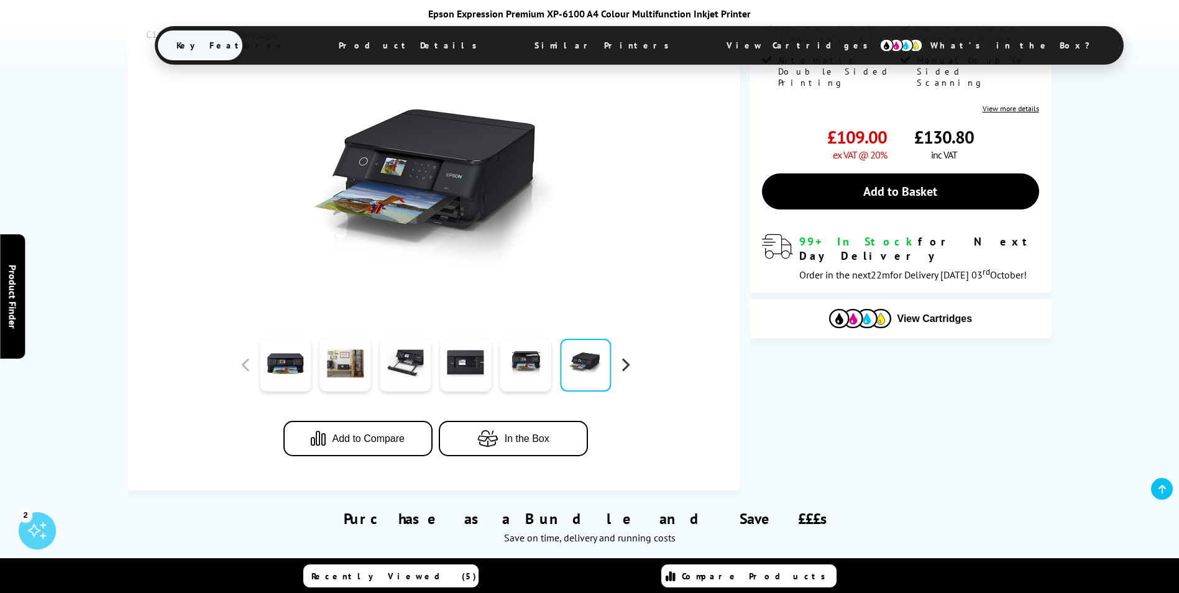
click at [618, 365] on button "button" at bounding box center [625, 365] width 19 height 19
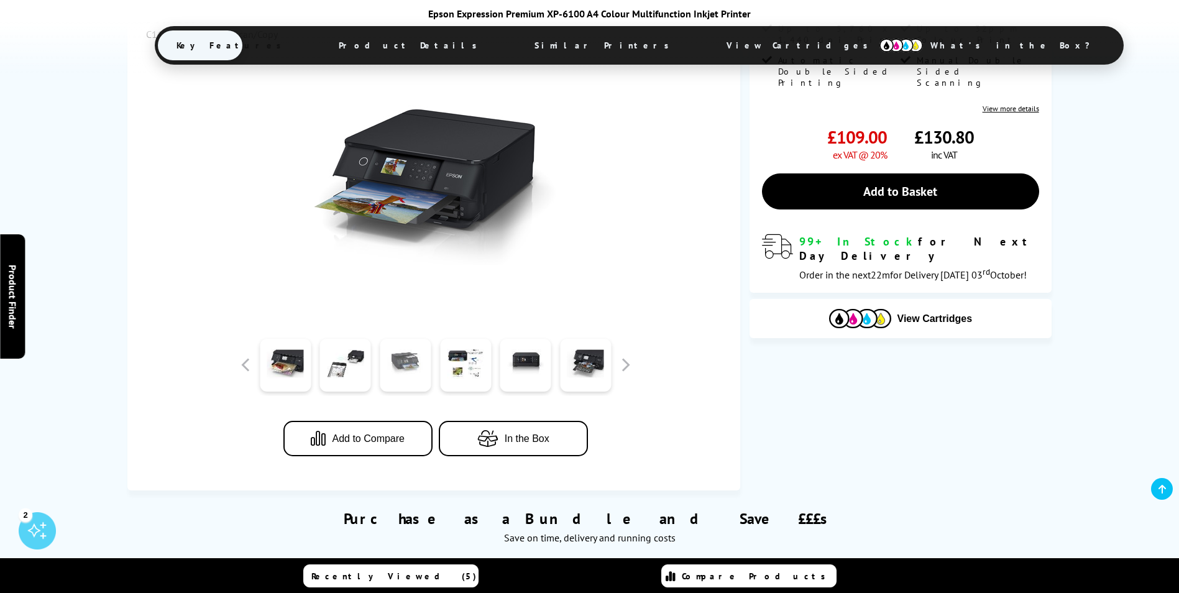
click at [405, 369] on link at bounding box center [405, 365] width 51 height 53
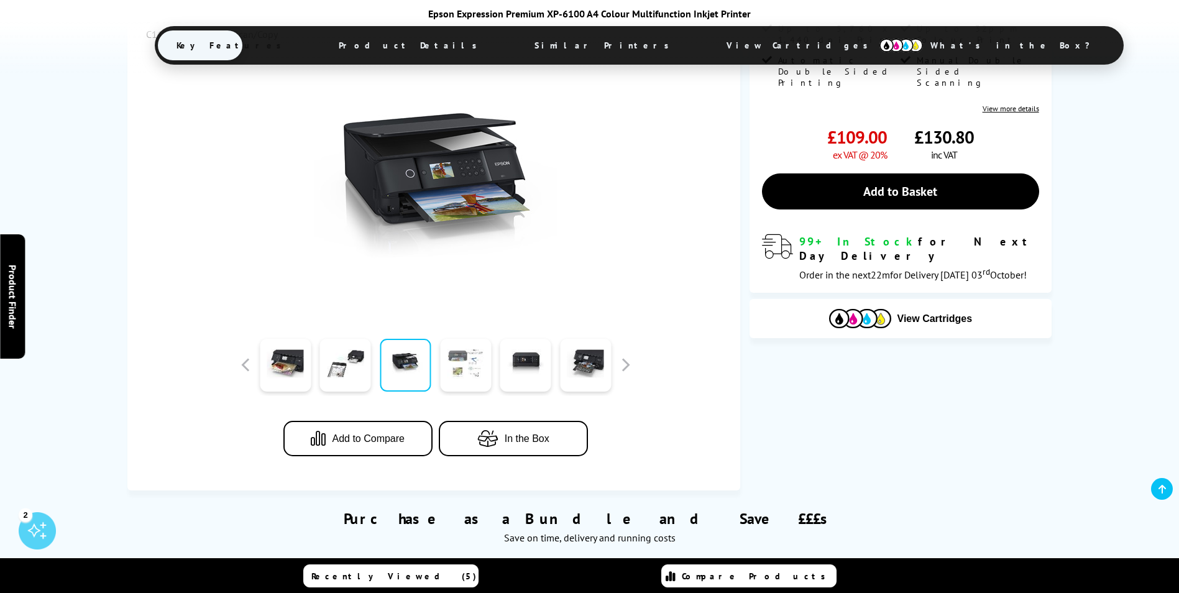
click at [467, 370] on link at bounding box center [465, 365] width 51 height 53
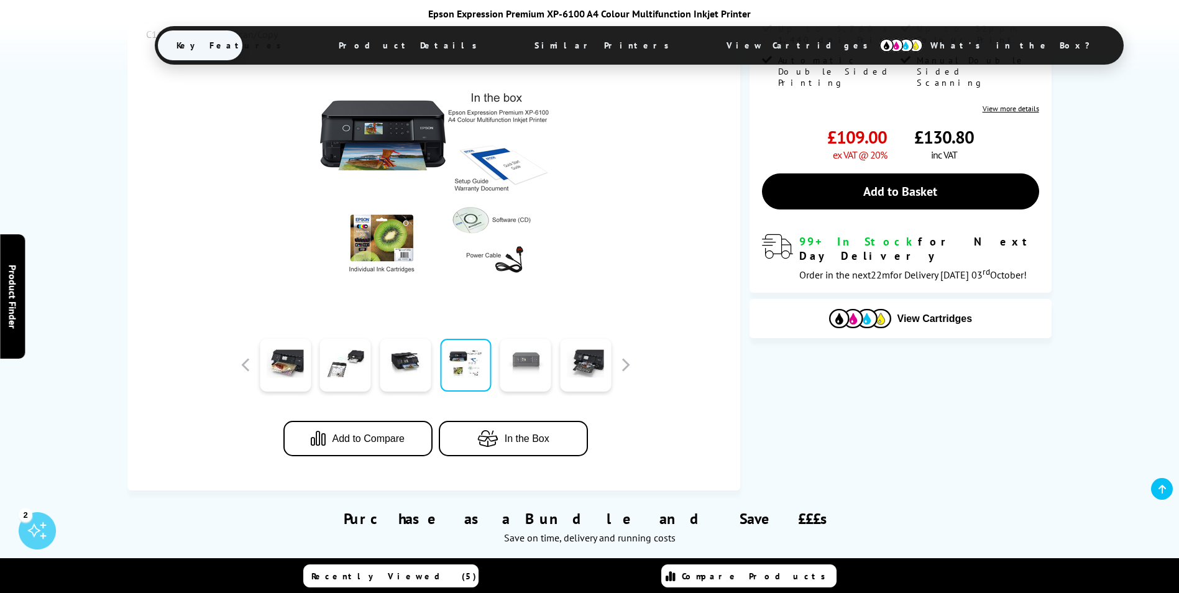
click at [519, 370] on link at bounding box center [525, 365] width 51 height 53
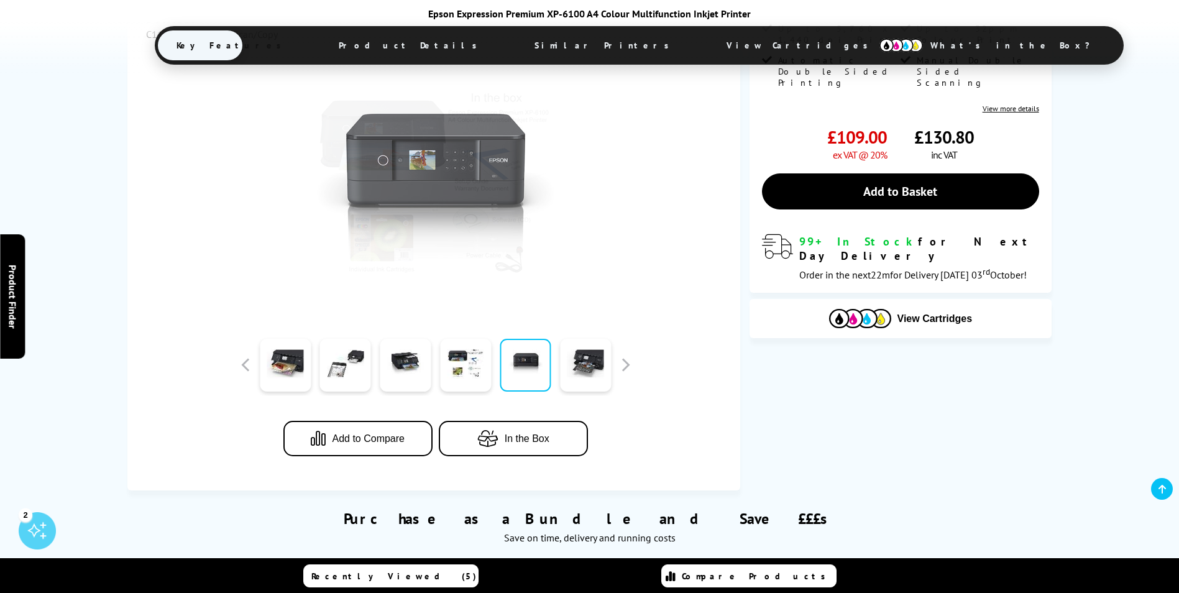
click at [550, 368] on link at bounding box center [525, 365] width 51 height 53
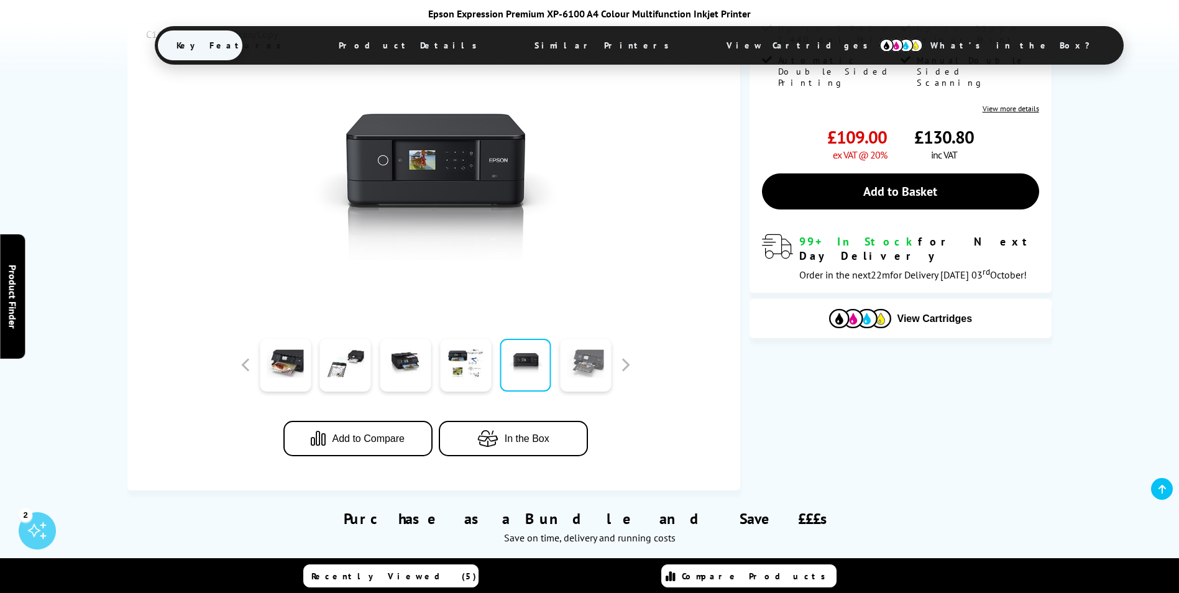
click at [590, 367] on link at bounding box center [585, 365] width 51 height 53
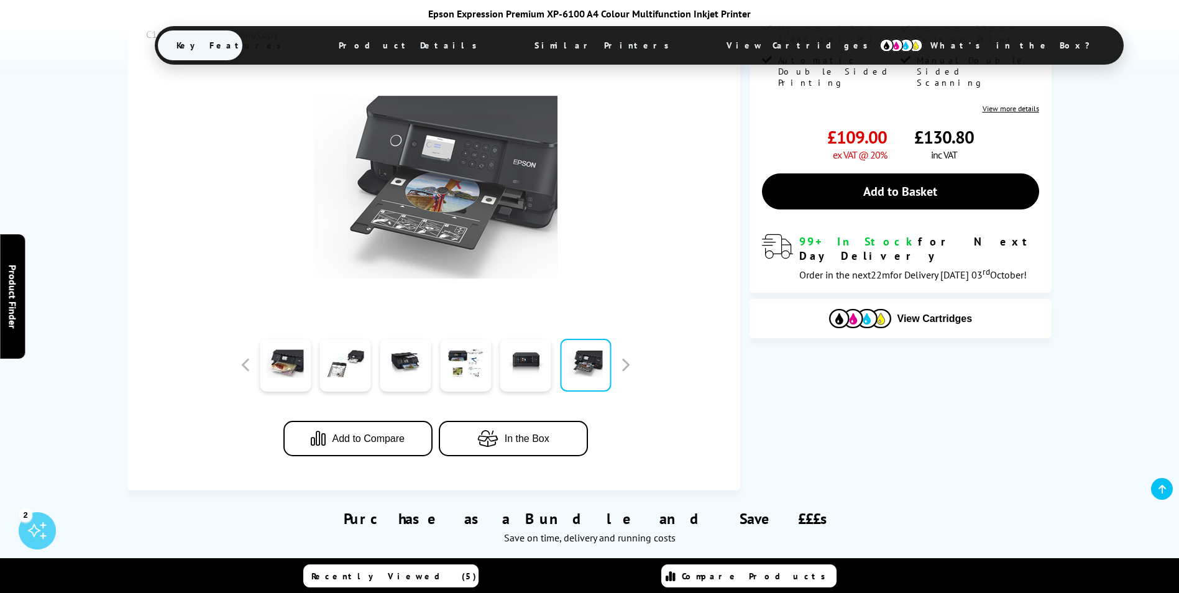
click at [638, 365] on div "Add to Compare In the Box" at bounding box center [435, 260] width 579 height 441
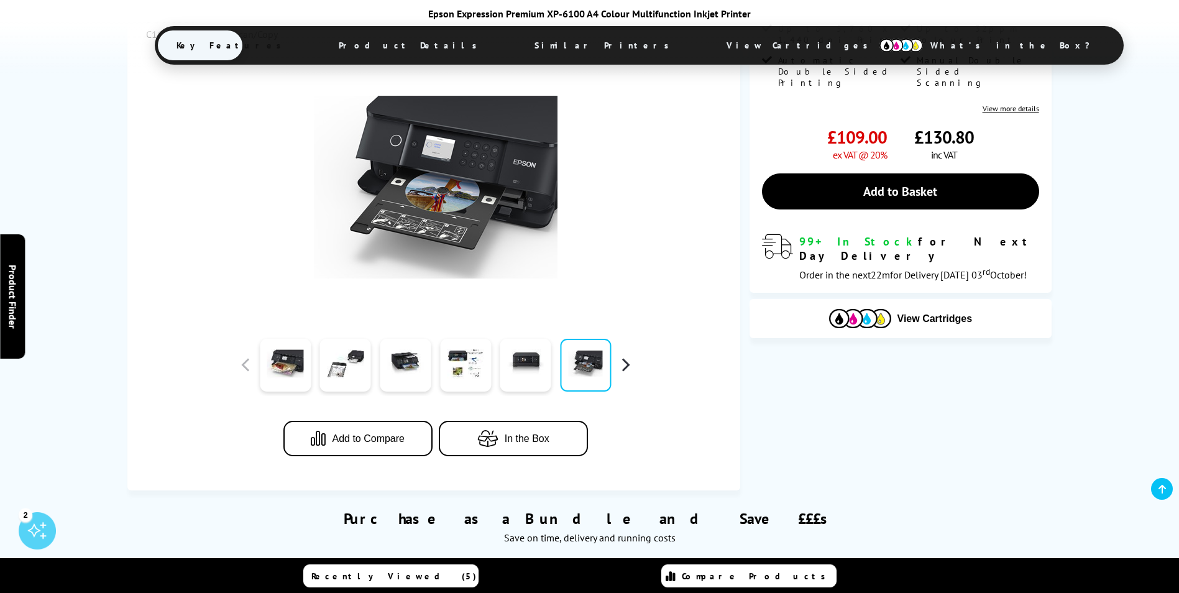
click at [623, 367] on button "button" at bounding box center [625, 365] width 19 height 19
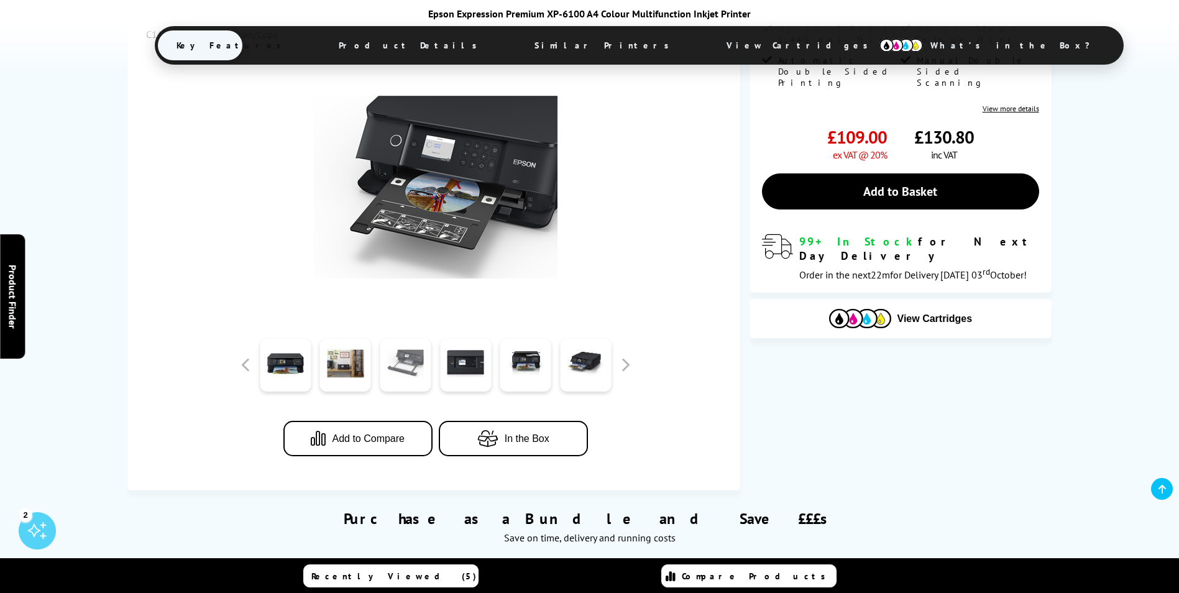
click at [398, 372] on link at bounding box center [405, 365] width 51 height 53
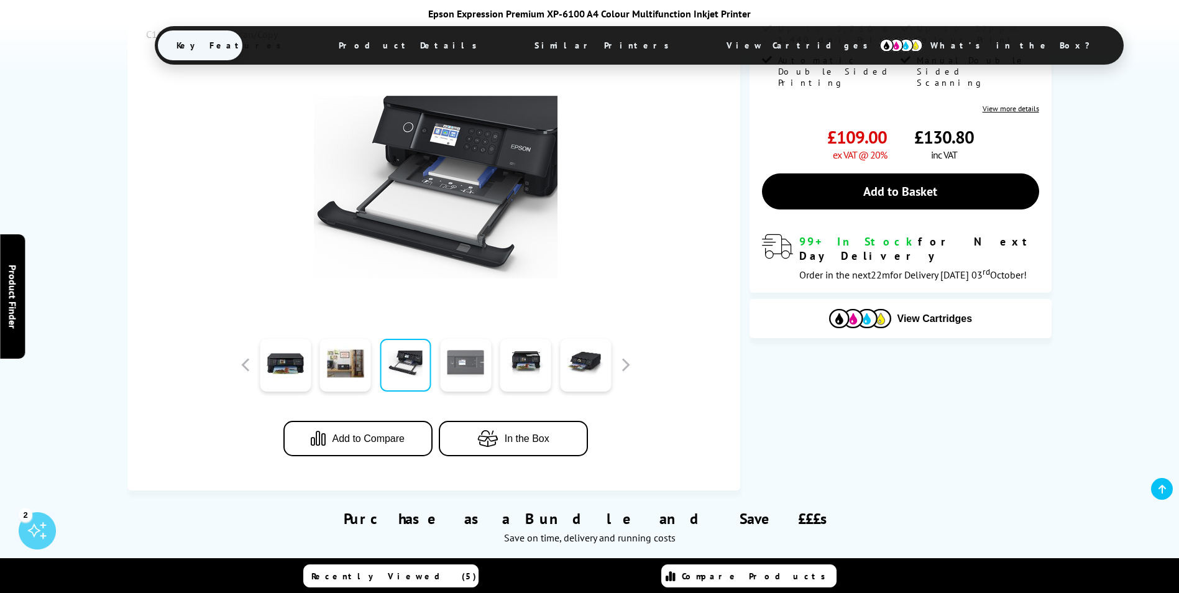
click at [457, 368] on link at bounding box center [465, 365] width 51 height 53
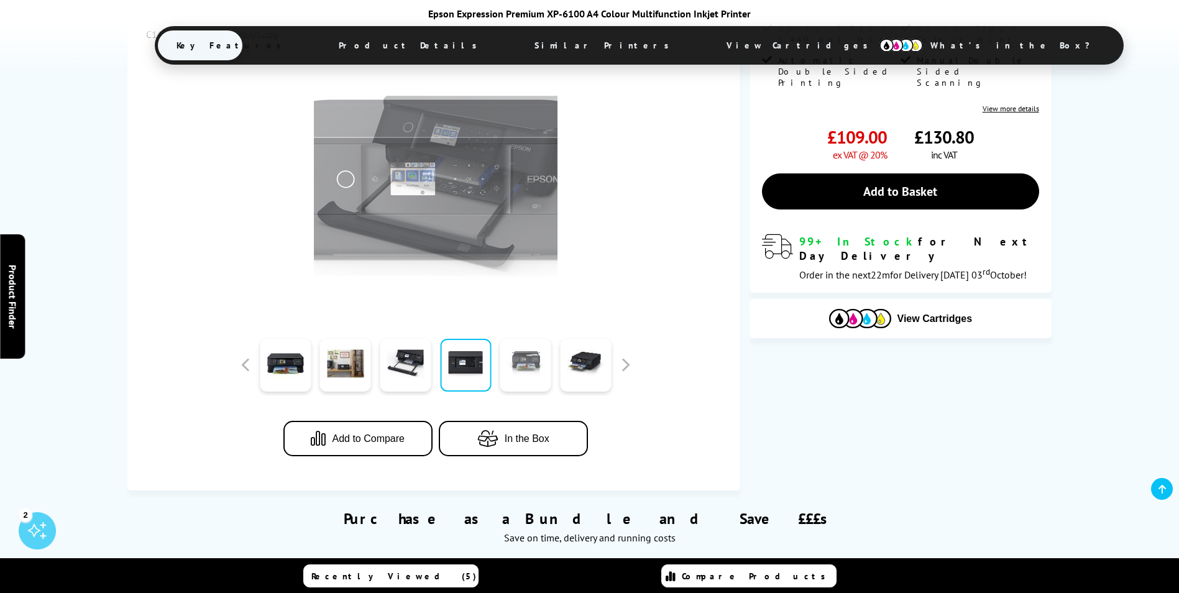
click at [509, 367] on link at bounding box center [525, 365] width 51 height 53
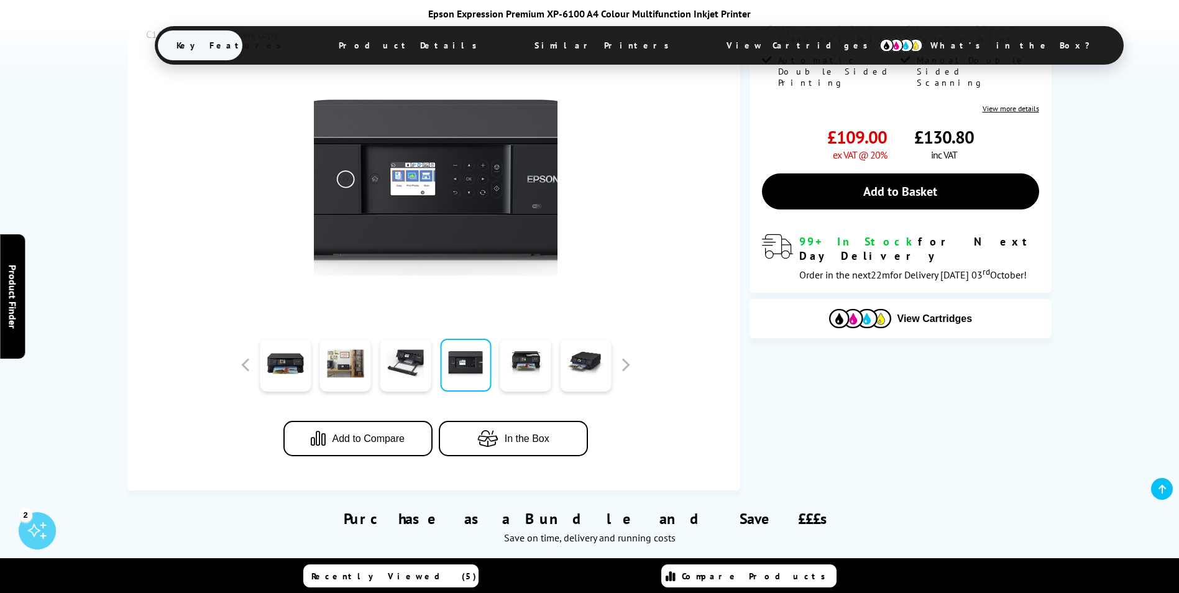
click at [554, 356] on div at bounding box center [525, 365] width 60 height 62
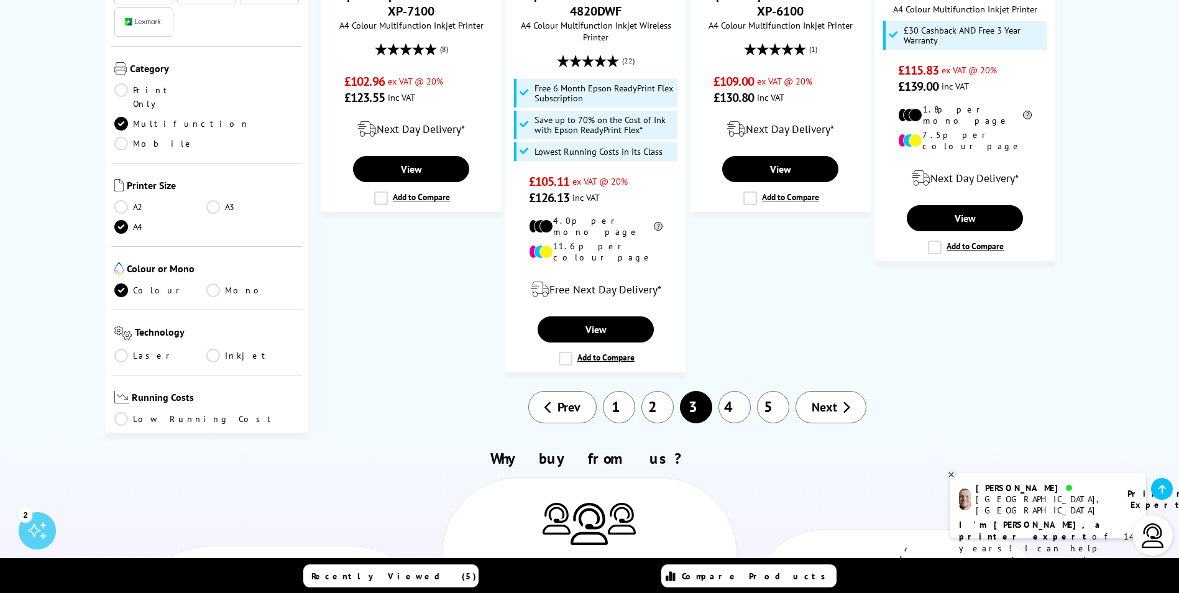
scroll to position [1429, 0]
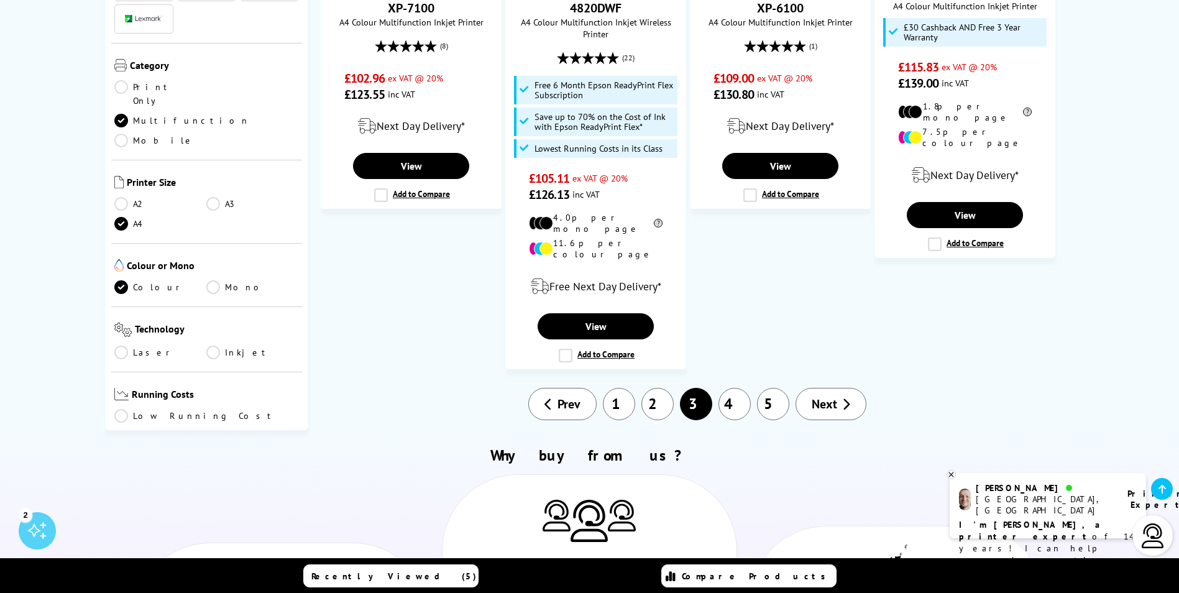
click at [748, 388] on link "4" at bounding box center [734, 404] width 32 height 32
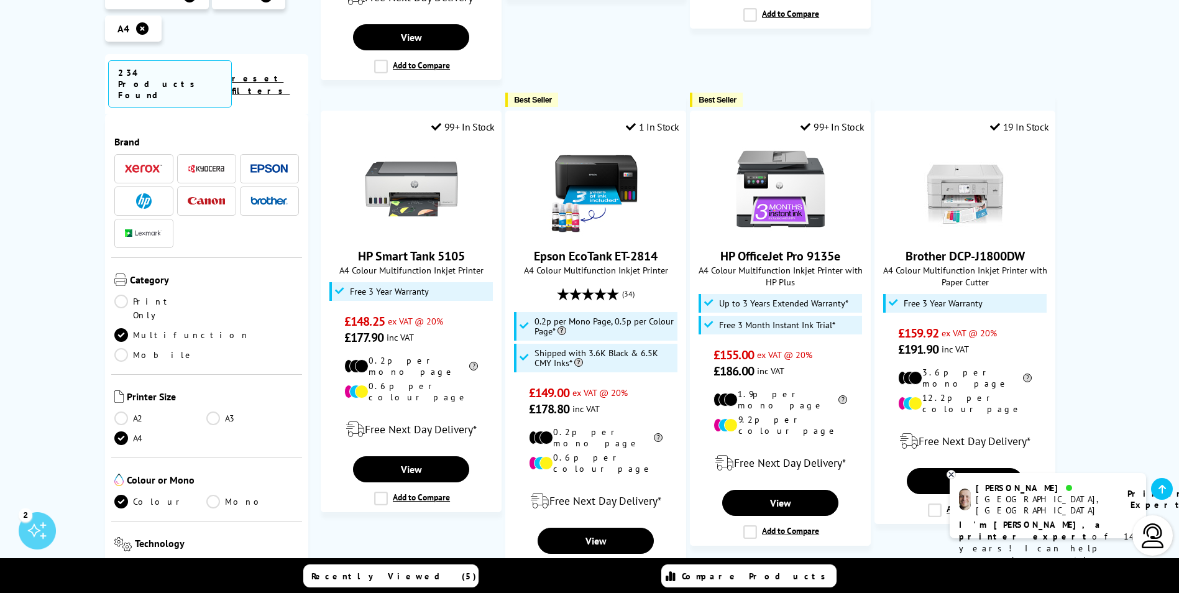
scroll to position [1243, 0]
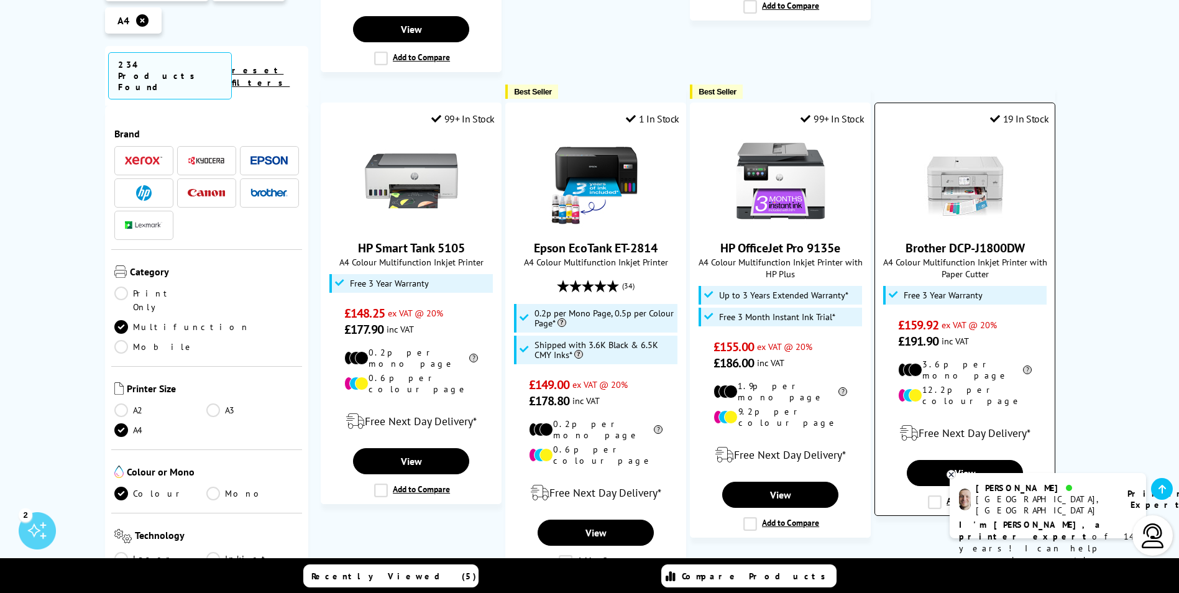
click at [955, 240] on link "Brother DCP-J1800DW" at bounding box center [965, 248] width 119 height 16
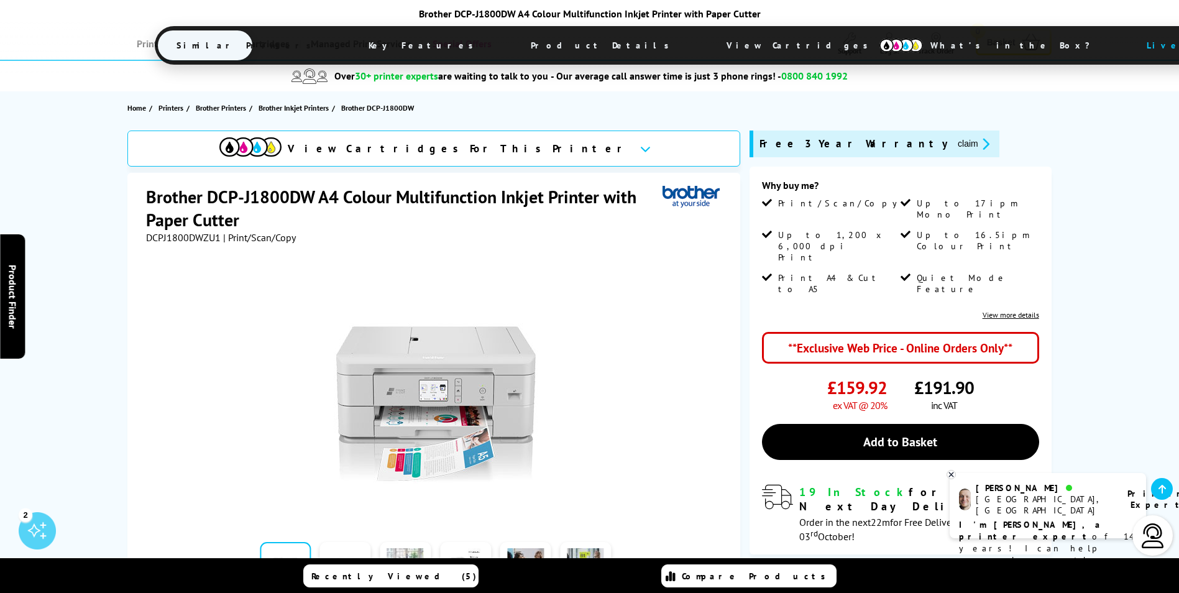
scroll to position [249, 0]
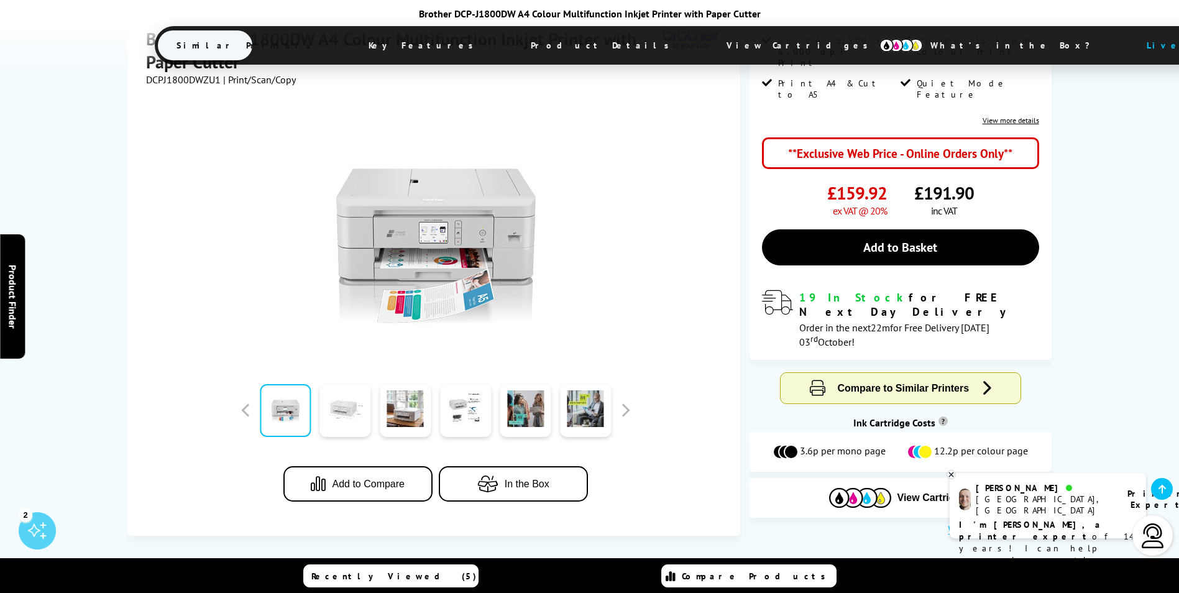
click at [351, 385] on link at bounding box center [345, 410] width 51 height 53
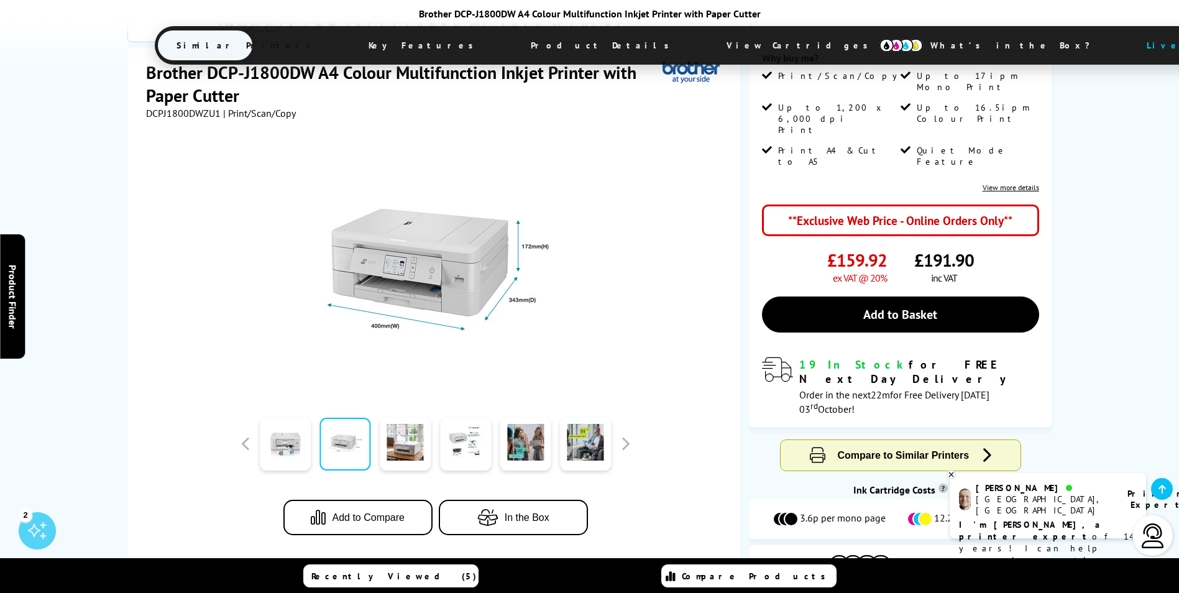
scroll to position [311, 0]
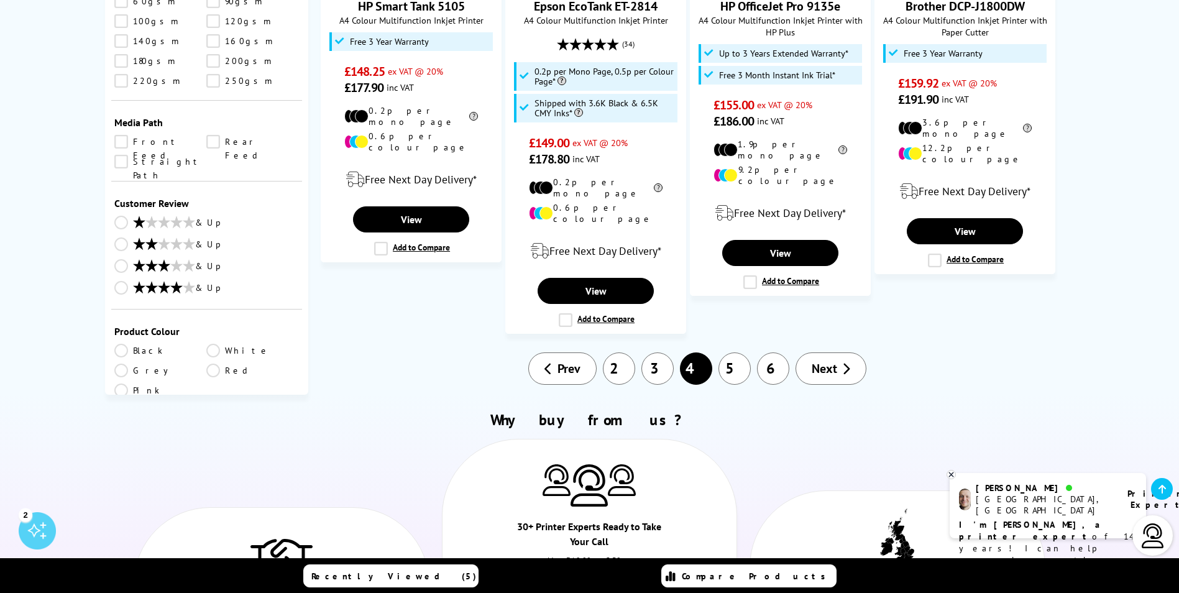
scroll to position [1703, 0]
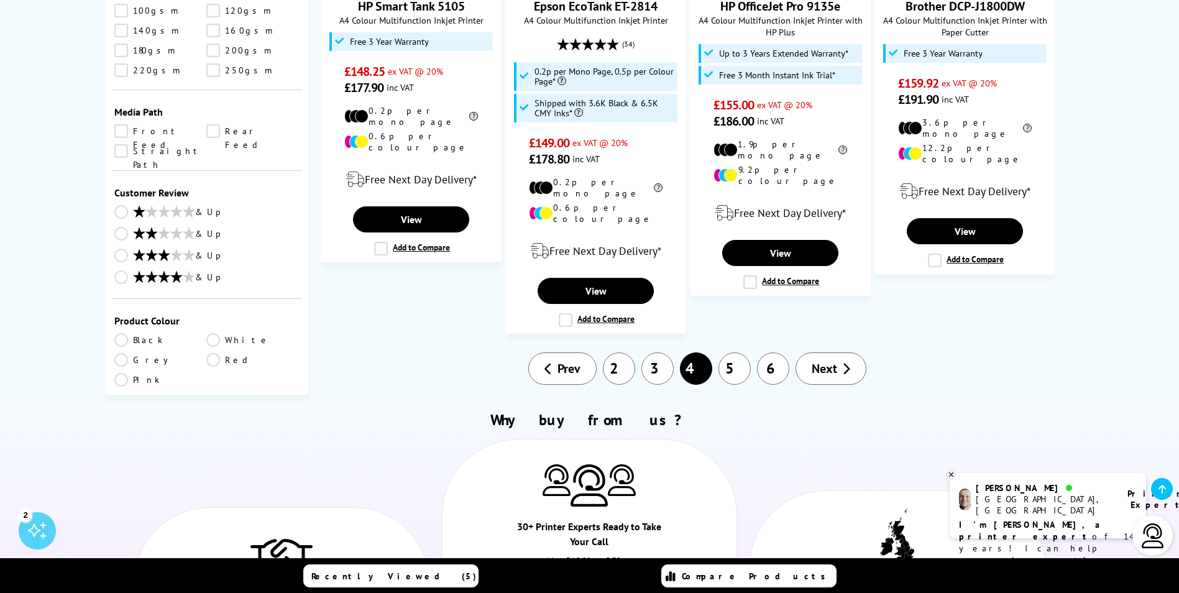
click at [276, 460] on select "0 100 200 300 400 500 600 700 800 900 1000 2000 3000 4000 5000 6000 8000 10000 …" at bounding box center [252, 468] width 93 height 16
select select "200"
click at [206, 460] on select "0 100 200 300 400 500 600 700 800 900 1000 2000 3000 4000 5000 6000 8000 10000 …" at bounding box center [252, 468] width 93 height 16
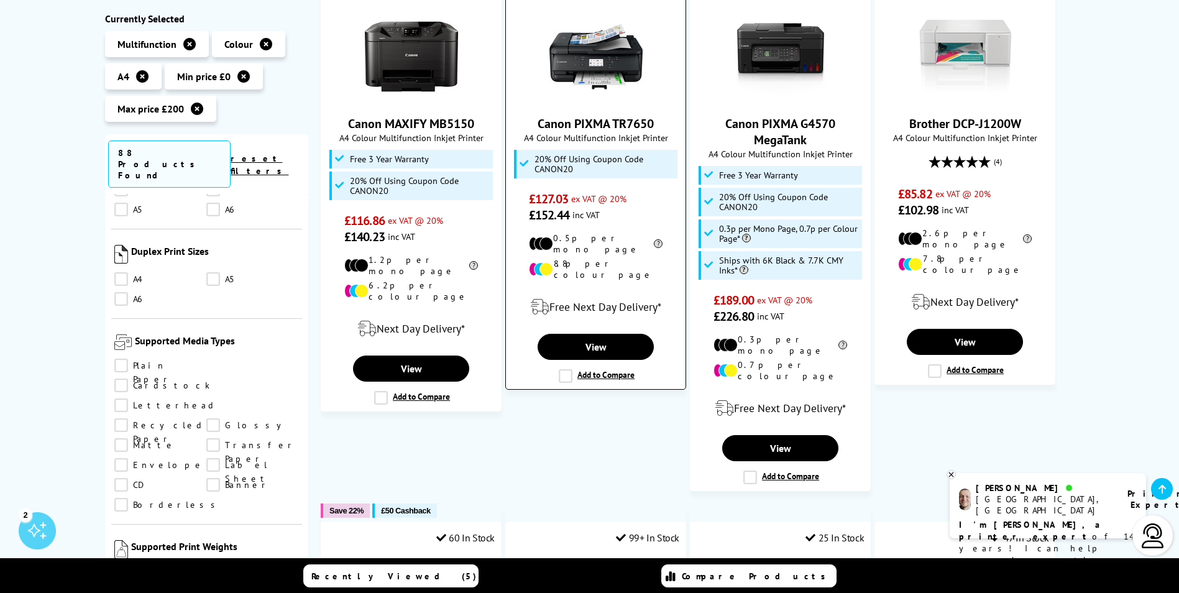
scroll to position [490, 0]
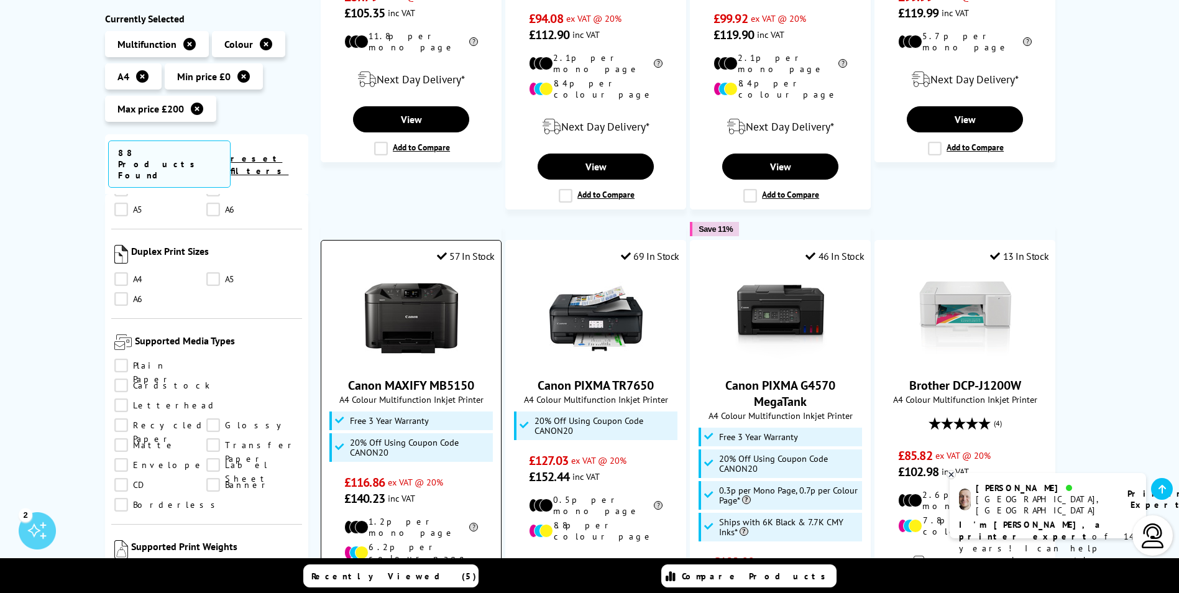
click at [389, 343] on img at bounding box center [411, 318] width 93 height 93
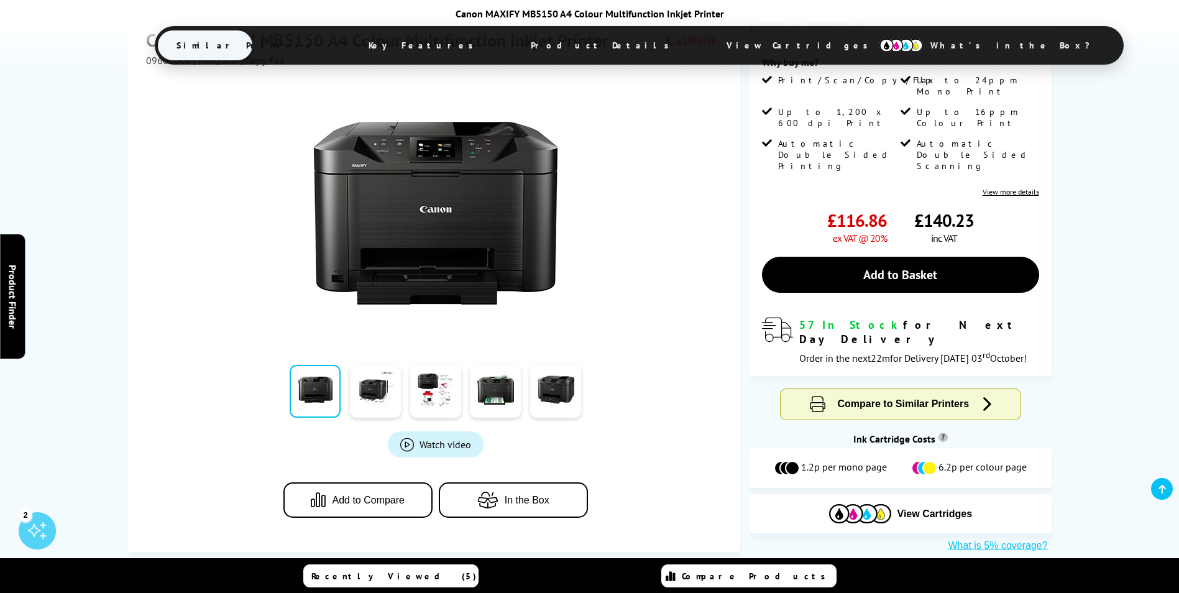
scroll to position [249, 0]
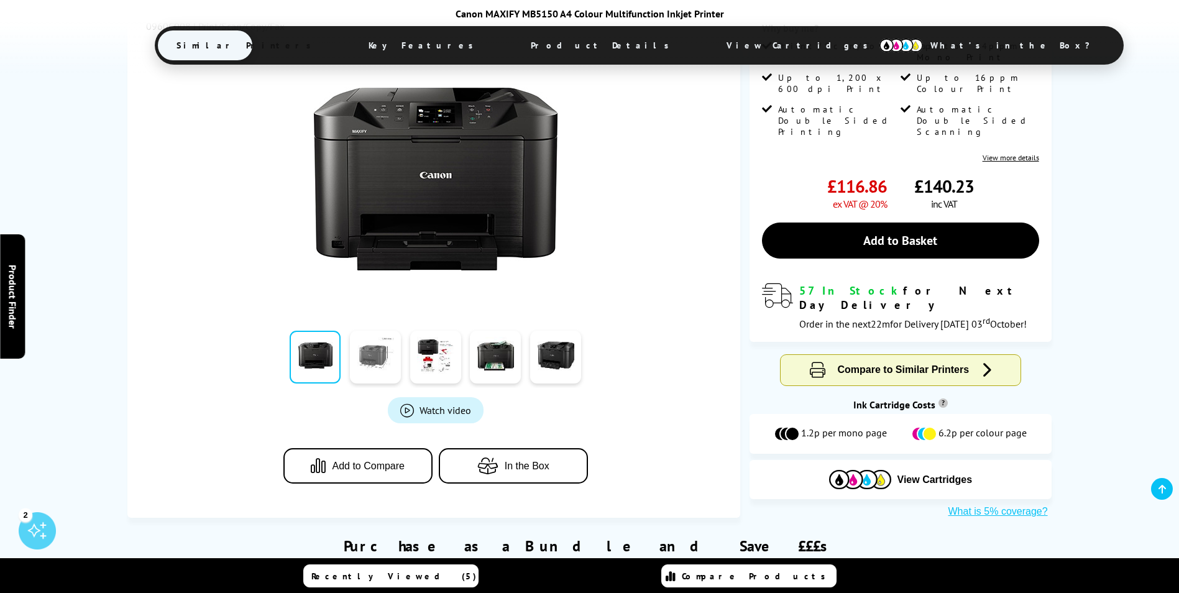
click at [372, 362] on link at bounding box center [375, 357] width 51 height 53
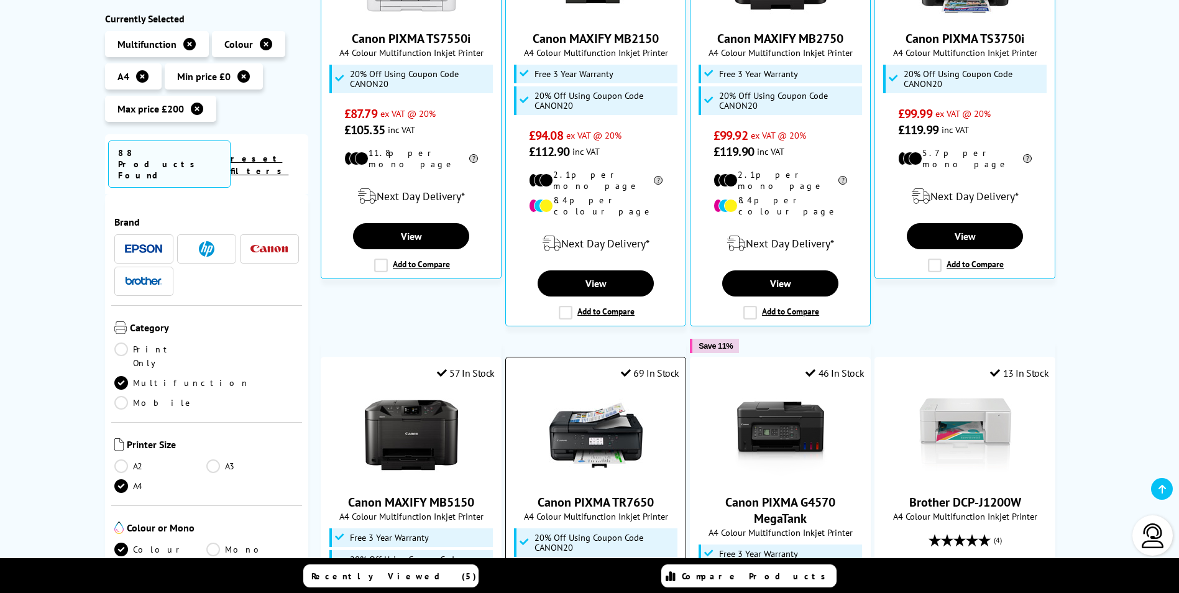
scroll to position [242, 0]
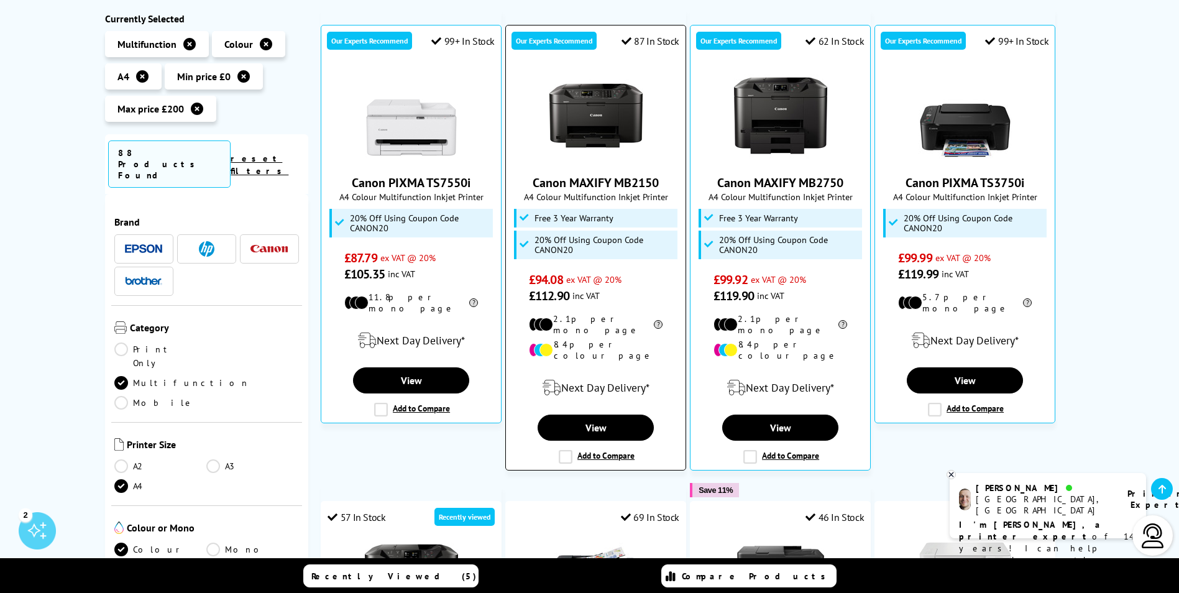
click at [585, 135] on img at bounding box center [595, 115] width 93 height 93
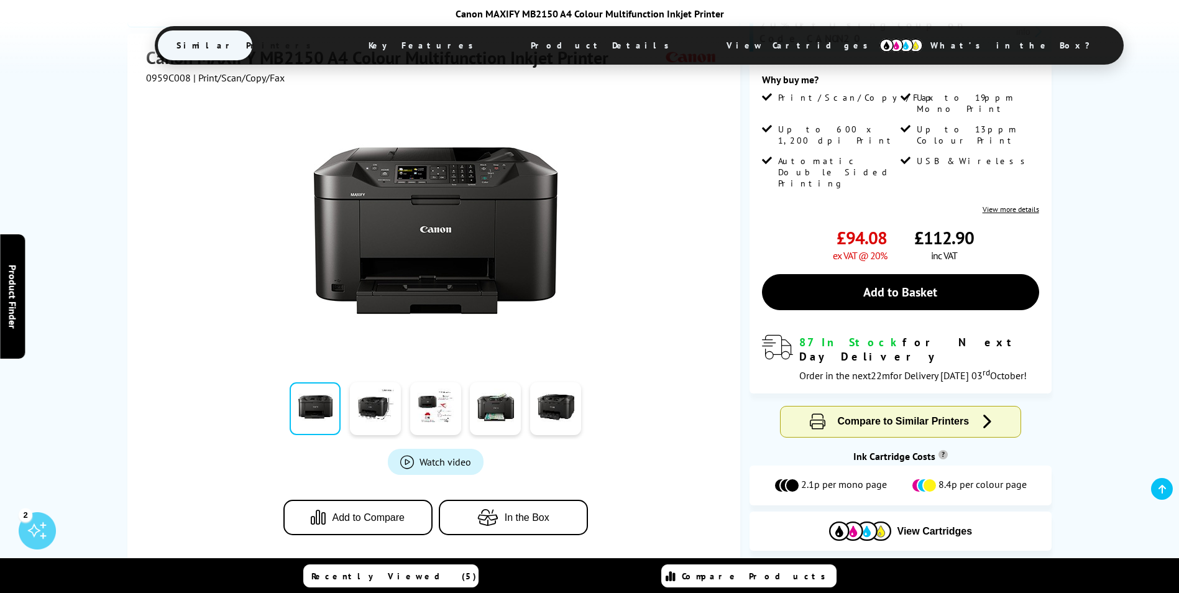
scroll to position [249, 0]
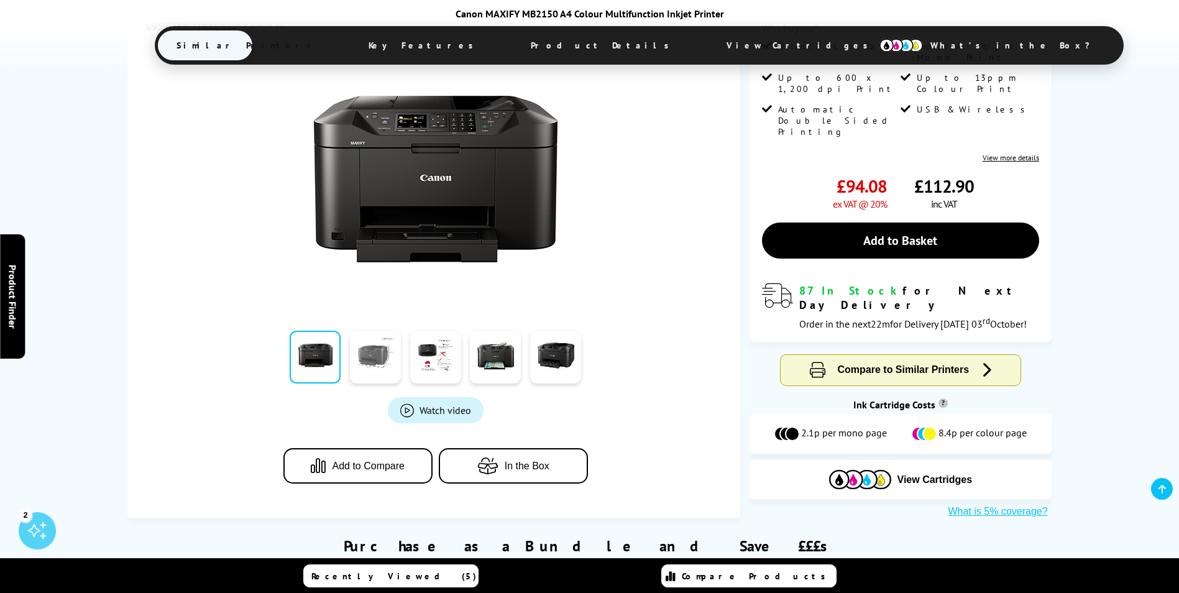
click at [373, 345] on link at bounding box center [375, 357] width 51 height 53
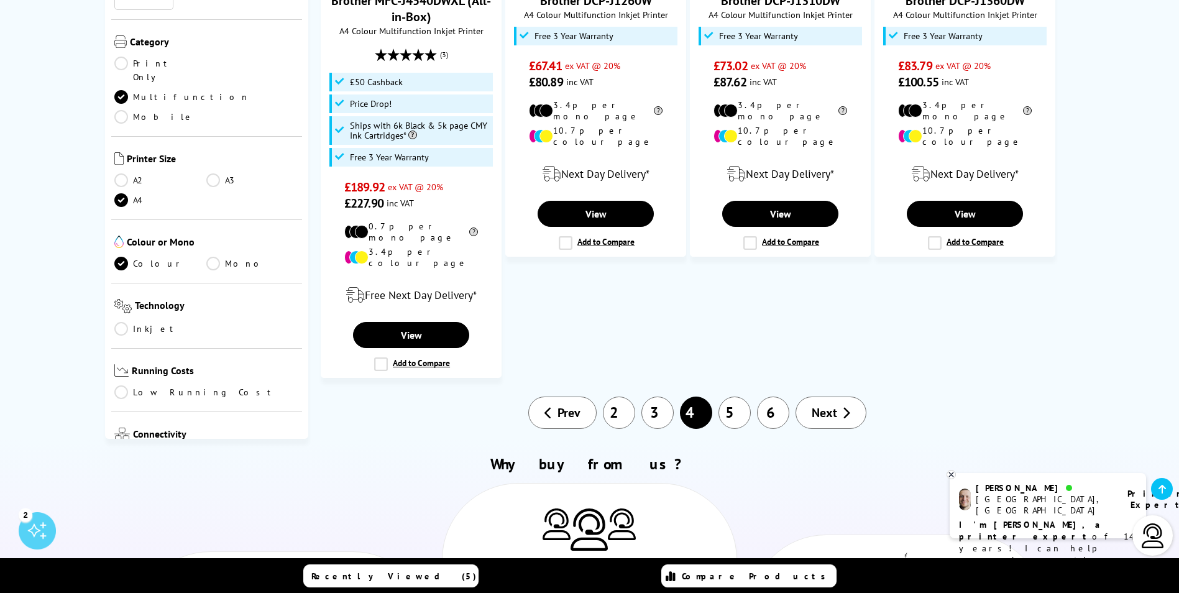
scroll to position [1554, 0]
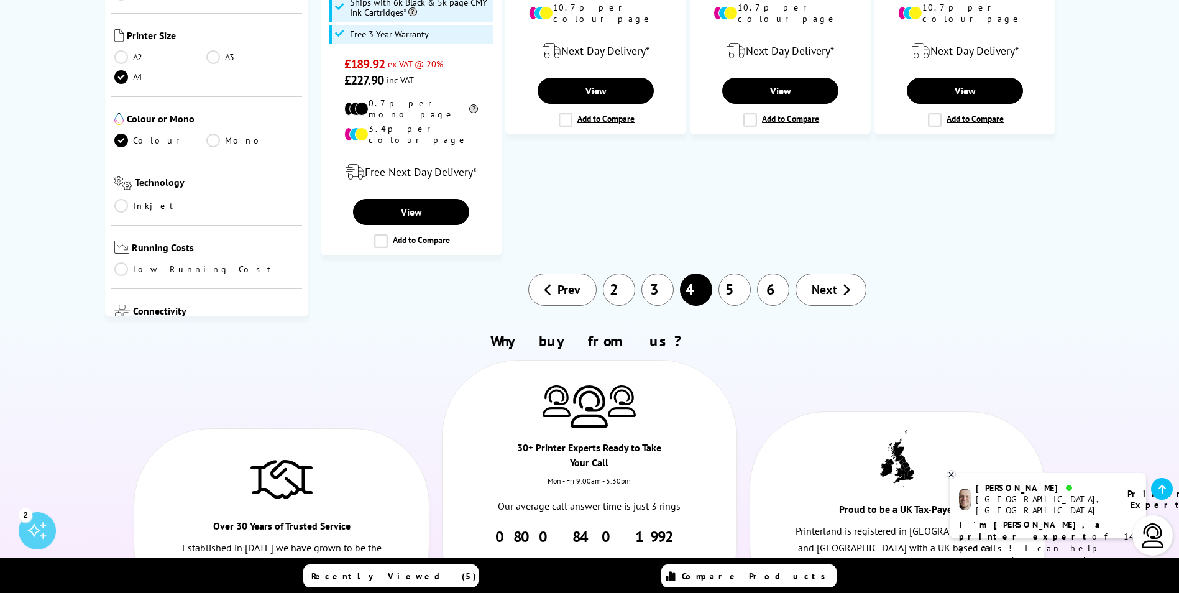
click at [658, 273] on link "3" at bounding box center [657, 289] width 32 height 32
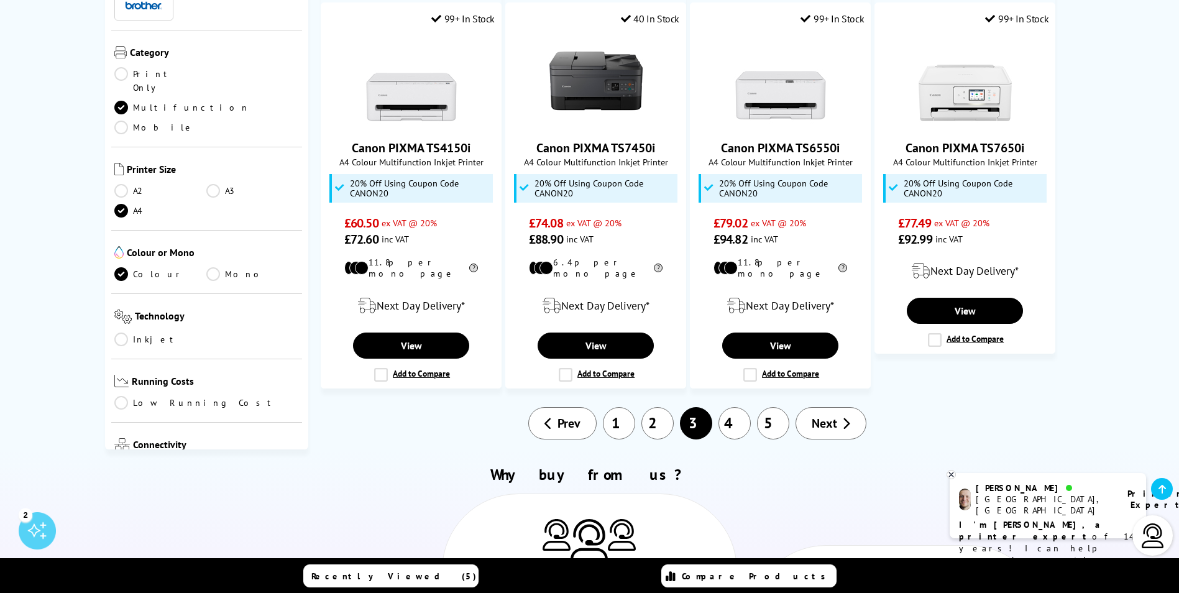
scroll to position [1243, 0]
